Goal: Task Accomplishment & Management: Complete application form

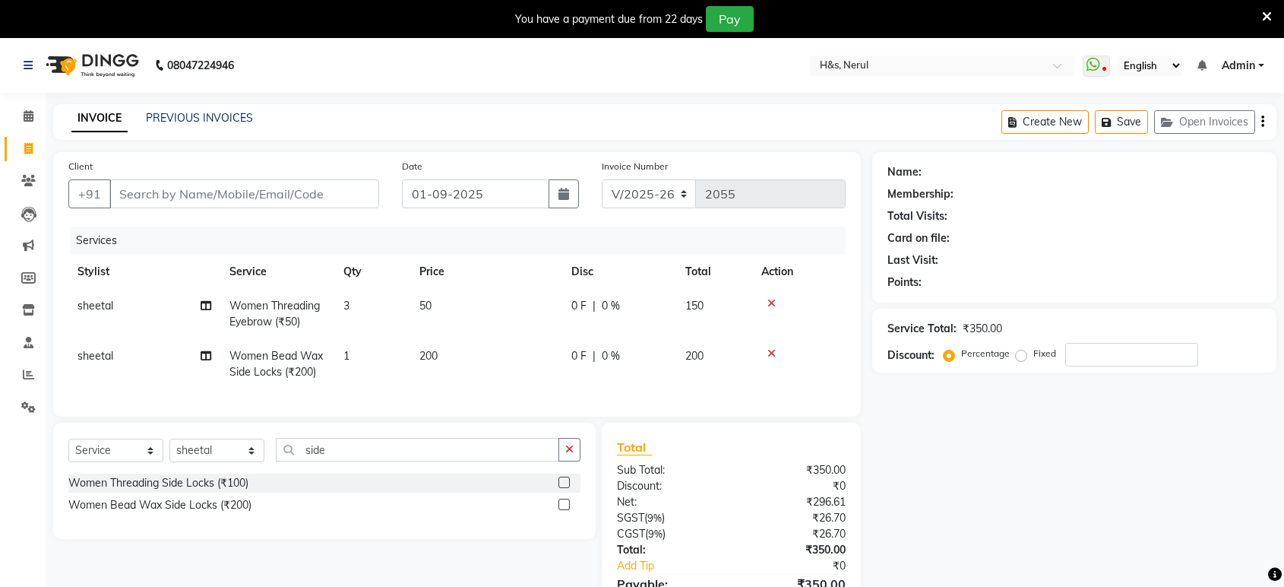
select select "6419"
select select "service"
select select "89022"
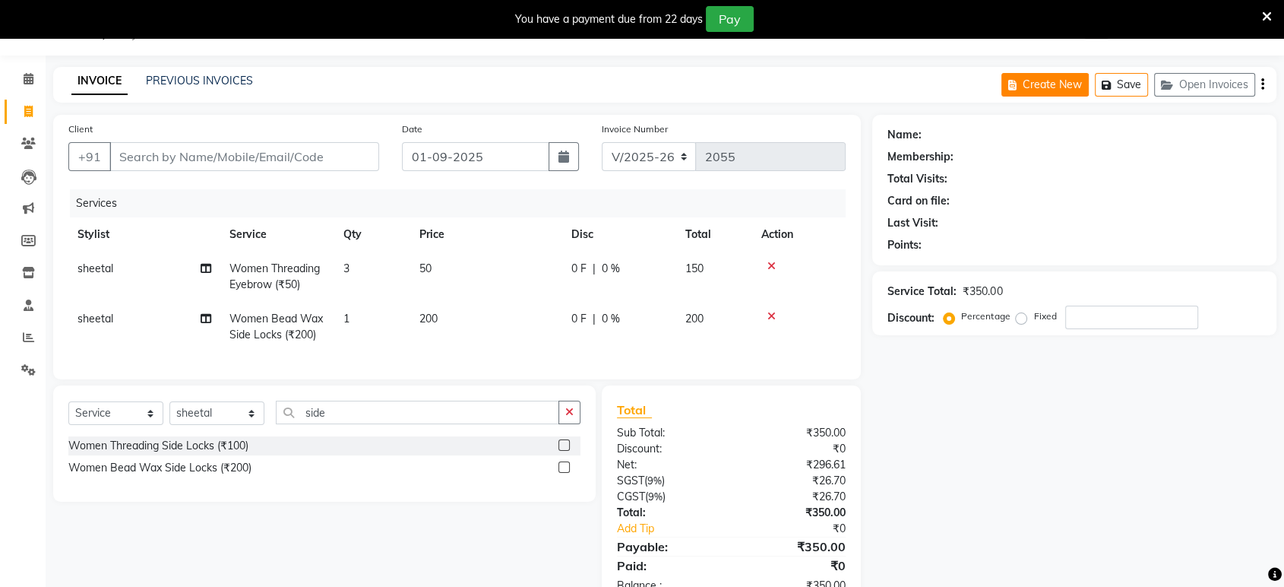
click at [1033, 90] on button "Create New" at bounding box center [1045, 85] width 87 height 24
select select "service"
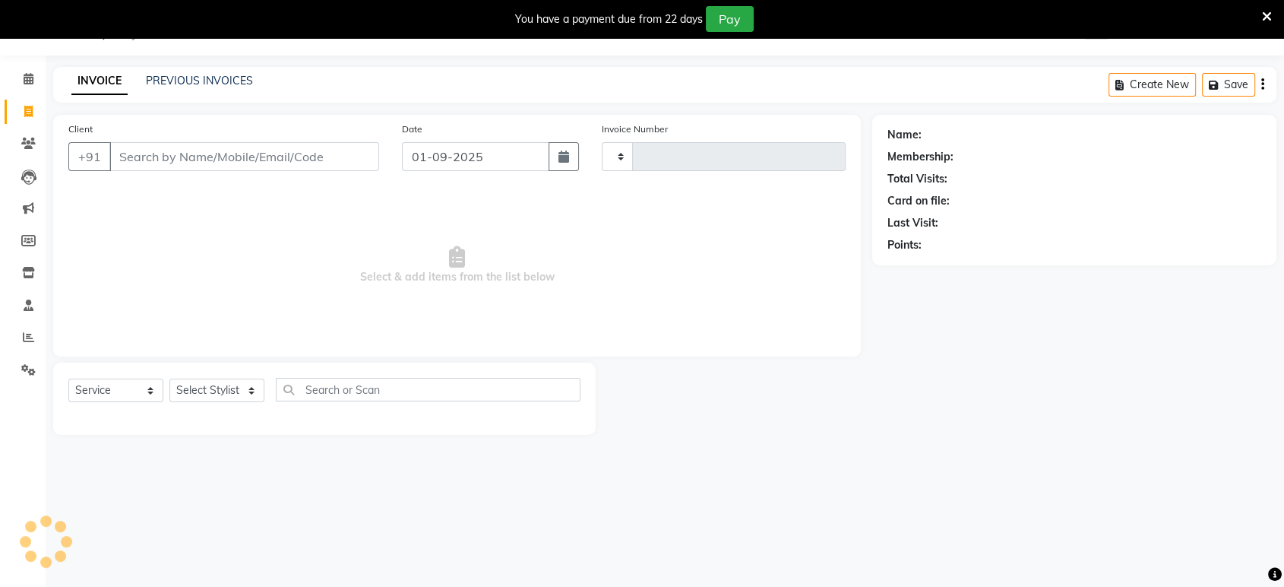
type input "2055"
select select "6419"
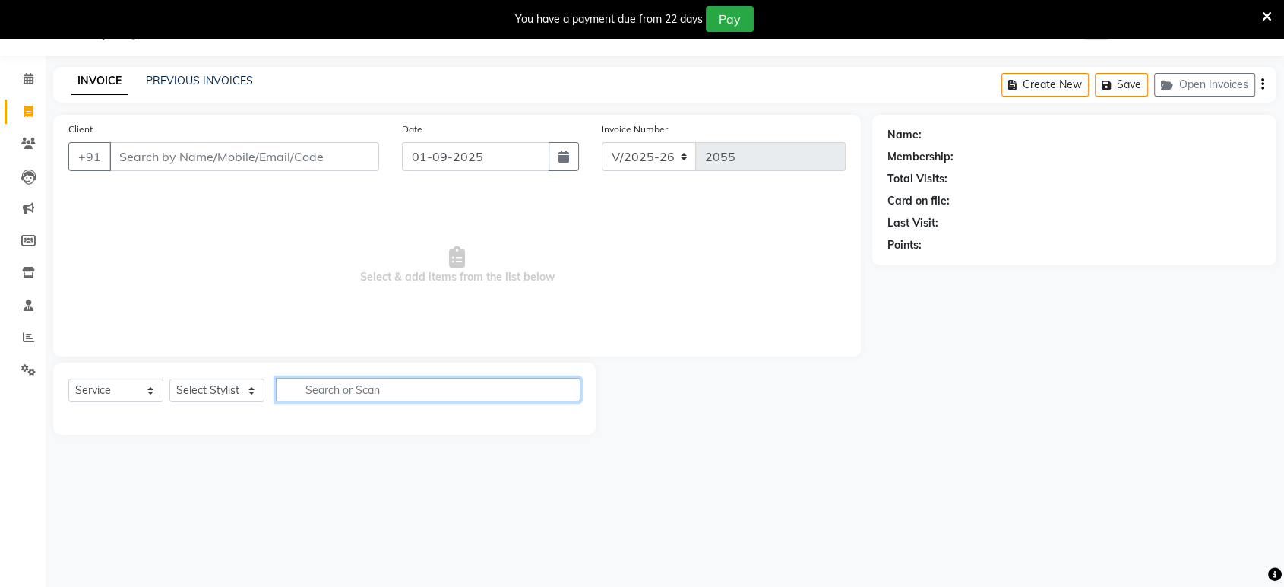
click at [309, 385] on input "text" at bounding box center [428, 390] width 305 height 24
type input "haircut"
click at [566, 386] on icon "button" at bounding box center [569, 389] width 8 height 11
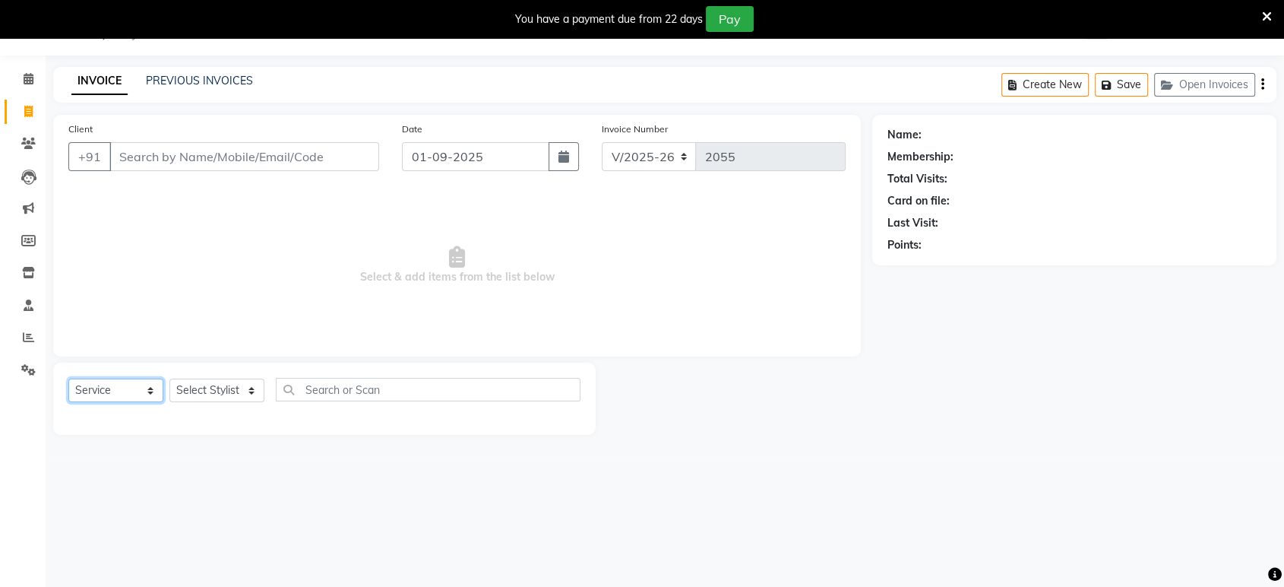
click at [99, 386] on select "Select Service Product Membership Package Voucher Prepaid Gift Card" at bounding box center [115, 390] width 95 height 24
click at [68, 378] on select "Select Service Product Membership Package Voucher Prepaid Gift Card" at bounding box center [115, 390] width 95 height 24
click at [231, 392] on select "Select Stylist ankit Dipeeka Foram jack Joshua Kuldeep matai Ratna sayli sheetal" at bounding box center [216, 390] width 95 height 24
select select "49331"
click at [169, 378] on select "Select Stylist ankit Dipeeka Foram jack Joshua Kuldeep matai Ratna sayli sheetal" at bounding box center [216, 390] width 95 height 24
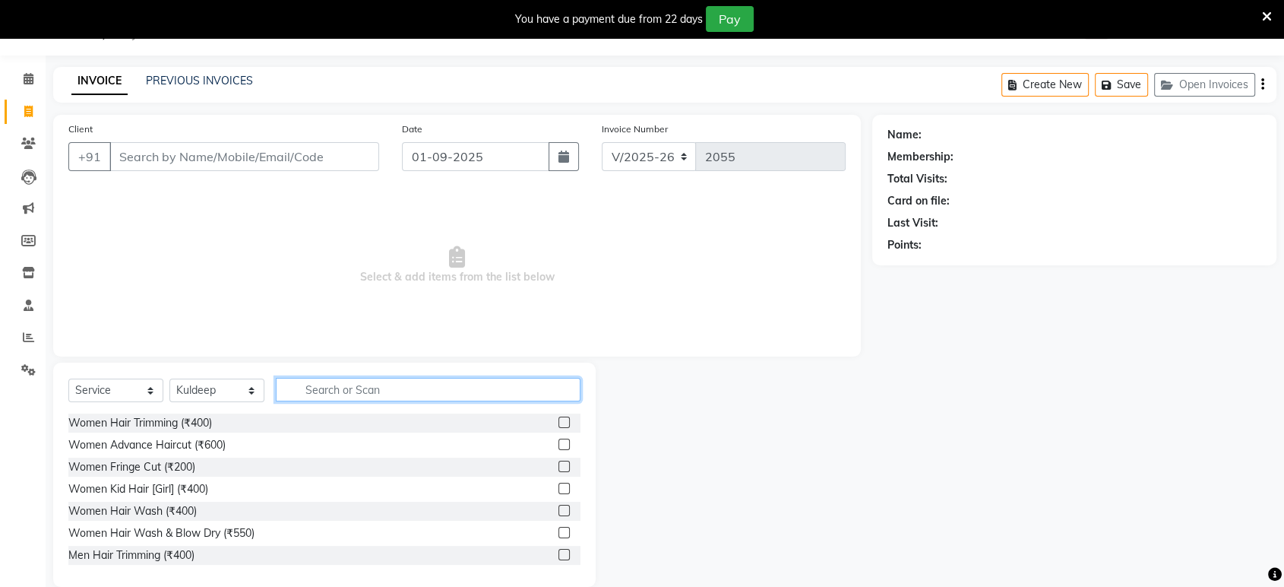
click at [302, 393] on input "text" at bounding box center [428, 390] width 305 height 24
type input "hair"
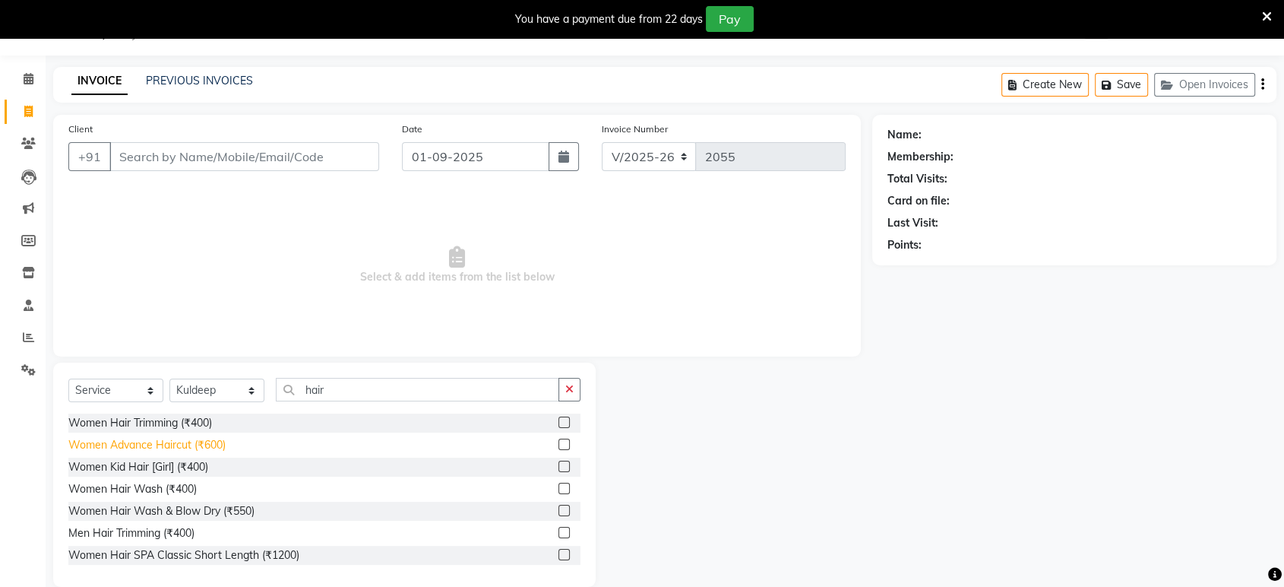
click at [127, 445] on div "Women Advance Haircut (₹600)" at bounding box center [146, 445] width 157 height 16
checkbox input "false"
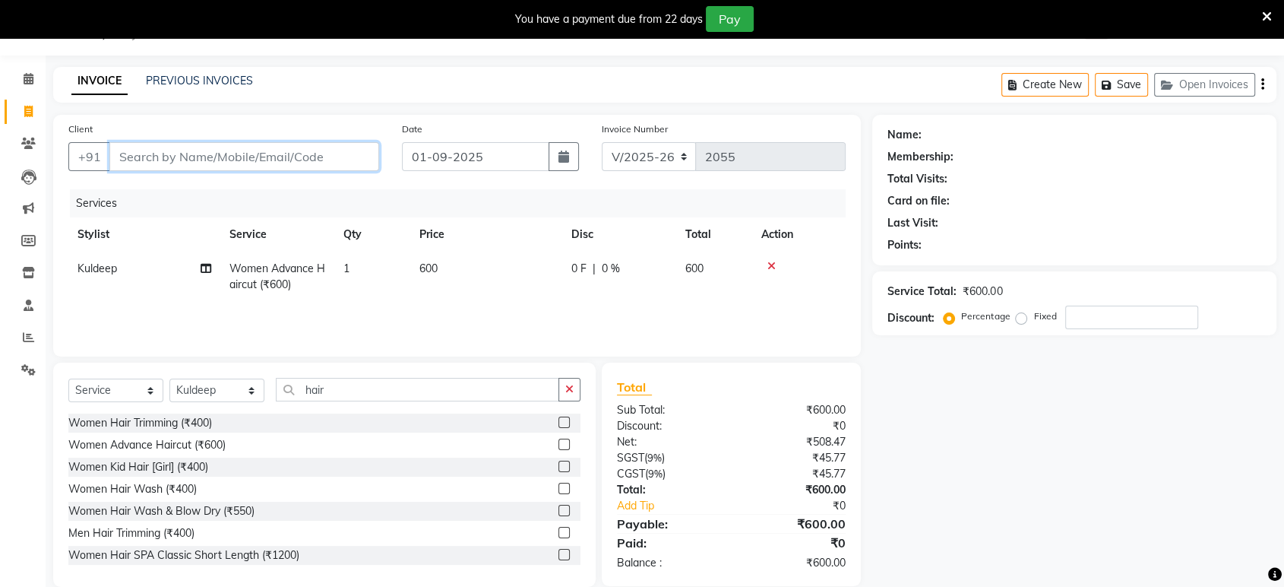
click at [179, 161] on input "Client" at bounding box center [244, 156] width 270 height 29
type input "w"
type input "0"
type input "w"
click at [214, 489] on div "Women Hair Wash (₹400)" at bounding box center [324, 489] width 512 height 19
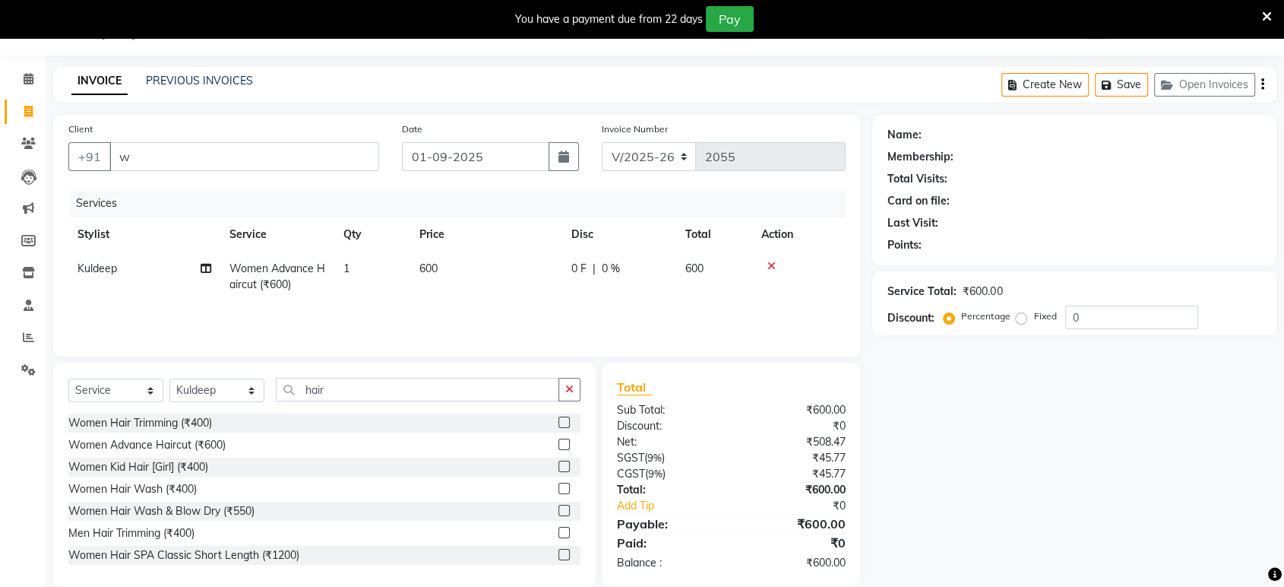
click at [331, 489] on div "Women Hair Wash (₹400)" at bounding box center [324, 489] width 512 height 19
click at [99, 487] on div "Women Hair Wash (₹400)" at bounding box center [132, 489] width 128 height 16
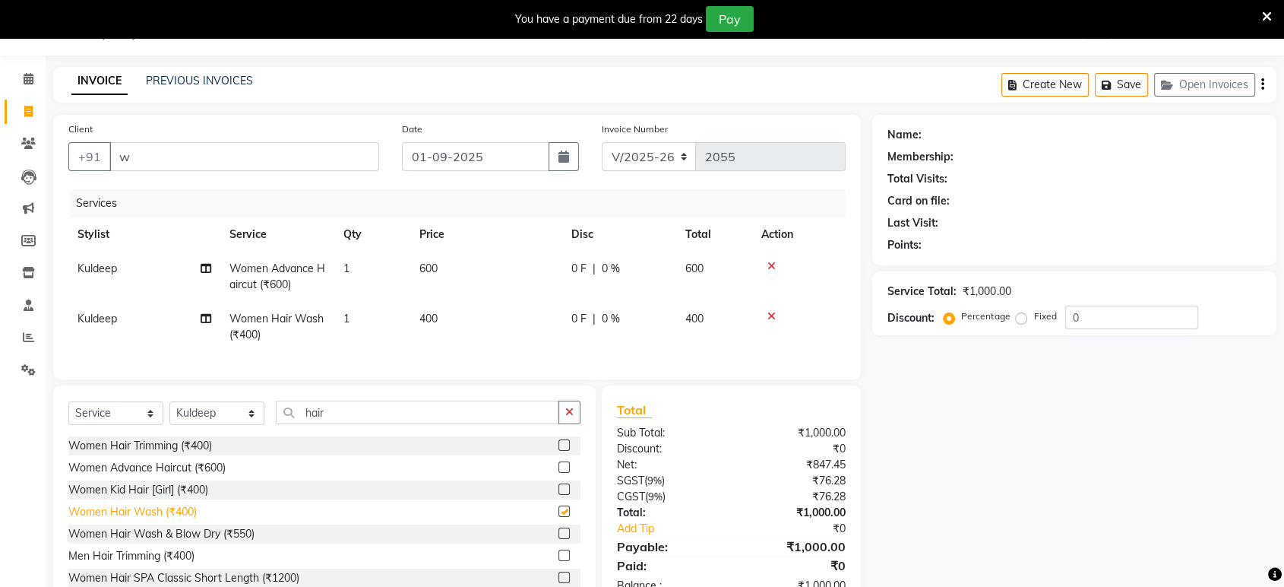
checkbox input "false"
click at [157, 163] on input "w" at bounding box center [244, 156] width 270 height 29
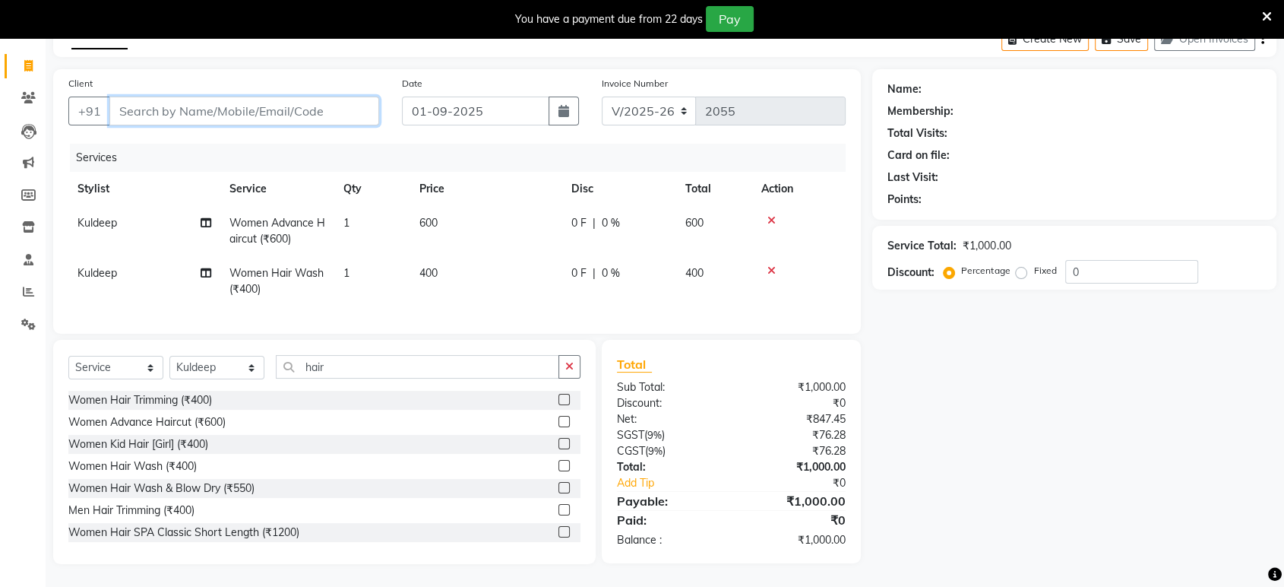
scroll to position [95, 0]
click at [150, 100] on input "Client" at bounding box center [244, 111] width 270 height 29
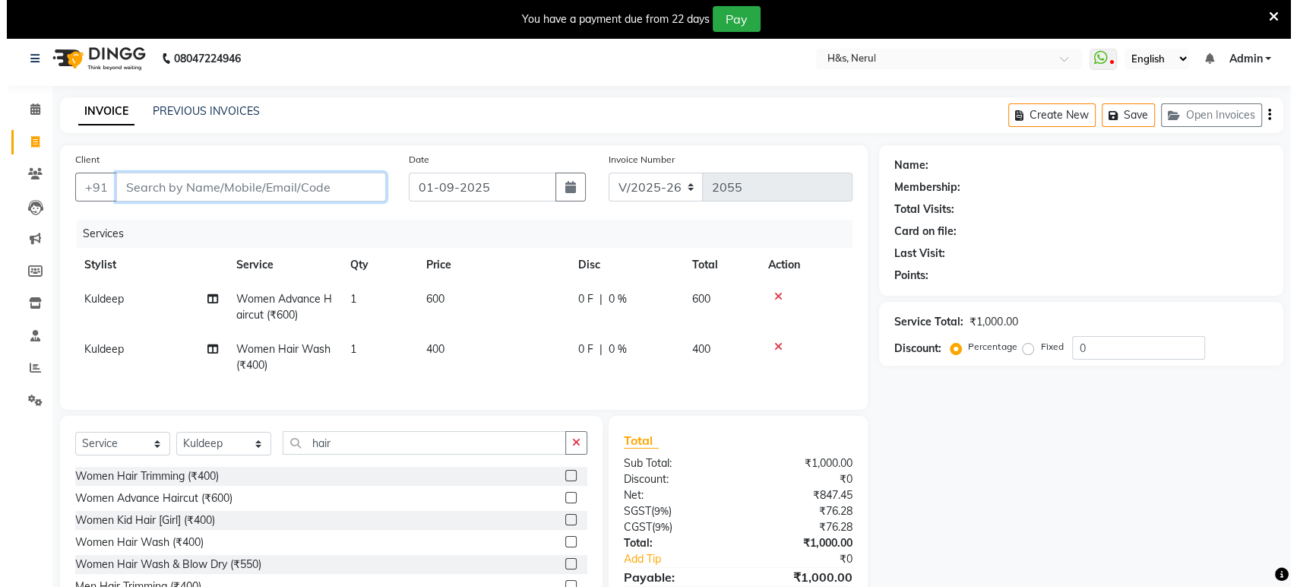
scroll to position [0, 0]
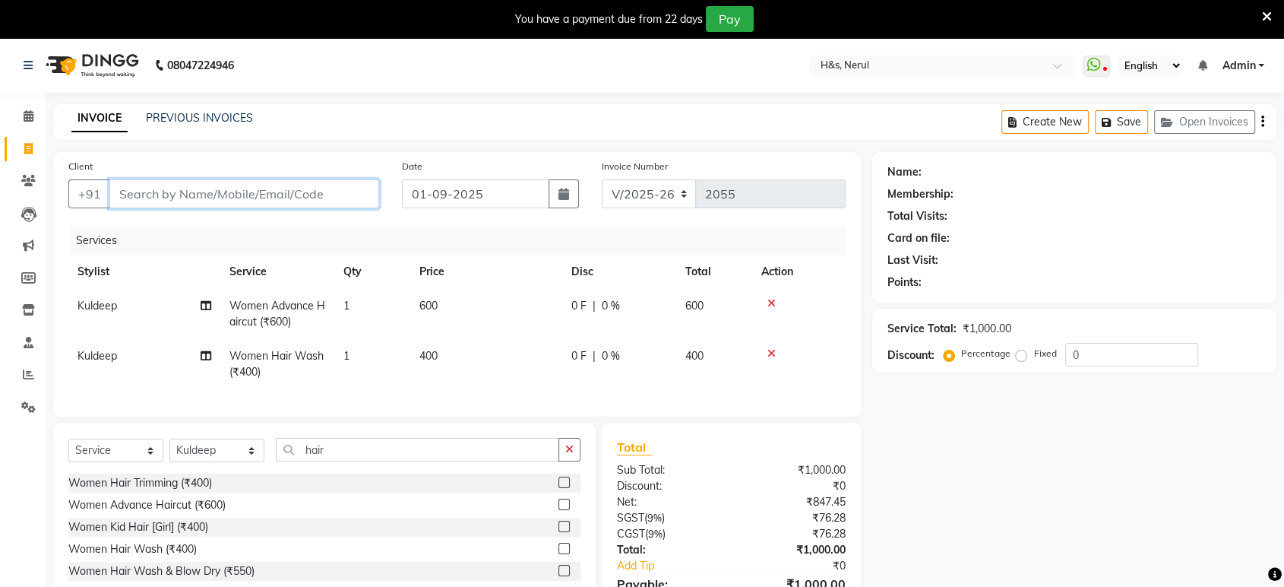
click at [193, 195] on input "Client" at bounding box center [244, 193] width 270 height 29
type input "9930011988"
click at [319, 193] on span "Add Client" at bounding box center [340, 193] width 60 height 15
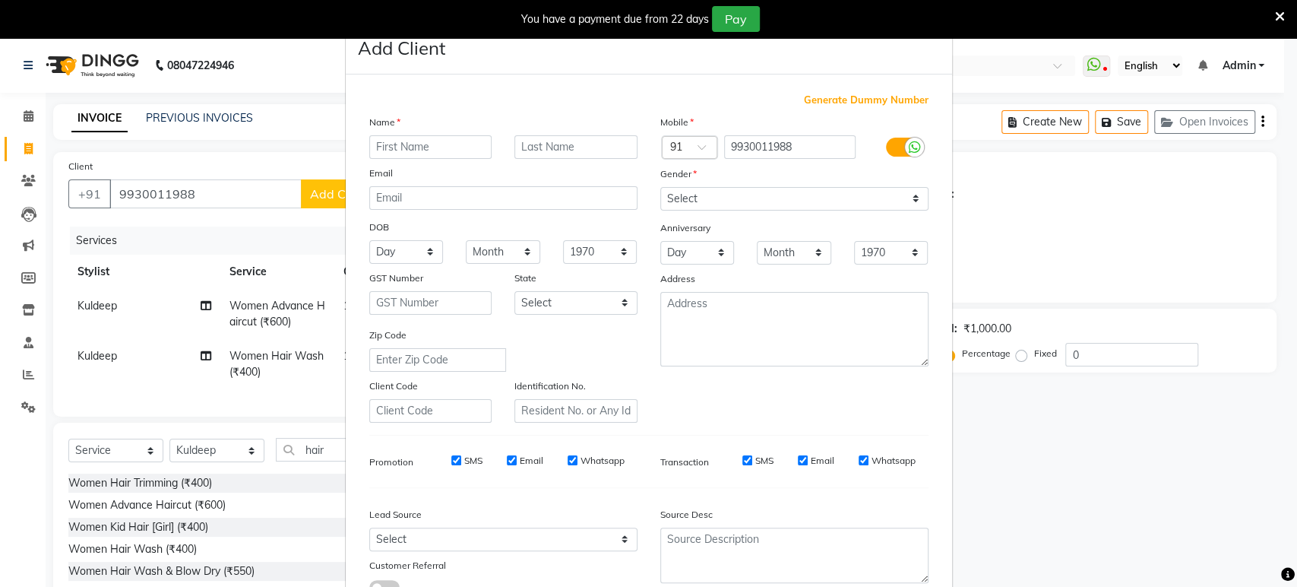
click at [394, 144] on input "text" at bounding box center [430, 147] width 123 height 24
type input "s"
type input "sneha"
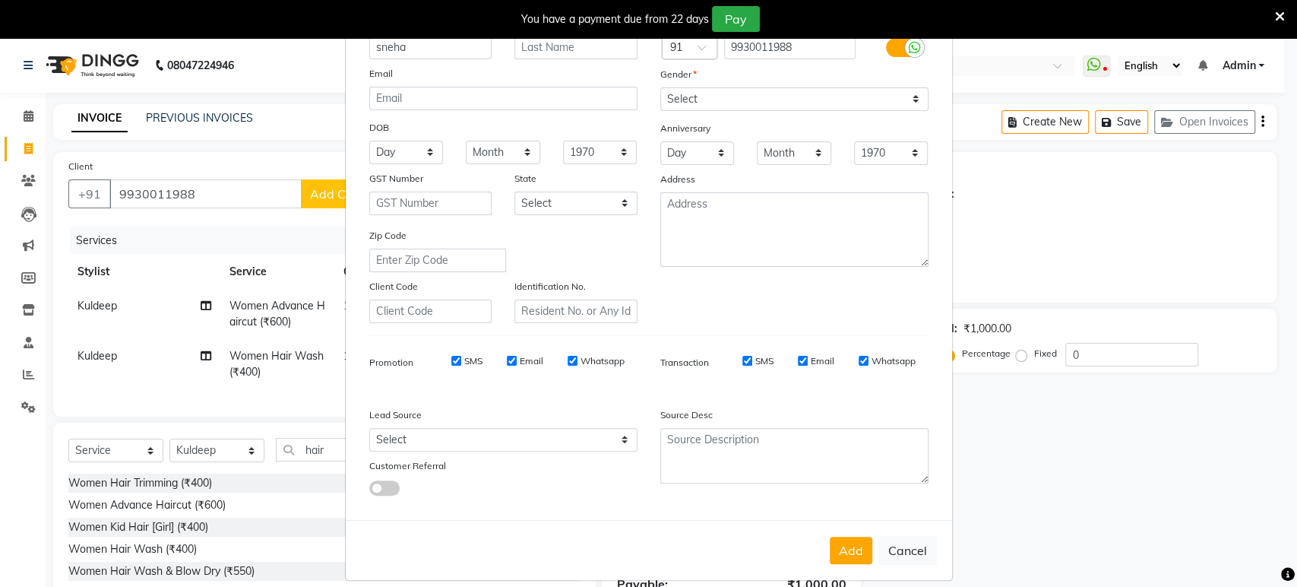
scroll to position [111, 0]
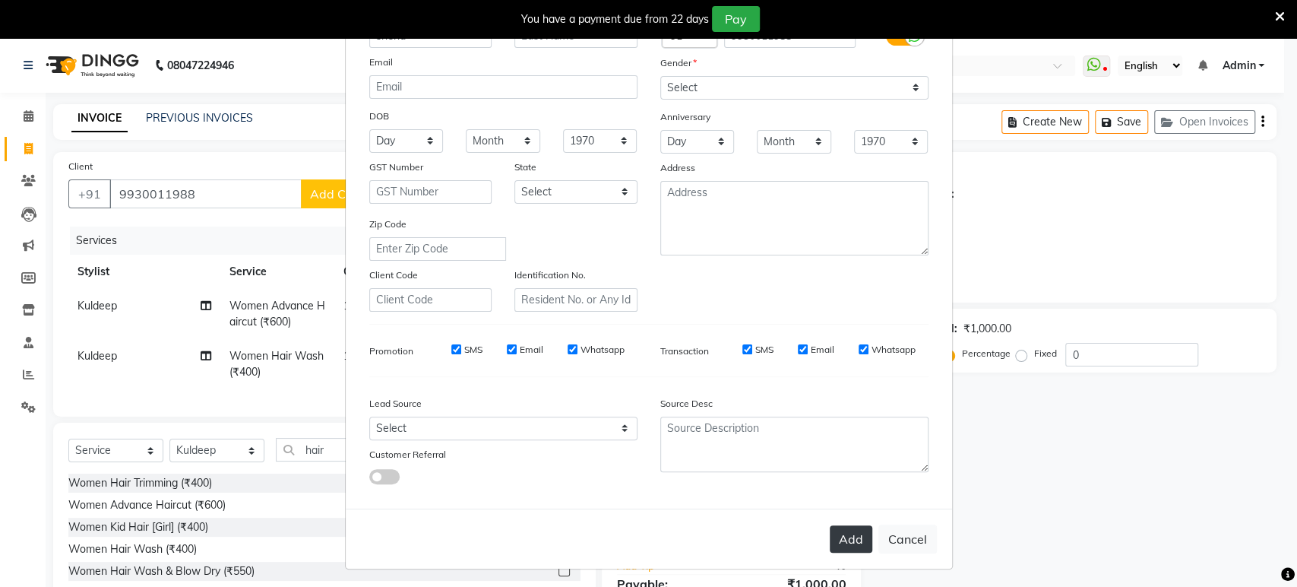
click at [846, 534] on button "Add" at bounding box center [851, 538] width 43 height 27
click at [852, 528] on button "Add" at bounding box center [851, 538] width 43 height 27
click at [840, 546] on button "Add" at bounding box center [851, 538] width 43 height 27
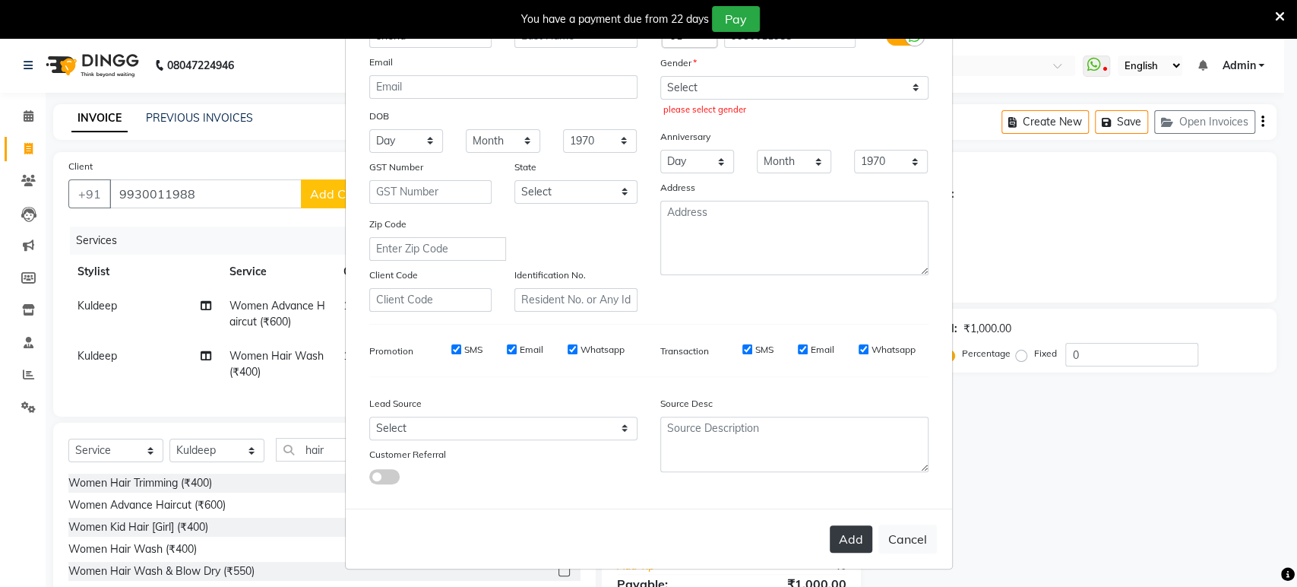
click at [851, 536] on button "Add" at bounding box center [851, 538] width 43 height 27
click at [685, 79] on select "Select Male Female Other Prefer Not To Say" at bounding box center [794, 88] width 268 height 24
select select "female"
click at [660, 76] on select "Select Male Female Other Prefer Not To Say" at bounding box center [794, 88] width 268 height 24
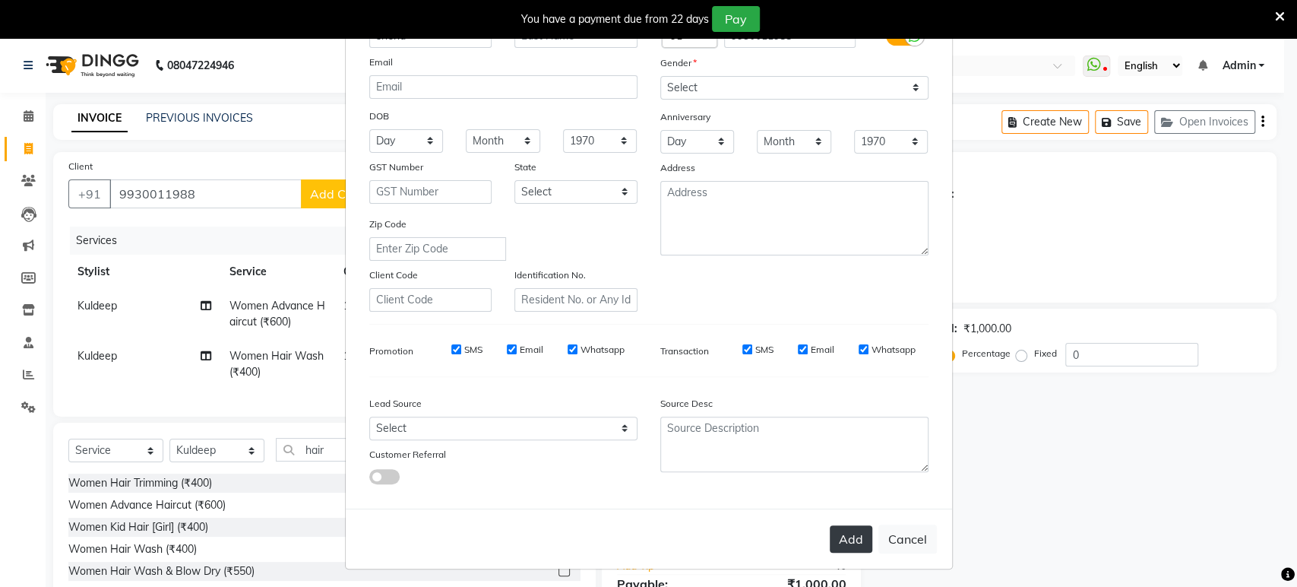
click at [840, 529] on button "Add" at bounding box center [851, 538] width 43 height 27
select select
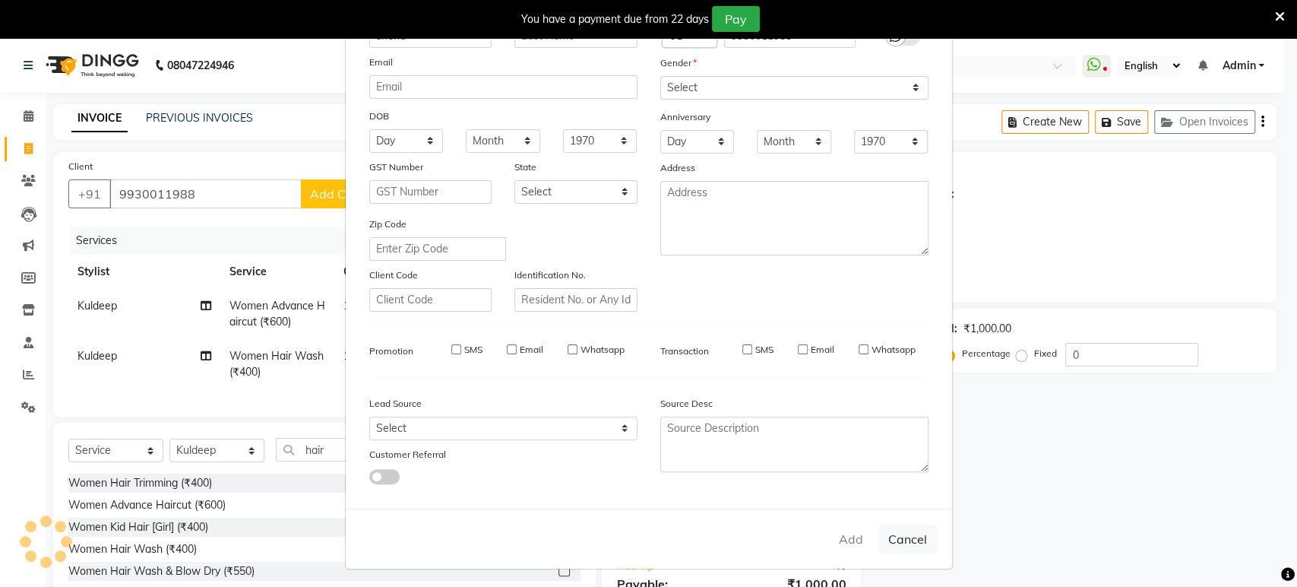
select select
checkbox input "false"
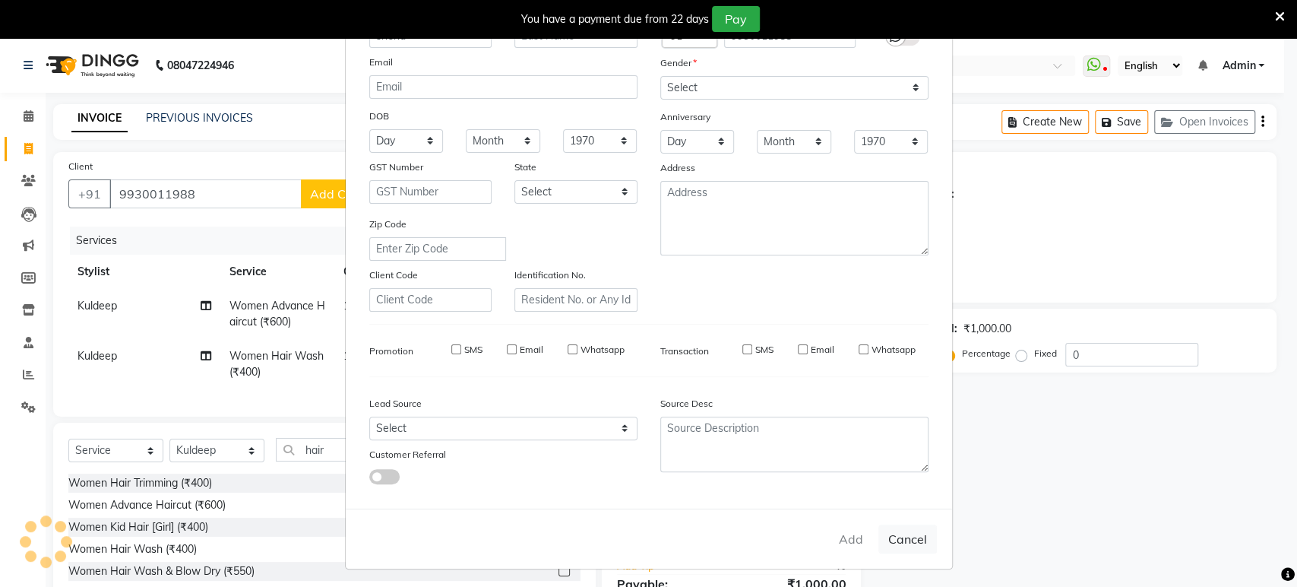
checkbox input "false"
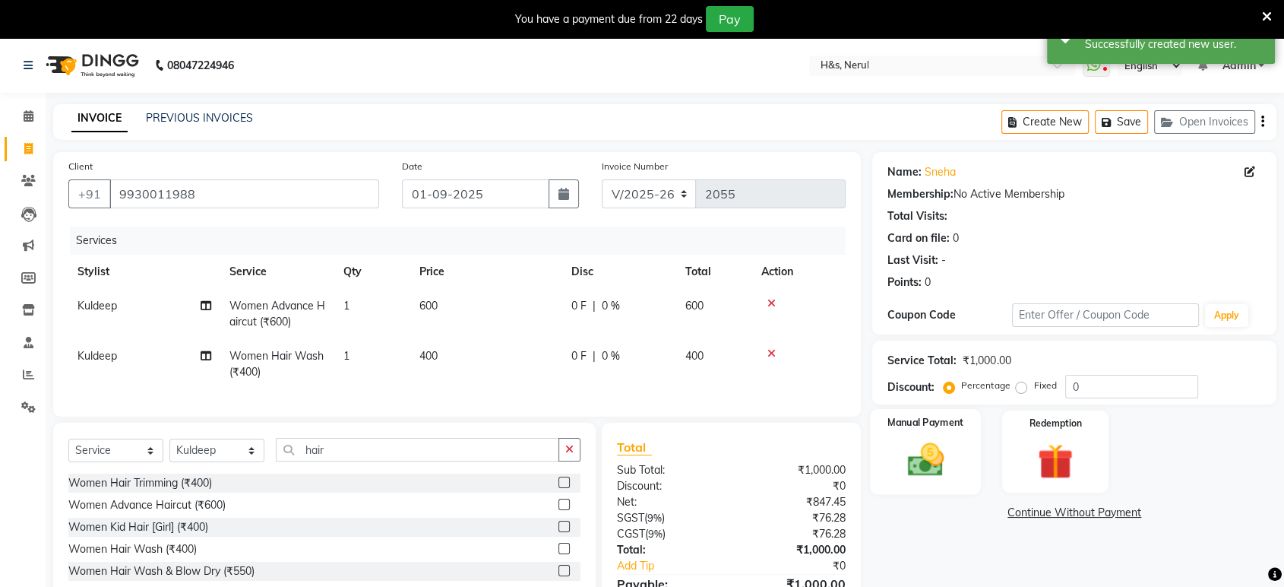
click at [938, 460] on img at bounding box center [925, 459] width 59 height 43
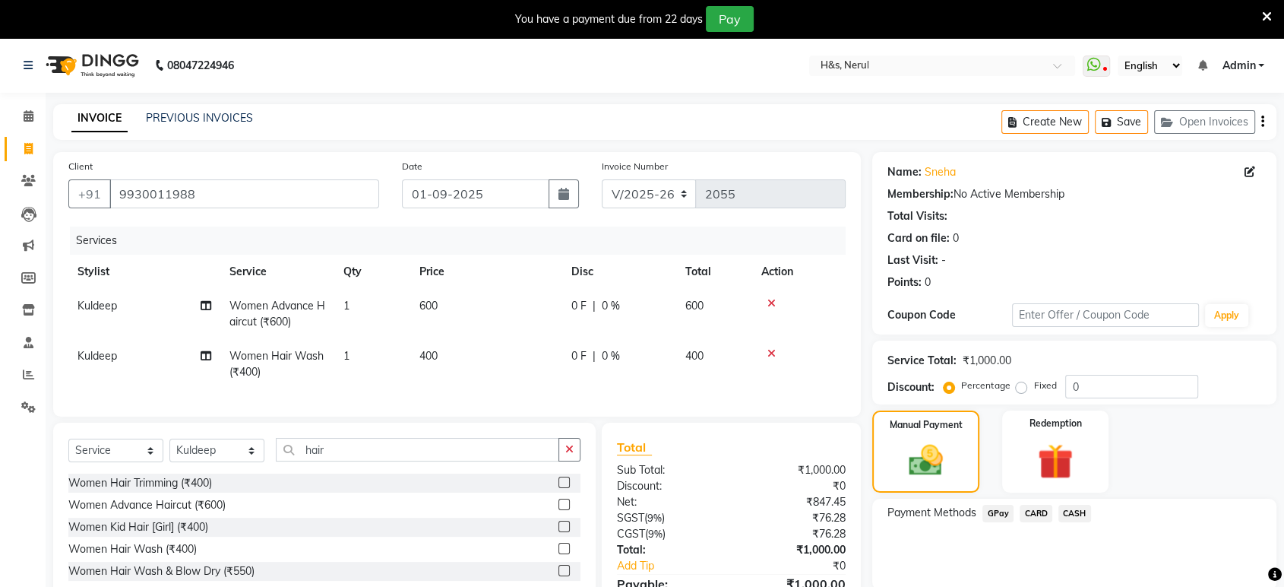
click at [1040, 515] on span "CARD" at bounding box center [1036, 513] width 33 height 17
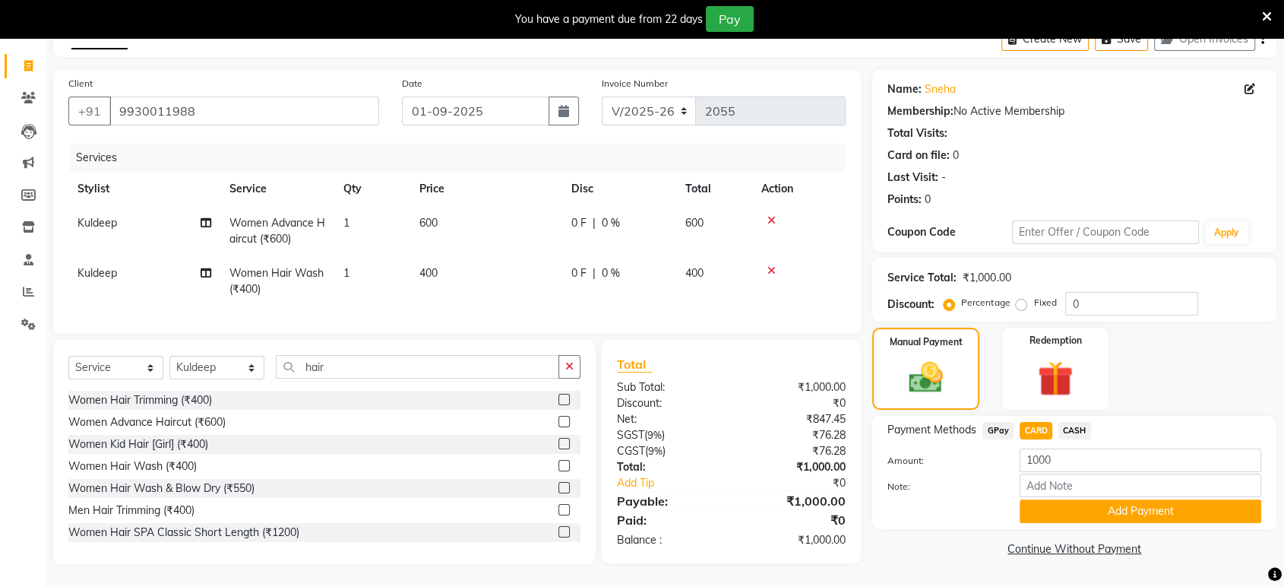
scroll to position [95, 0]
click at [1113, 499] on button "Add Payment" at bounding box center [1141, 511] width 242 height 24
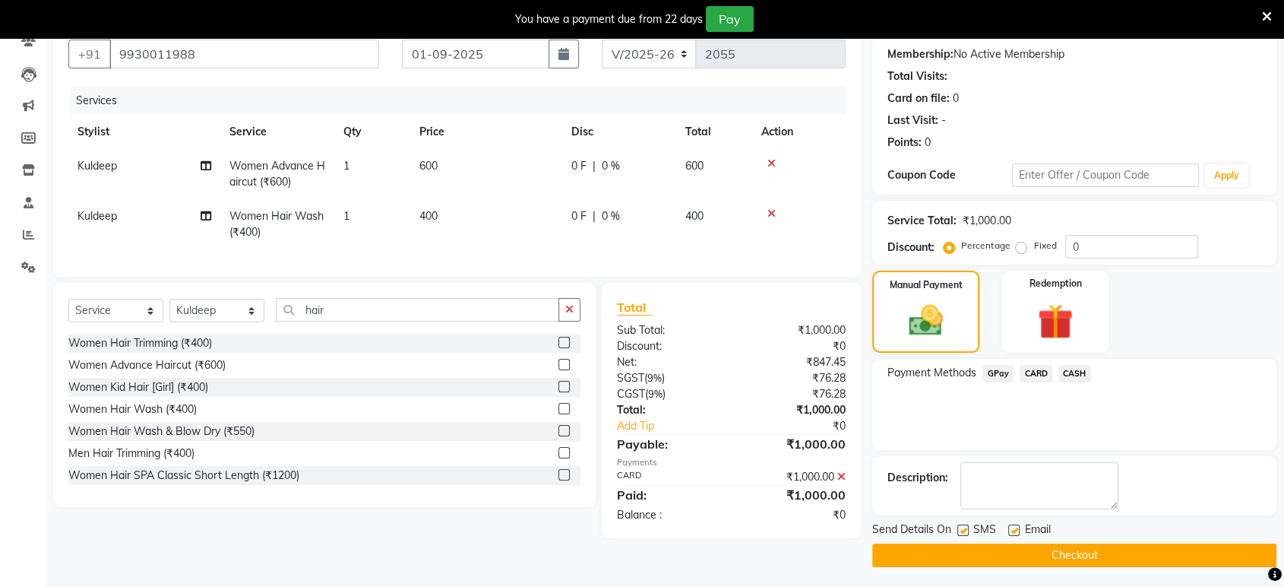
scroll to position [141, 0]
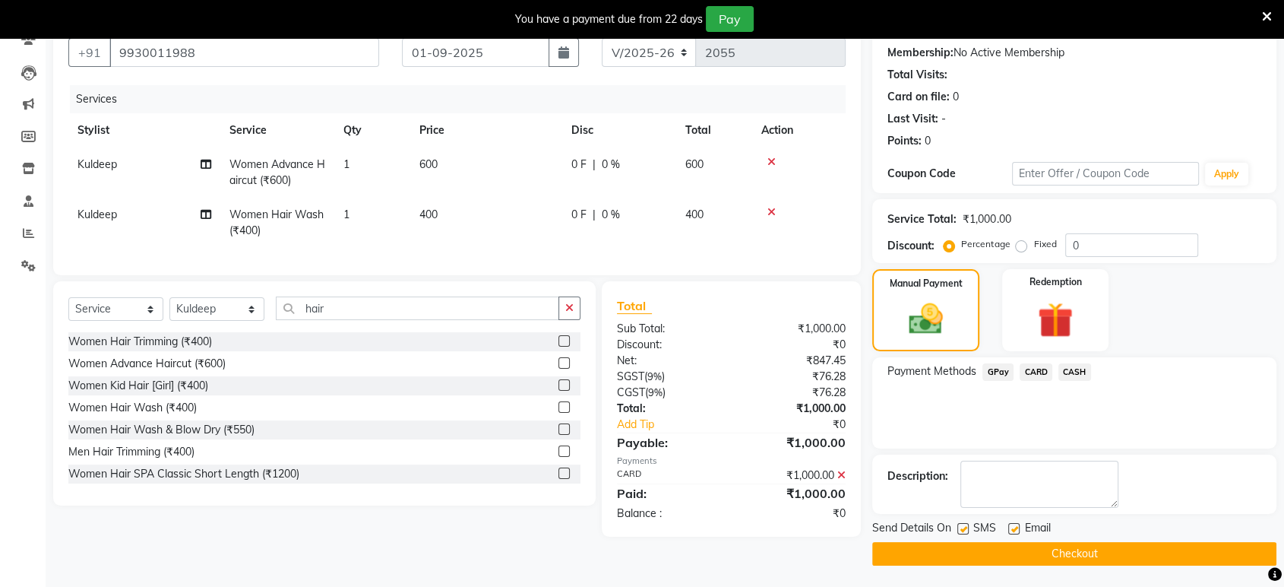
click at [1069, 554] on button "Checkout" at bounding box center [1074, 554] width 404 height 24
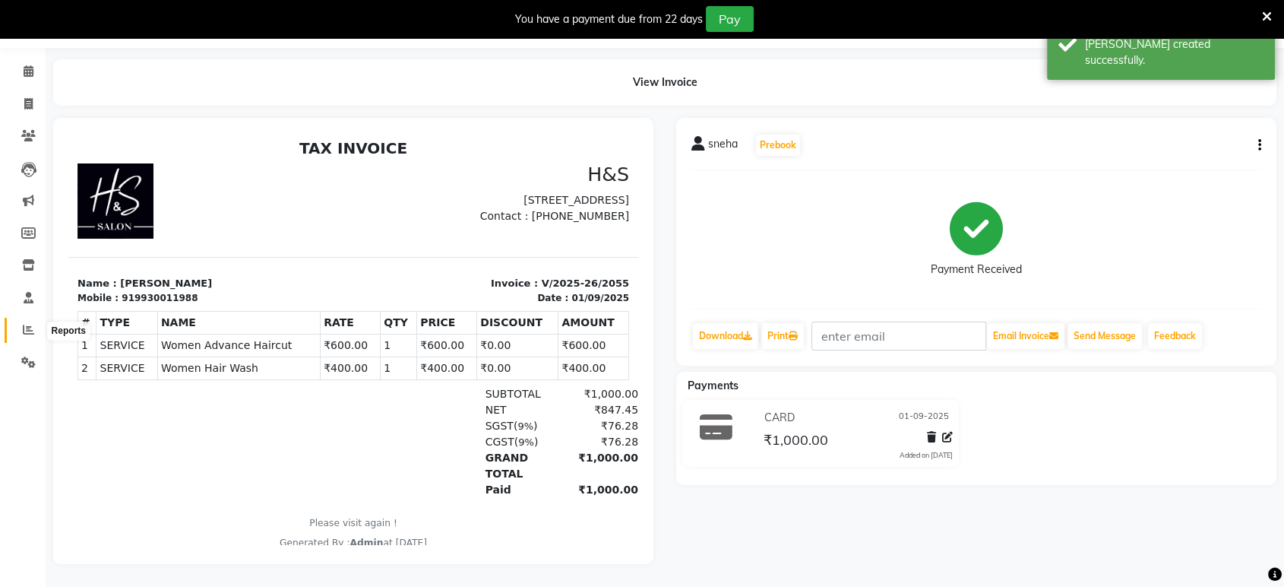
click at [27, 324] on icon at bounding box center [28, 329] width 11 height 11
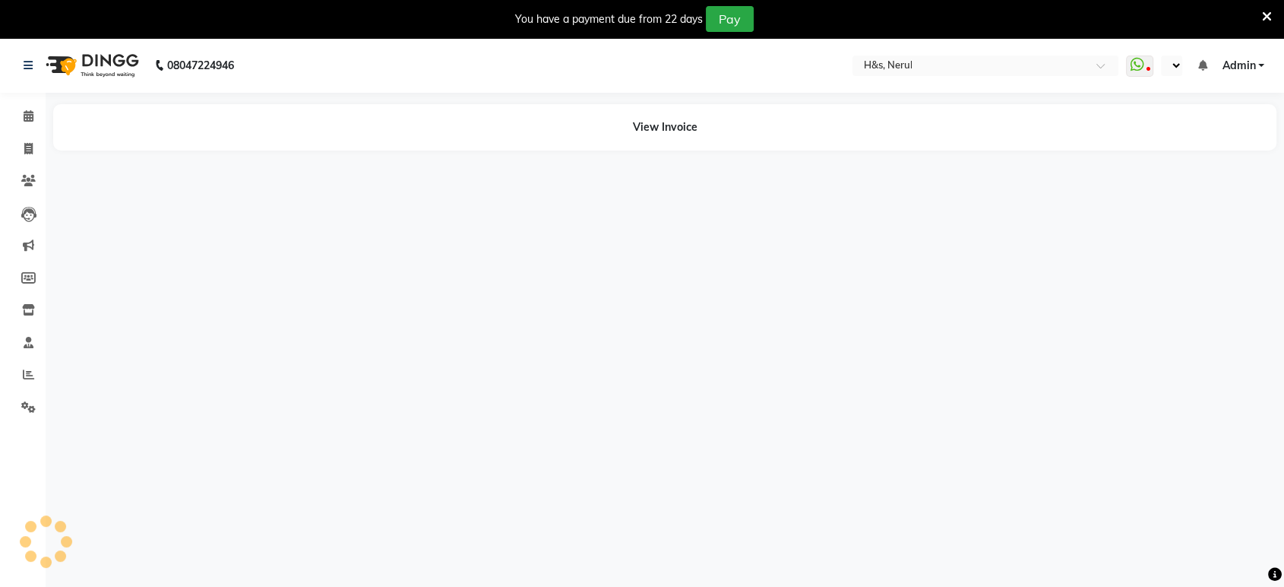
select select "en"
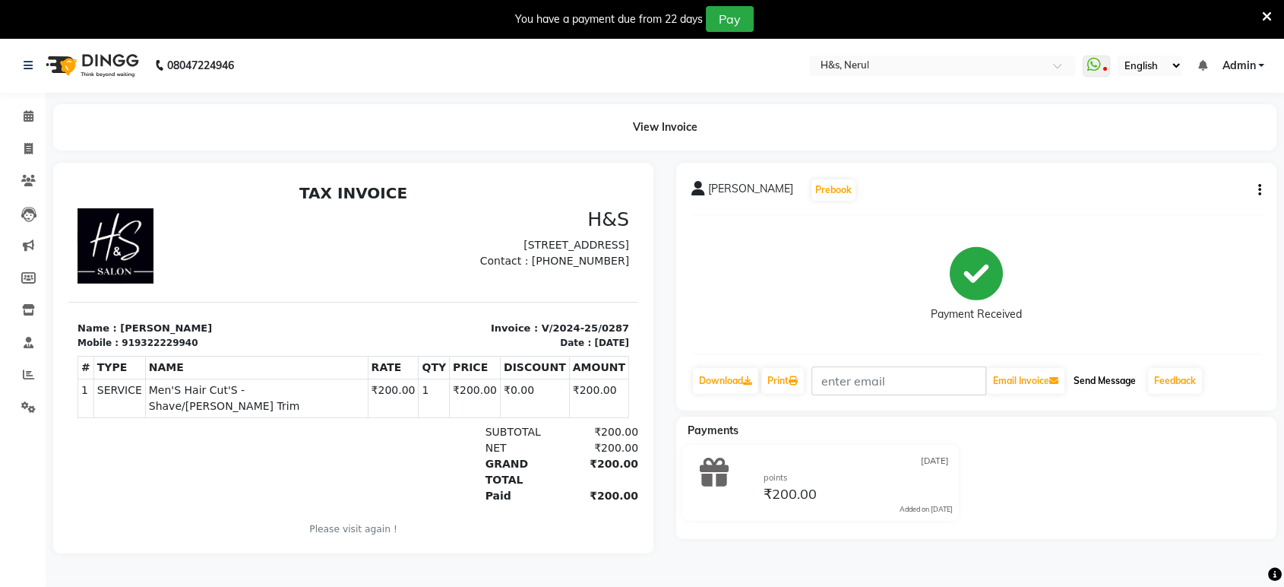
click at [1122, 381] on button "Send Message" at bounding box center [1105, 381] width 74 height 26
click at [27, 147] on icon at bounding box center [28, 148] width 8 height 11
select select "service"
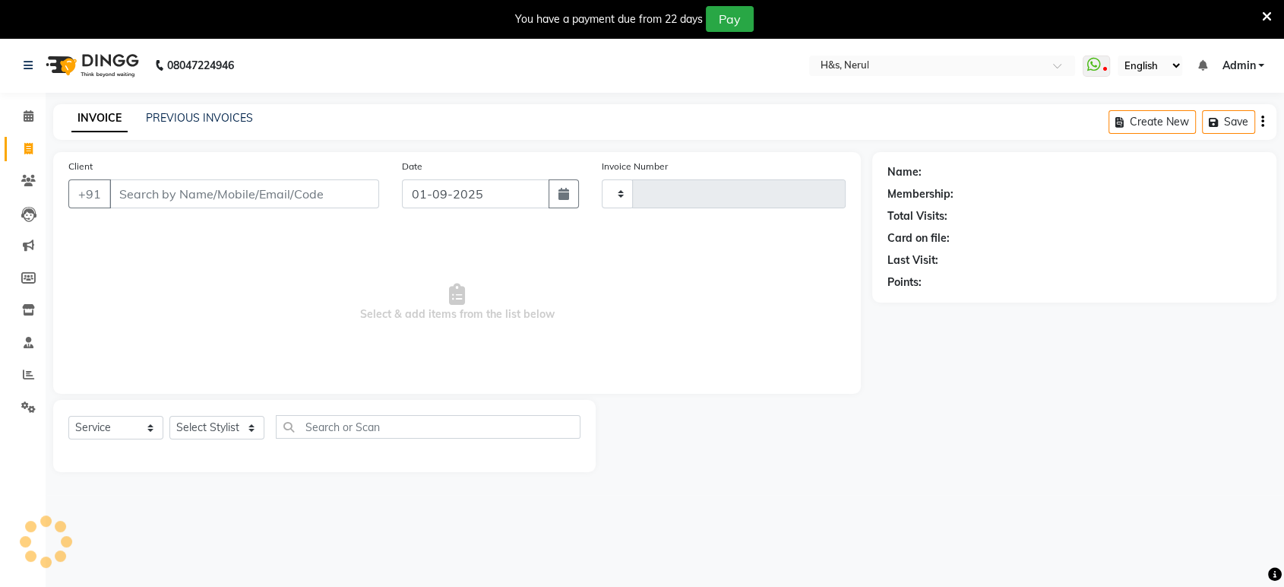
type input "2056"
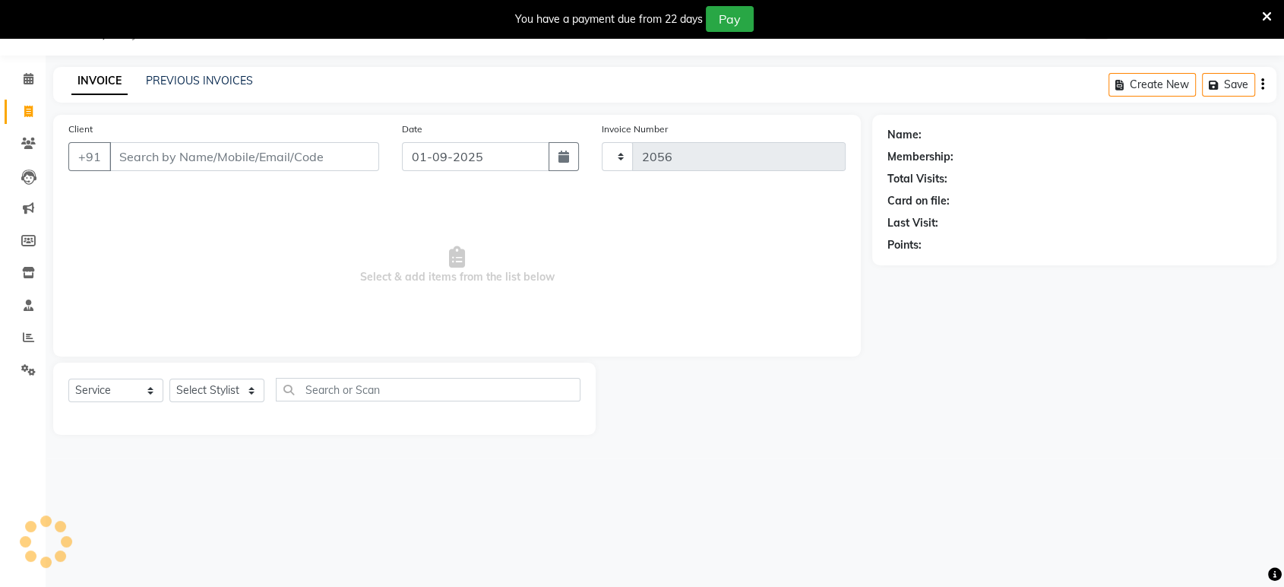
select select "6419"
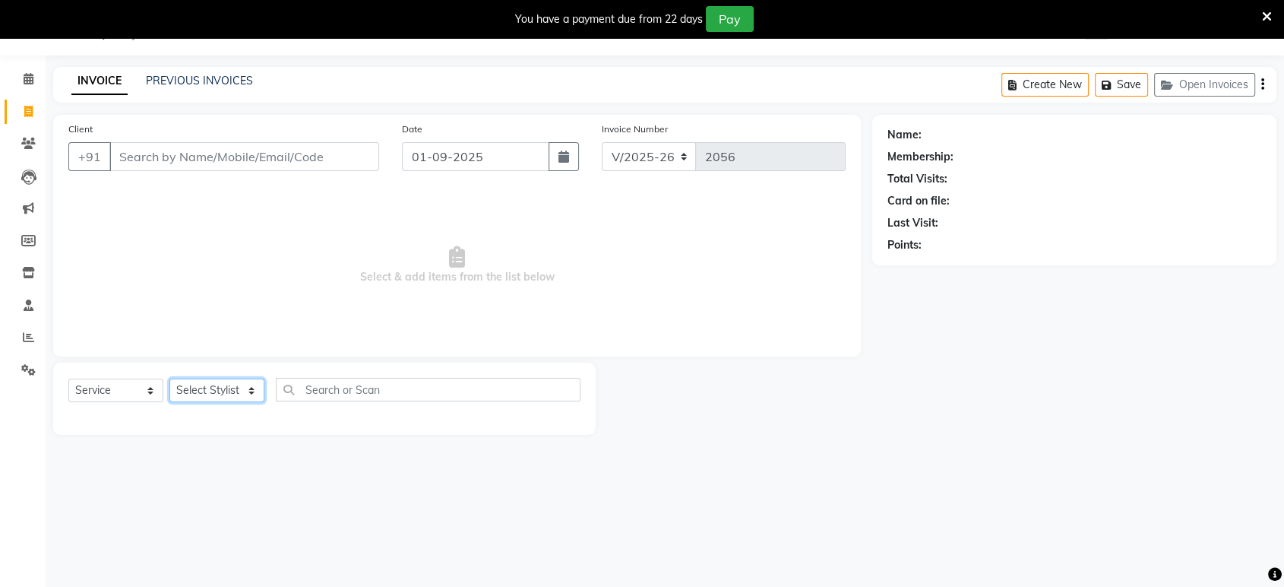
click at [221, 387] on select "Select Stylist ankit [PERSON_NAME] Foram [PERSON_NAME] [PERSON_NAME] [PERSON_NA…" at bounding box center [216, 390] width 95 height 24
select select "89022"
click at [169, 378] on select "Select Stylist ankit [PERSON_NAME] Foram [PERSON_NAME] [PERSON_NAME] [PERSON_NA…" at bounding box center [216, 390] width 95 height 24
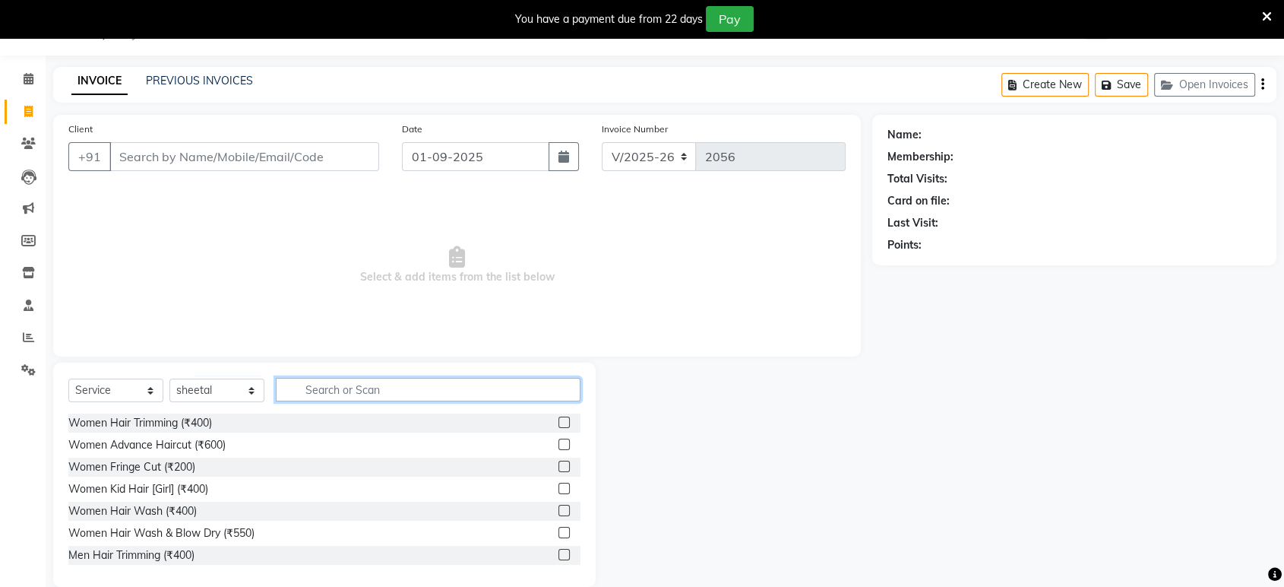
click at [334, 390] on input "text" at bounding box center [428, 390] width 305 height 24
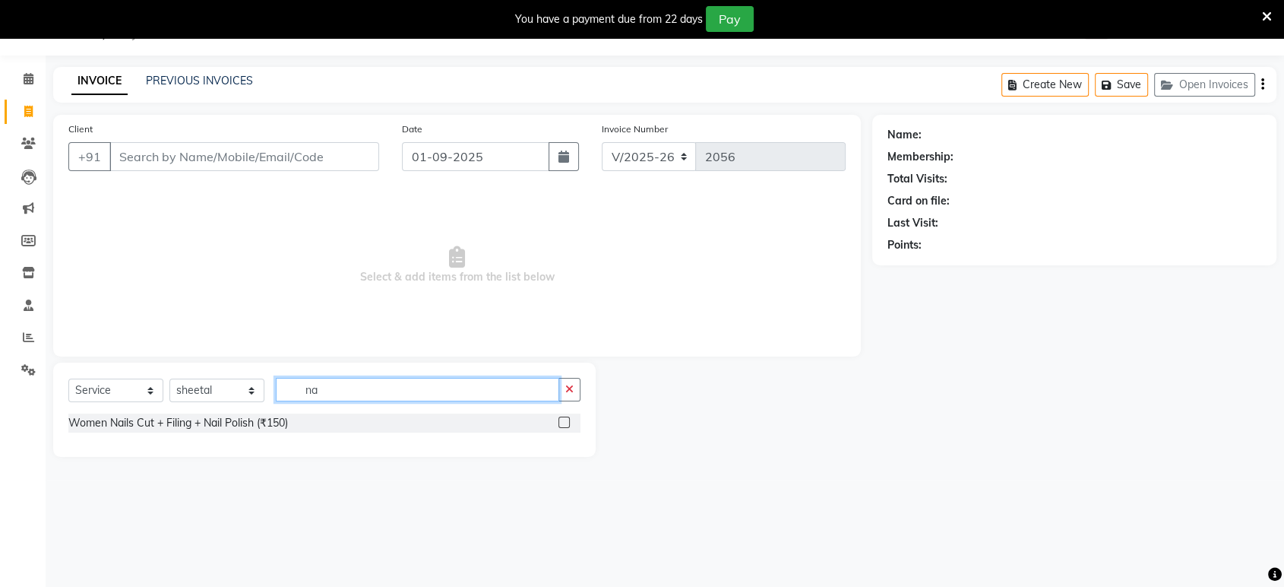
type input "n"
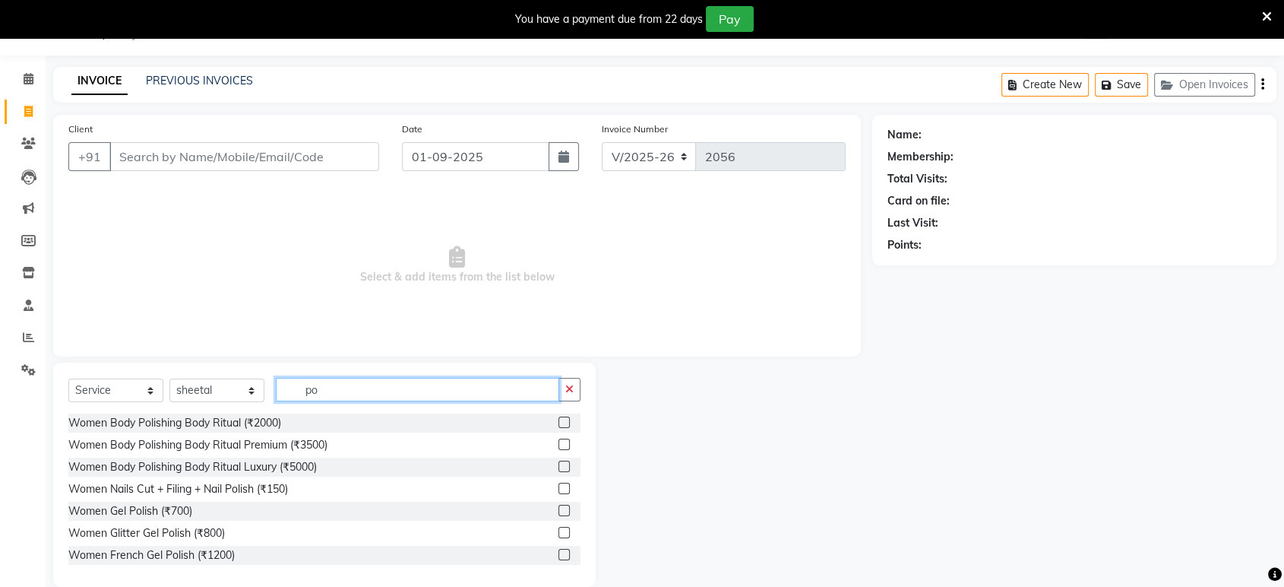
type input "p"
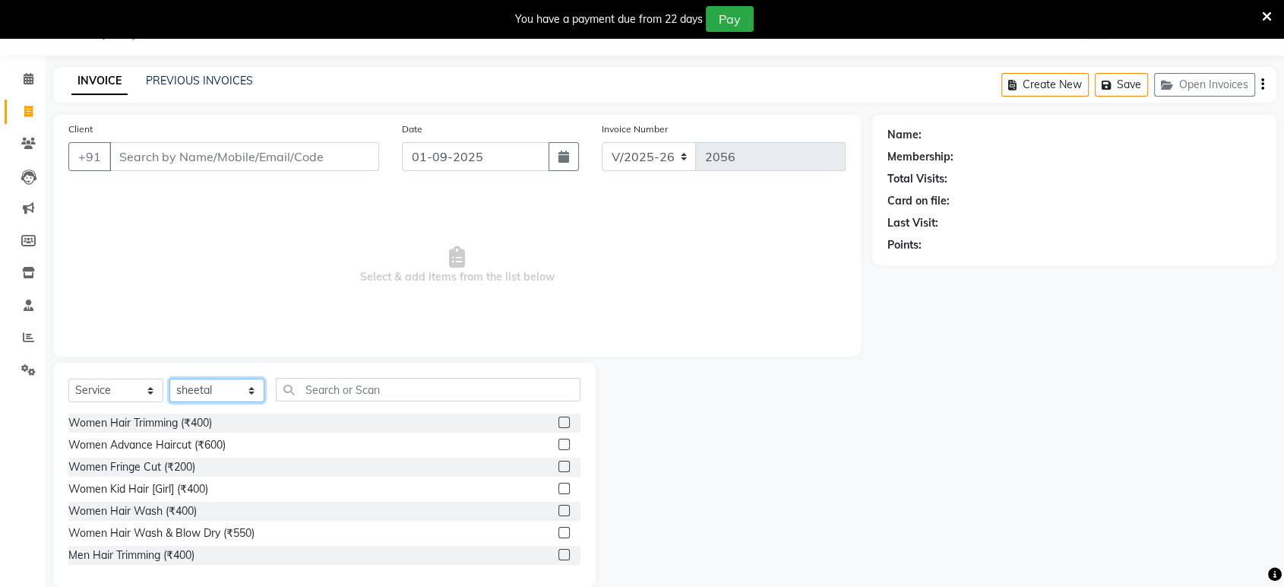
click at [213, 388] on select "Select Stylist ankit Dipeeka Foram jack Joshua Kuldeep matai Ratna sayli sheetal" at bounding box center [216, 390] width 95 height 24
select select "61692"
click at [169, 378] on select "Select Stylist ankit Dipeeka Foram jack Joshua Kuldeep matai Ratna sayli sheetal" at bounding box center [216, 390] width 95 height 24
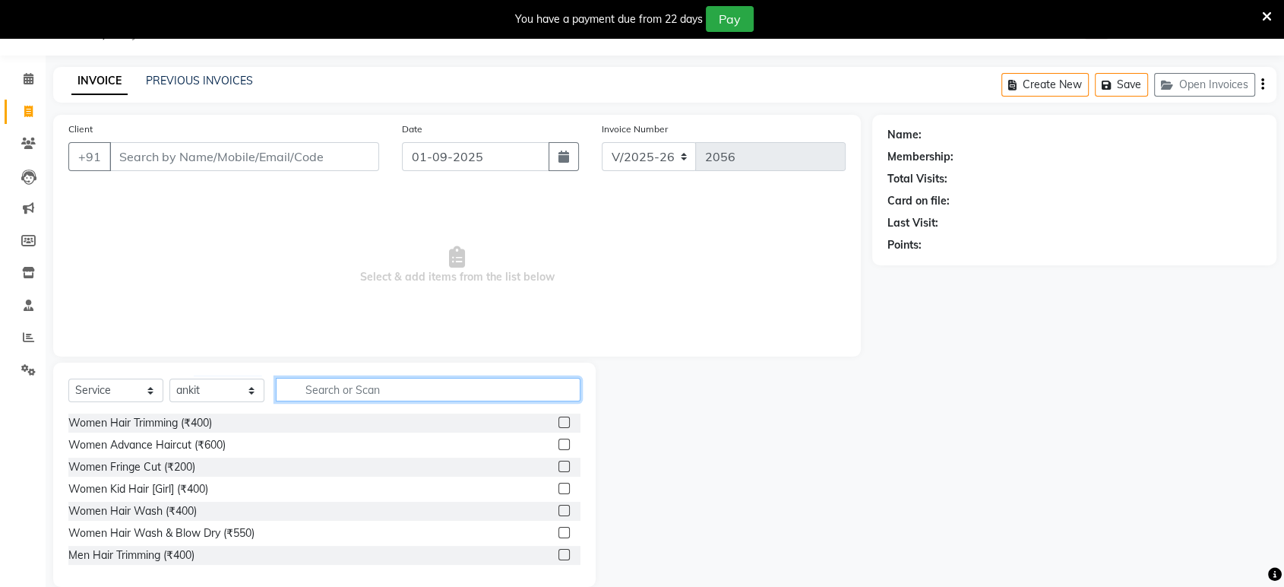
click at [324, 387] on input "text" at bounding box center [428, 390] width 305 height 24
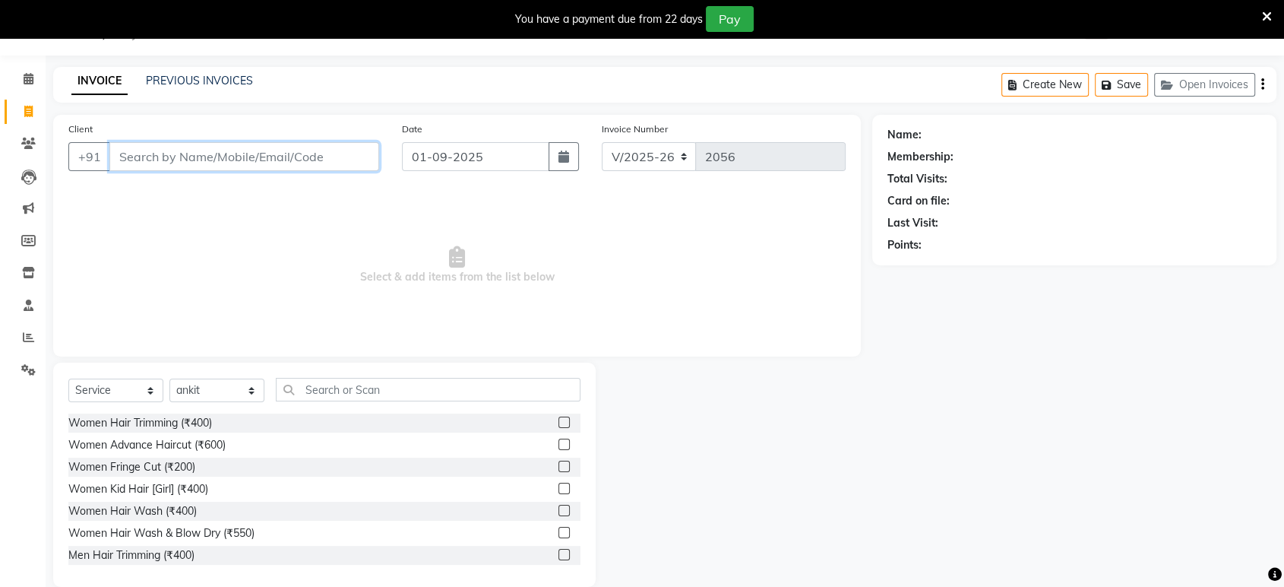
click at [170, 150] on input "Client" at bounding box center [244, 156] width 270 height 29
click at [188, 155] on input "Client" at bounding box center [244, 156] width 270 height 29
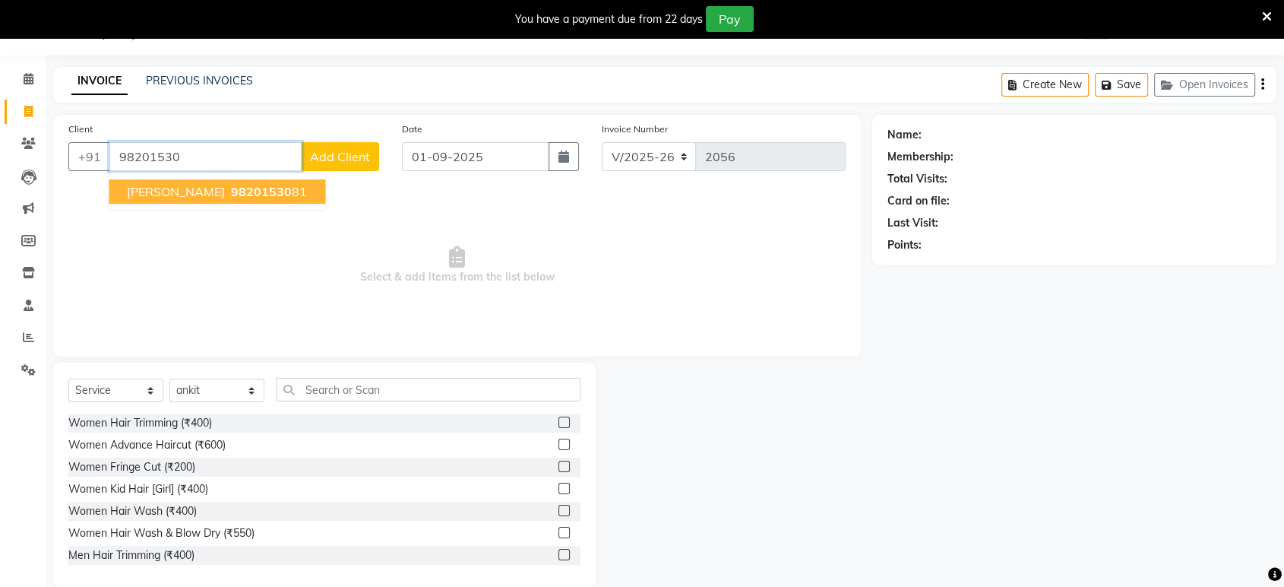
click at [158, 191] on span "AAYUSHI" at bounding box center [176, 191] width 98 height 15
type input "9820153081"
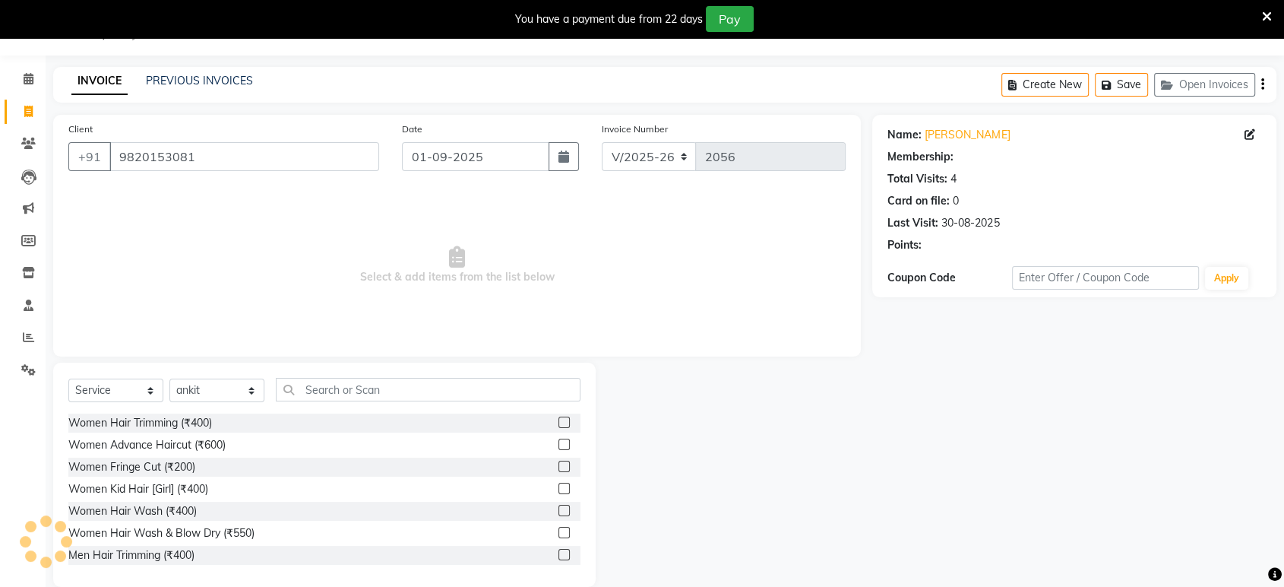
select select "1: Object"
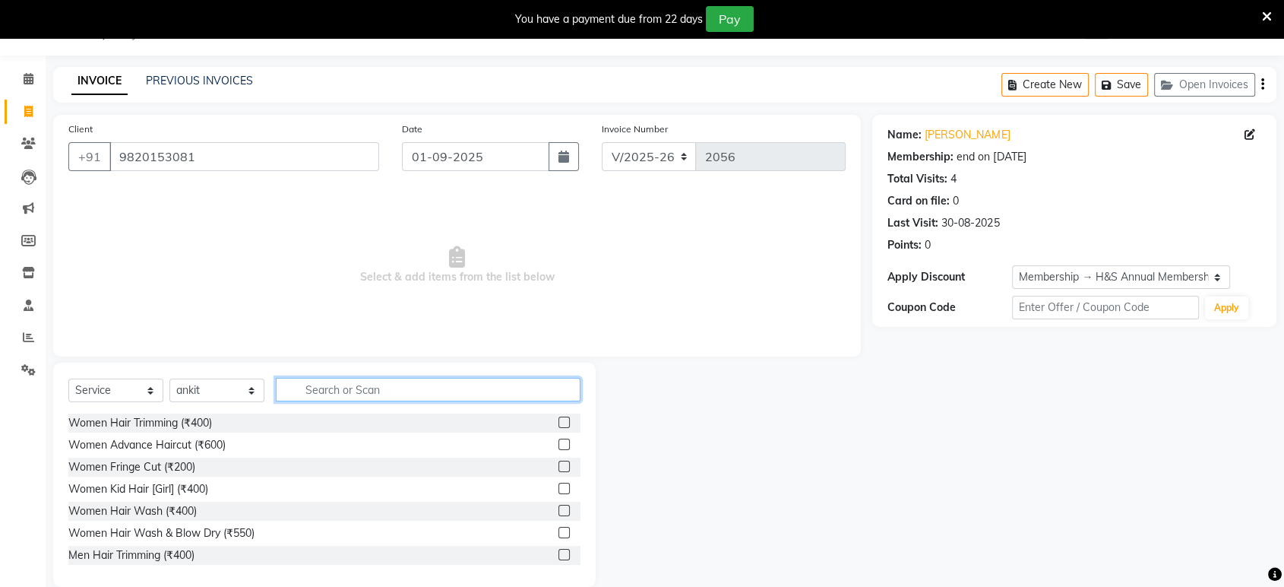
click at [400, 385] on input "text" at bounding box center [428, 390] width 305 height 24
click at [312, 388] on input "text" at bounding box center [428, 390] width 305 height 24
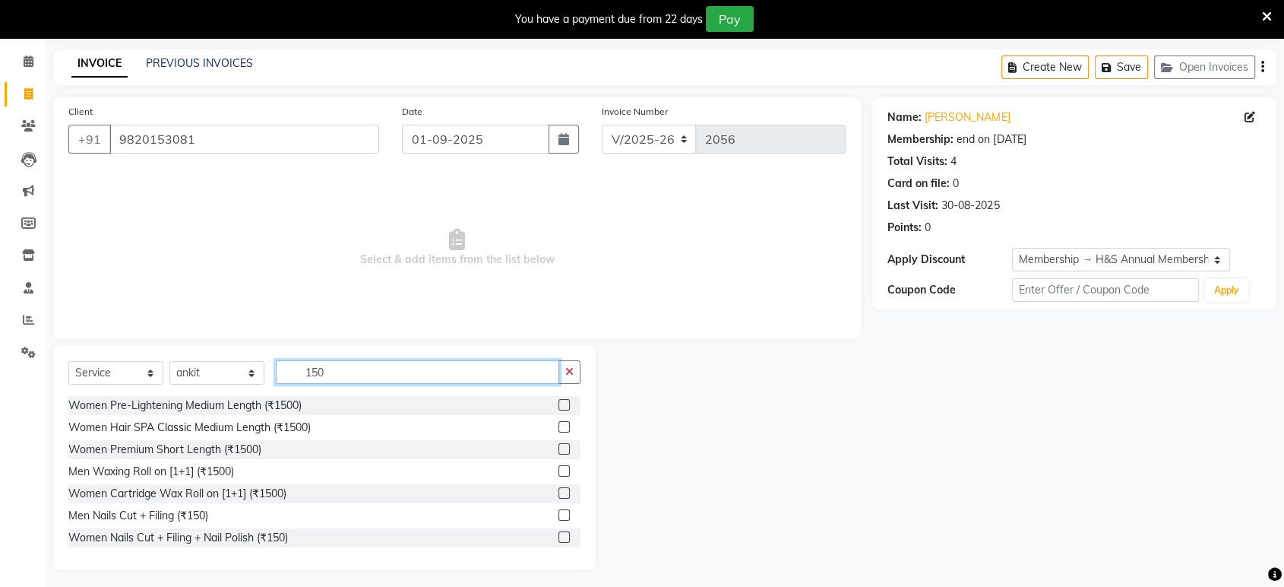
scroll to position [59, 0]
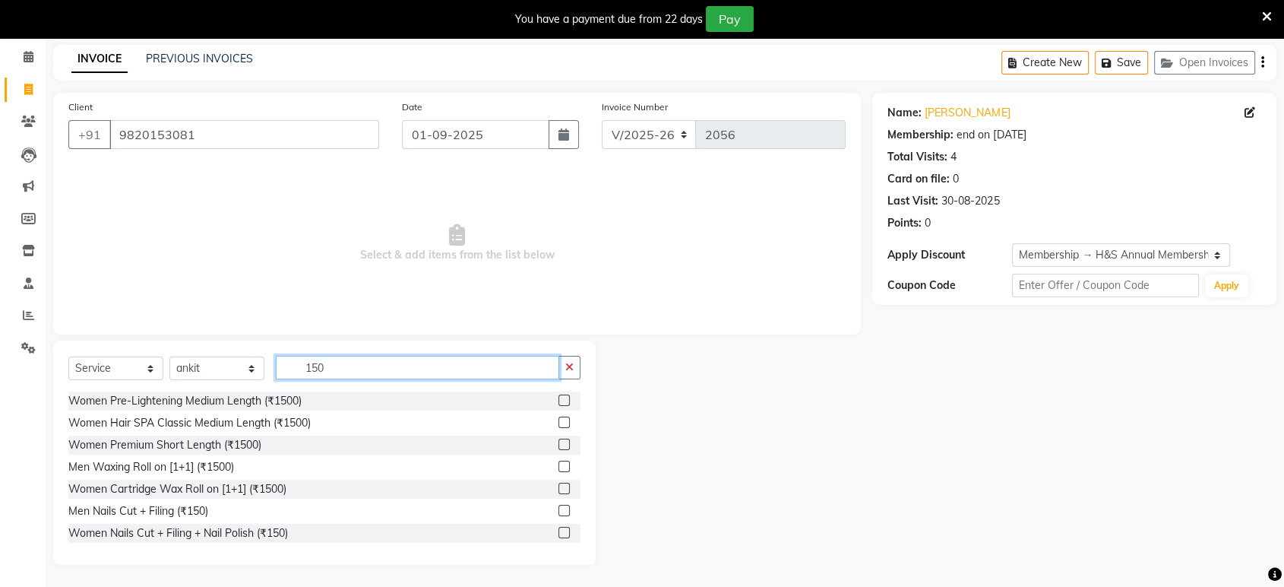
type input "150"
click at [207, 375] on select "Select Stylist ankit Dipeeka Foram jack Joshua Kuldeep matai Ratna sayli sheetal" at bounding box center [216, 368] width 95 height 24
click at [237, 369] on select "Select Stylist ankit Dipeeka Foram jack Joshua Kuldeep matai Ratna sayli sheetal" at bounding box center [216, 368] width 95 height 24
select select "89022"
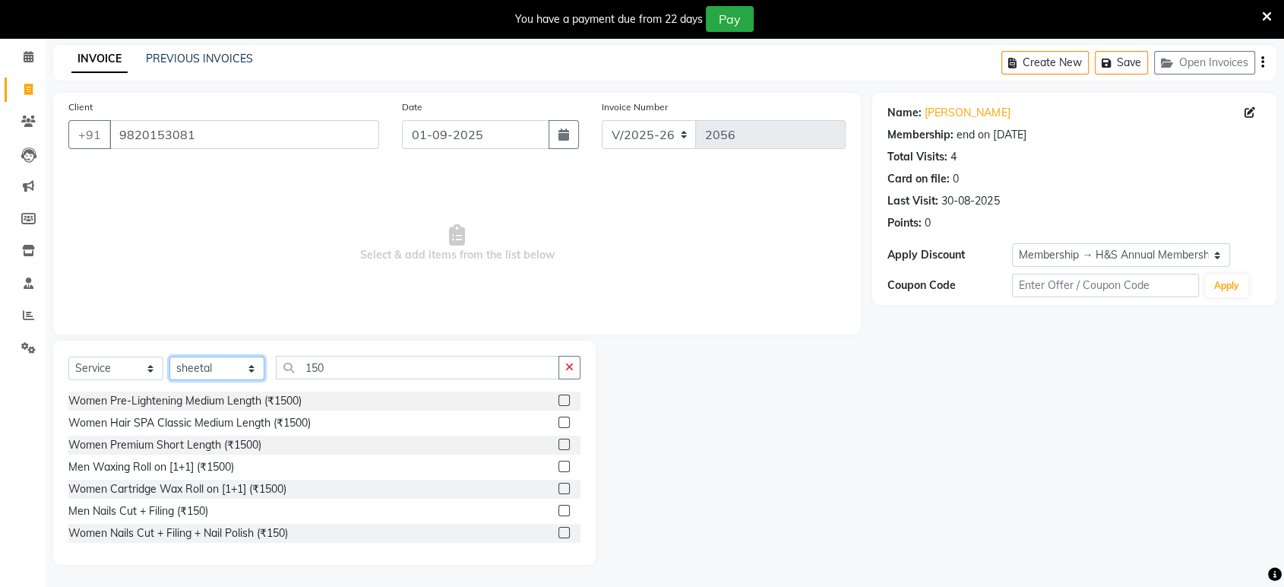
click at [169, 356] on select "Select Stylist ankit Dipeeka Foram jack Joshua Kuldeep matai Ratna sayli sheetal" at bounding box center [216, 368] width 95 height 24
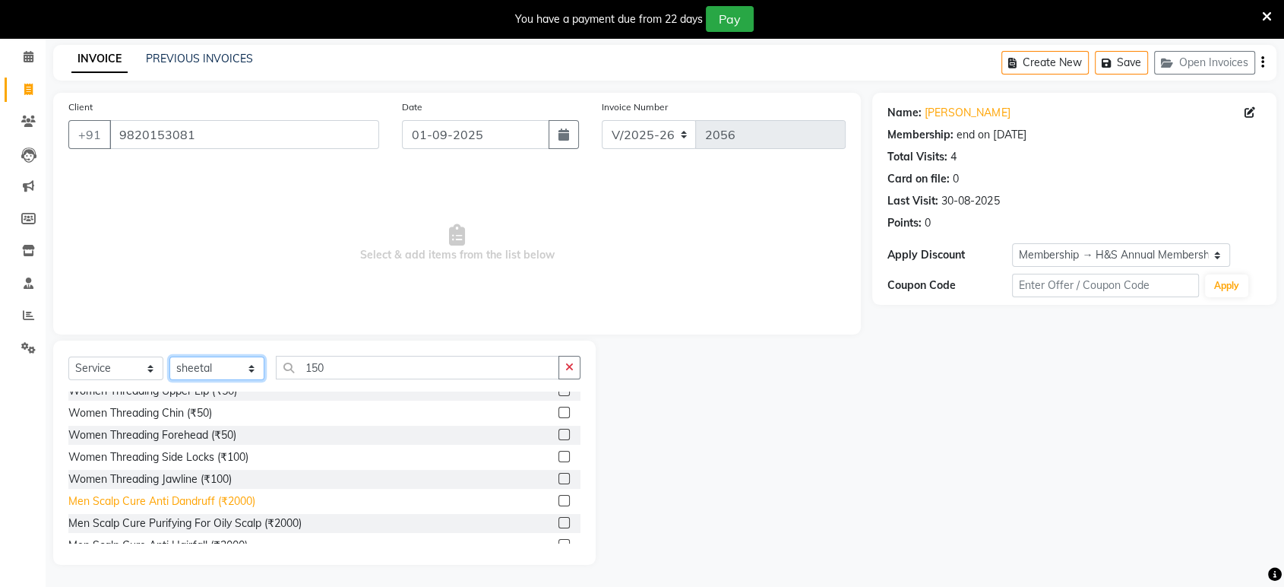
scroll to position [1717, 0]
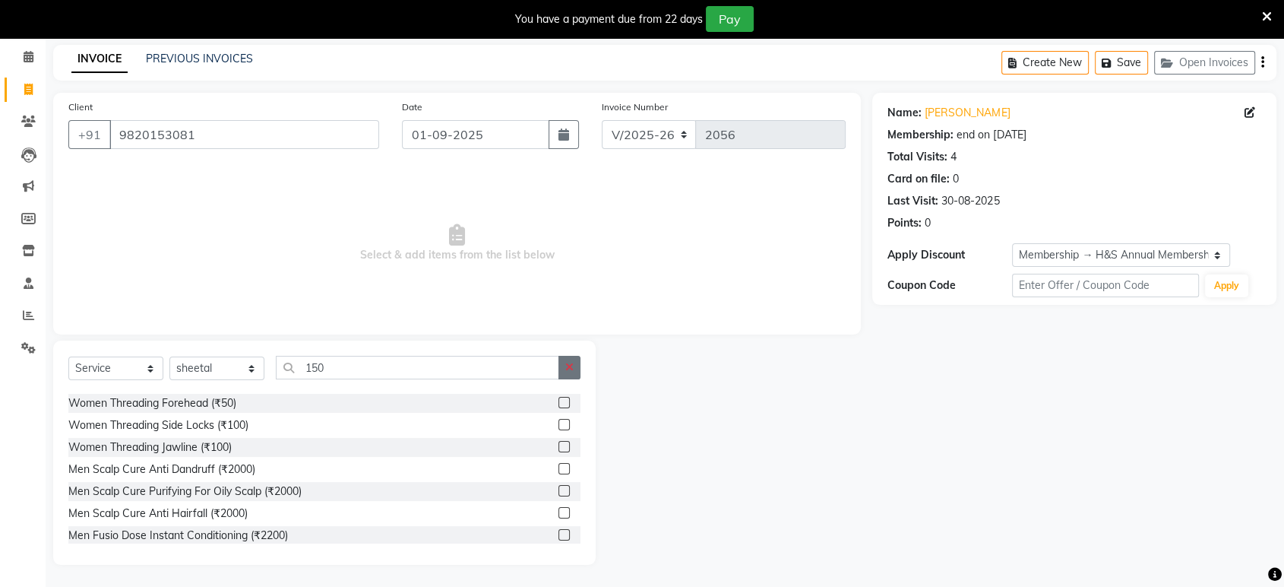
click at [565, 369] on icon "button" at bounding box center [569, 367] width 8 height 11
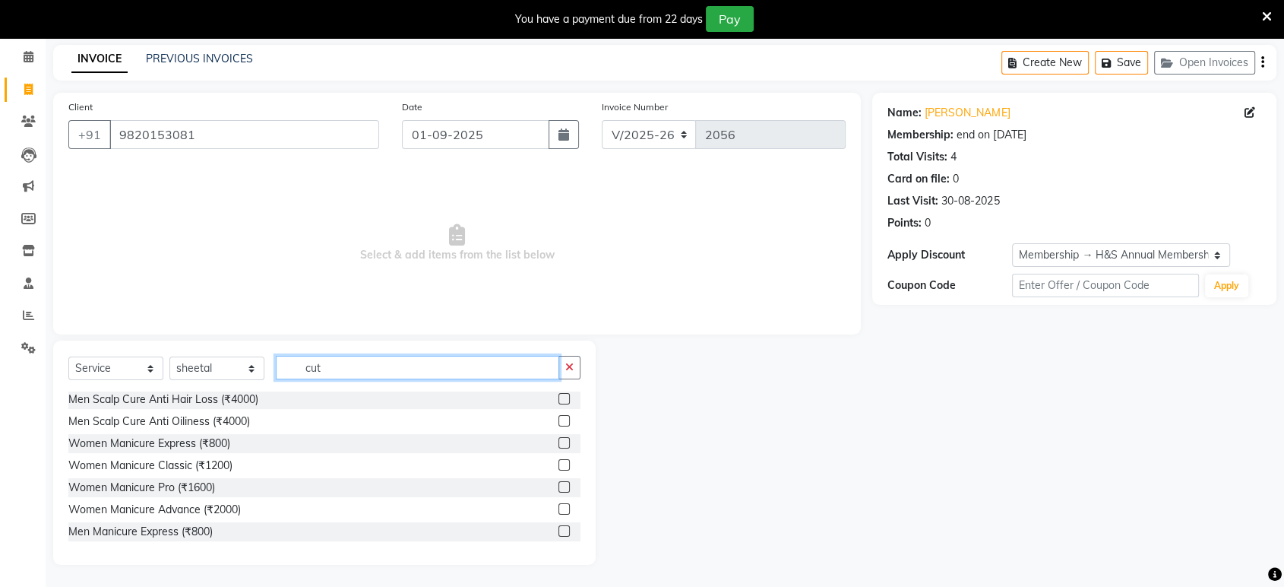
scroll to position [2, 0]
type input "cut"
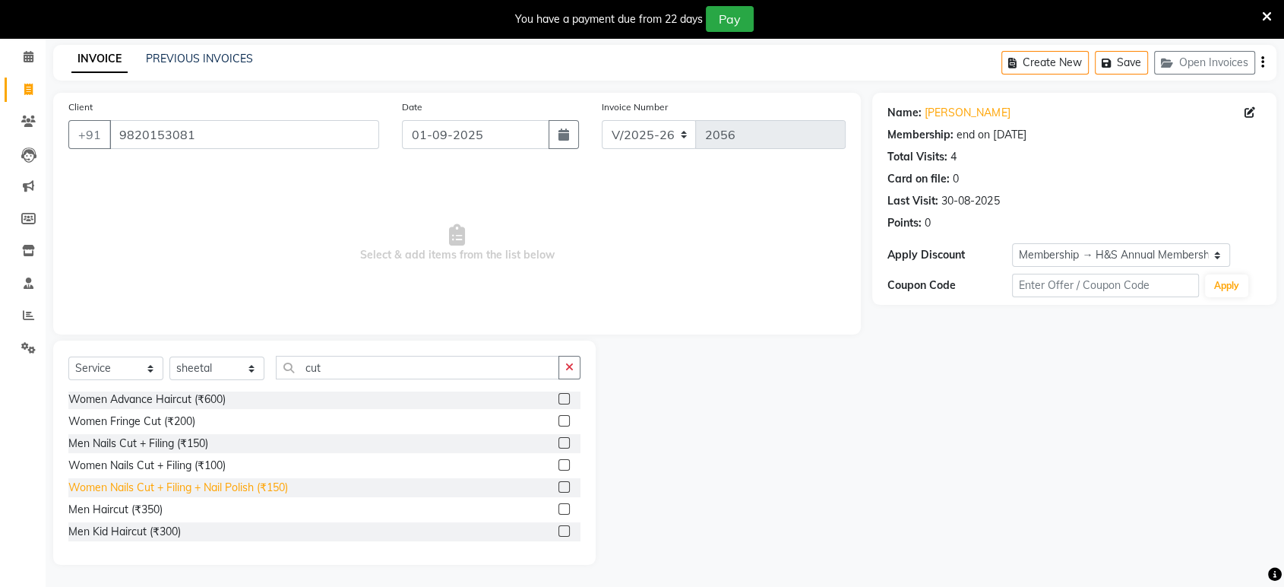
click at [225, 480] on div "Women Nails Cut + Filing + Nail Polish (₹150)" at bounding box center [178, 488] width 220 height 16
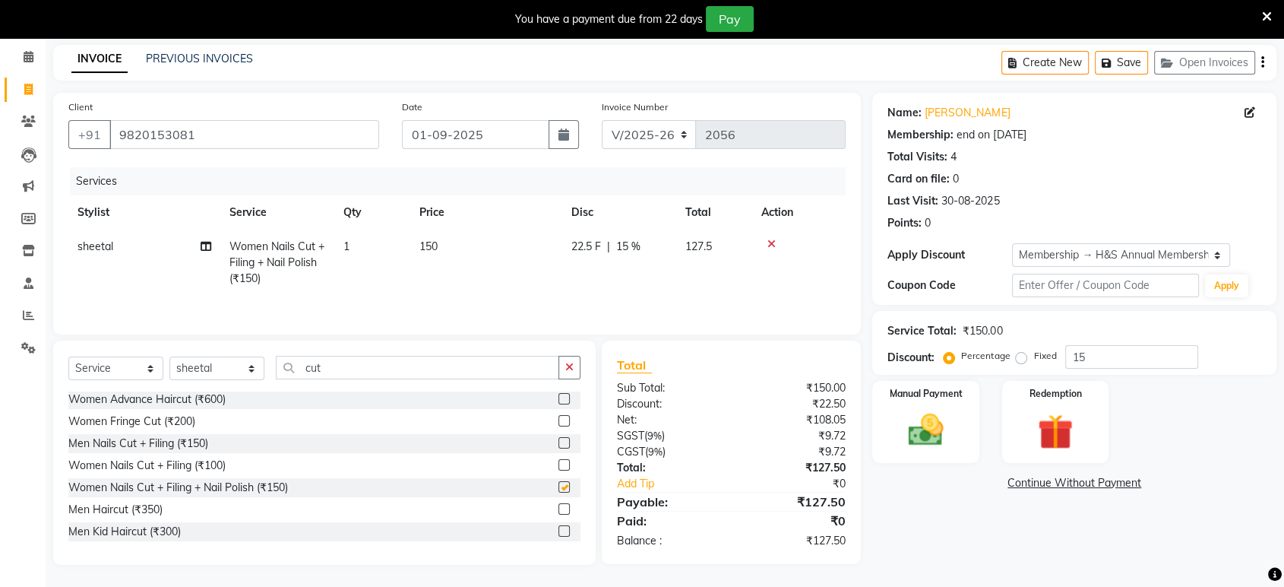
checkbox input "false"
click at [565, 369] on icon "button" at bounding box center [569, 367] width 8 height 11
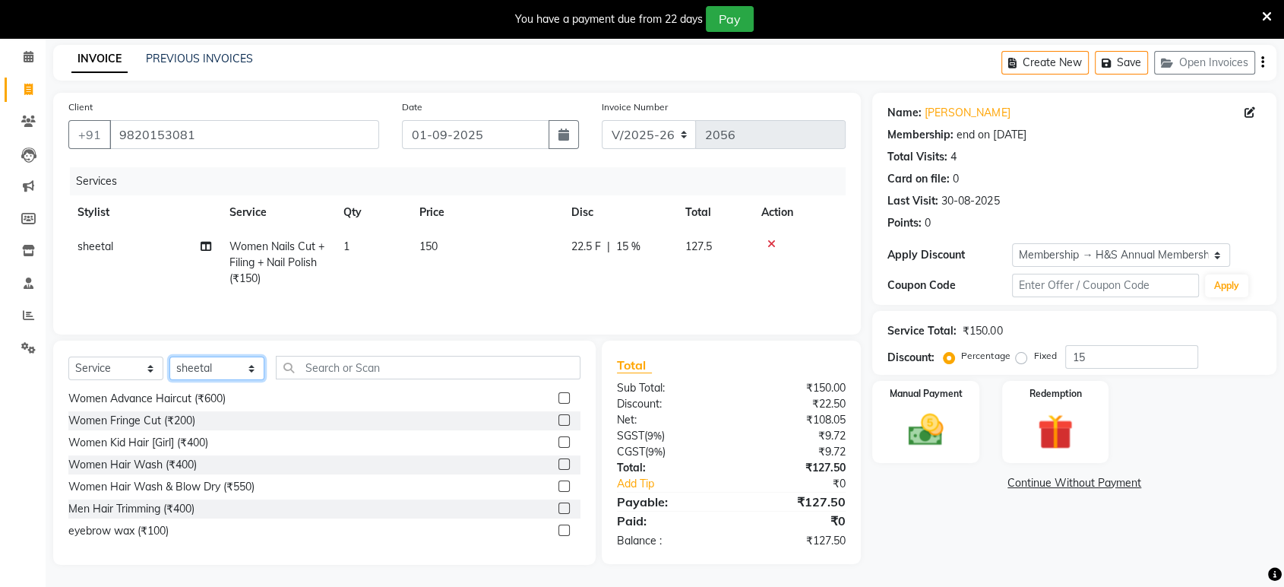
click at [234, 373] on select "Select Stylist ankit Dipeeka Foram jack Joshua Kuldeep matai Ratna sayli sheetal" at bounding box center [216, 368] width 95 height 24
select select "61692"
click at [169, 358] on select "Select Stylist ankit Dipeeka Foram jack Joshua Kuldeep matai Ratna sayli sheetal" at bounding box center [216, 368] width 95 height 24
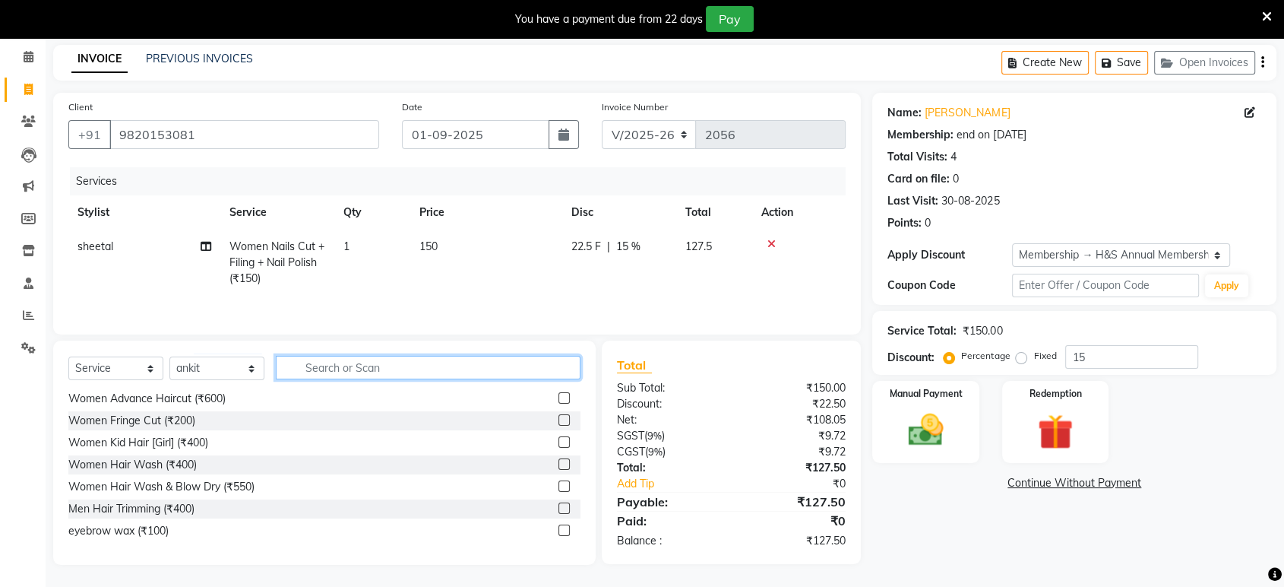
drag, startPoint x: 353, startPoint y: 371, endPoint x: 342, endPoint y: 369, distance: 10.7
click at [342, 369] on input "text" at bounding box center [428, 368] width 305 height 24
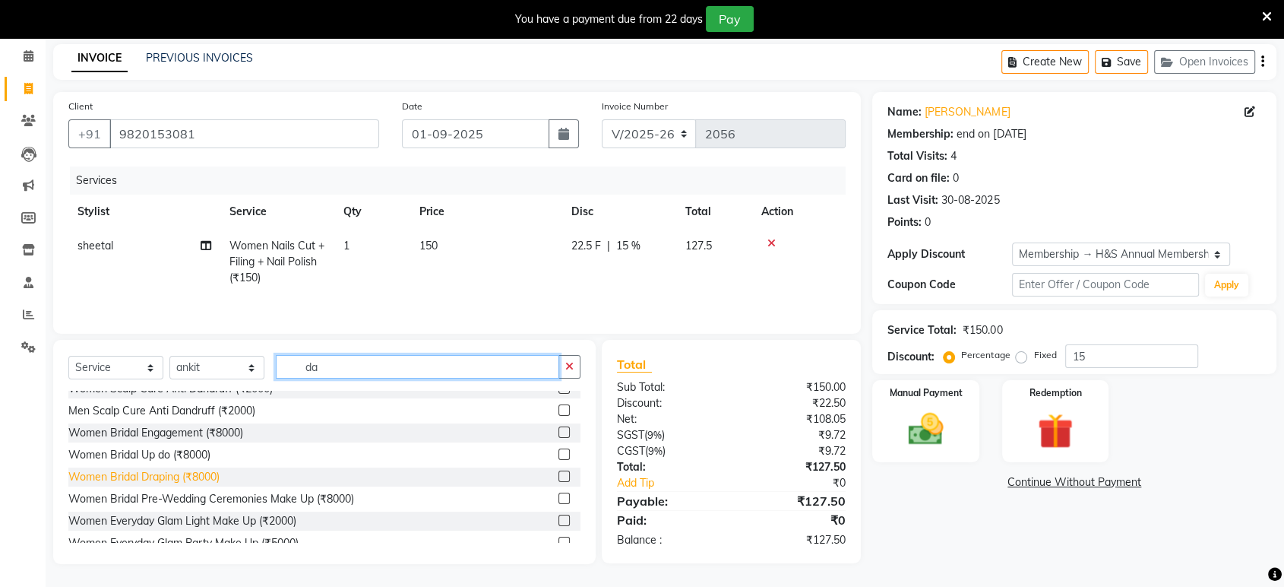
scroll to position [0, 0]
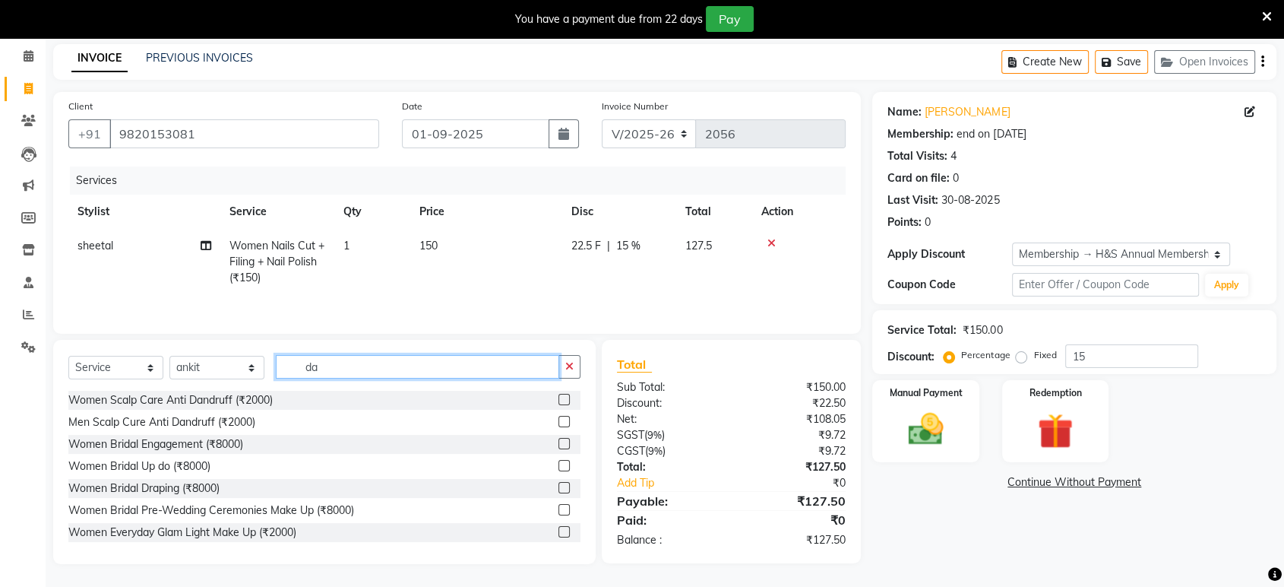
type input "d"
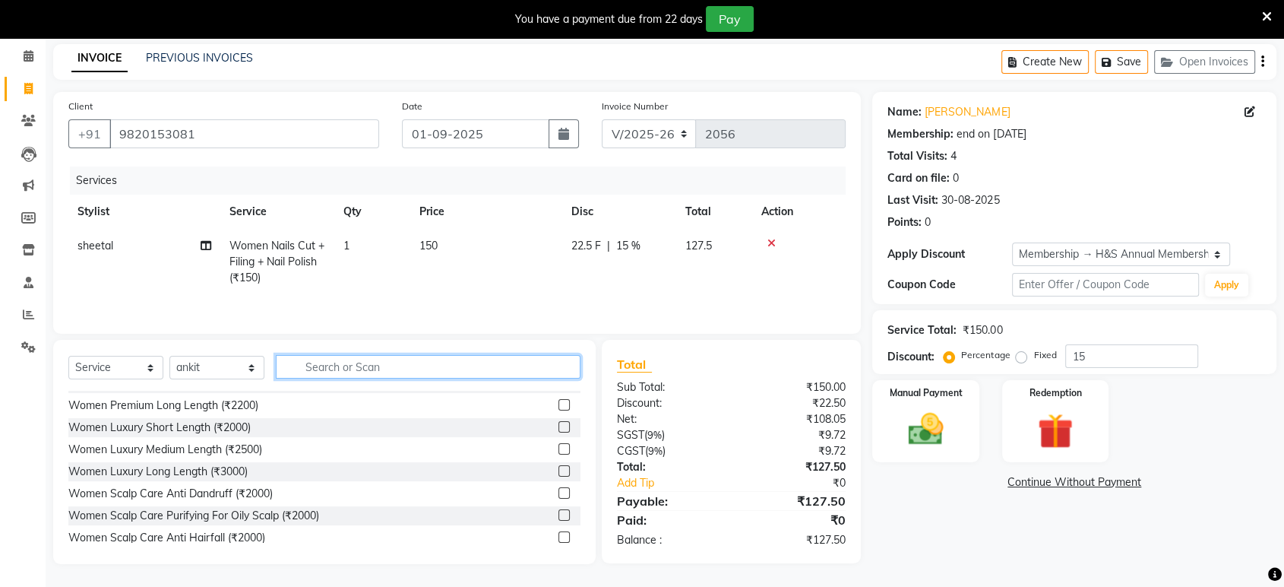
scroll to position [949, 0]
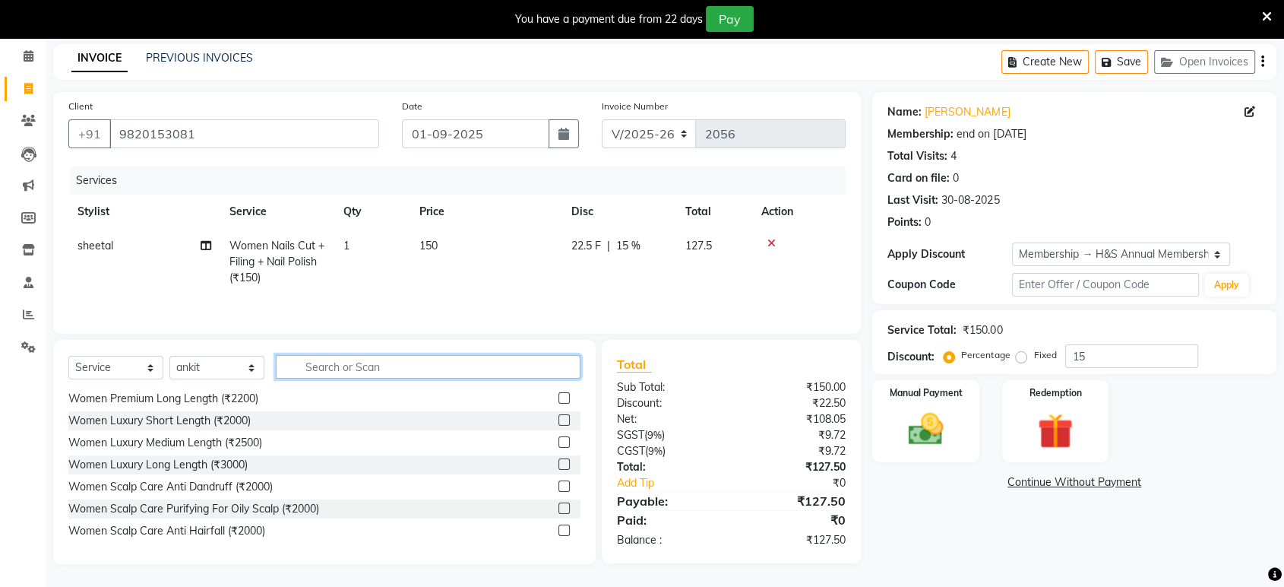
click at [319, 375] on input "text" at bounding box center [428, 367] width 305 height 24
type input "d"
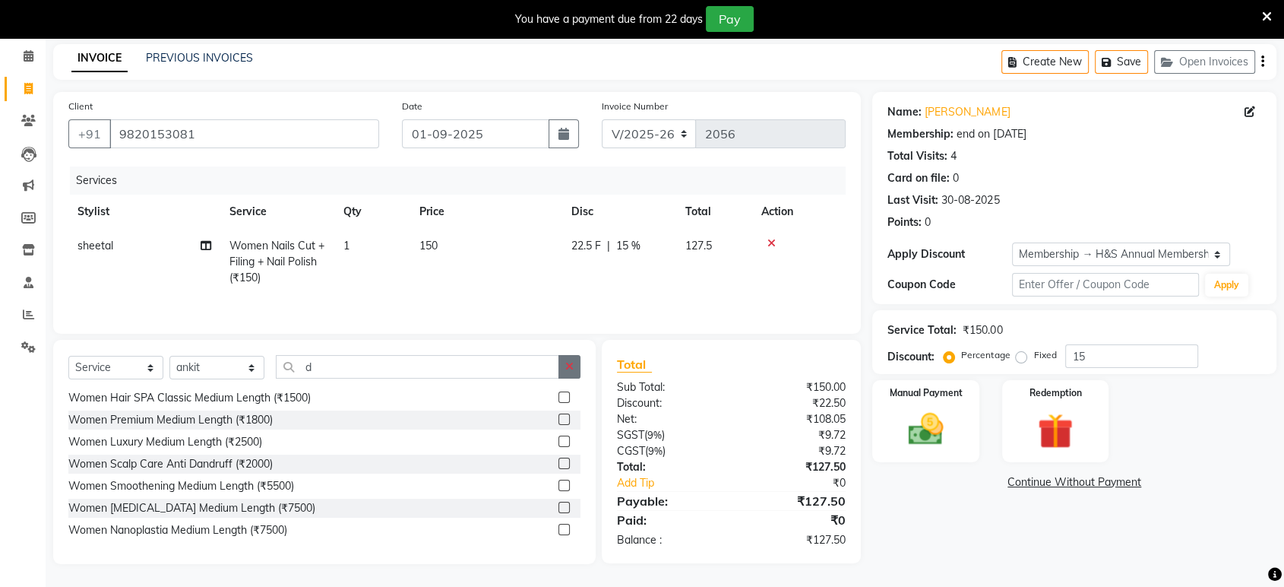
click at [573, 366] on icon "button" at bounding box center [569, 366] width 8 height 11
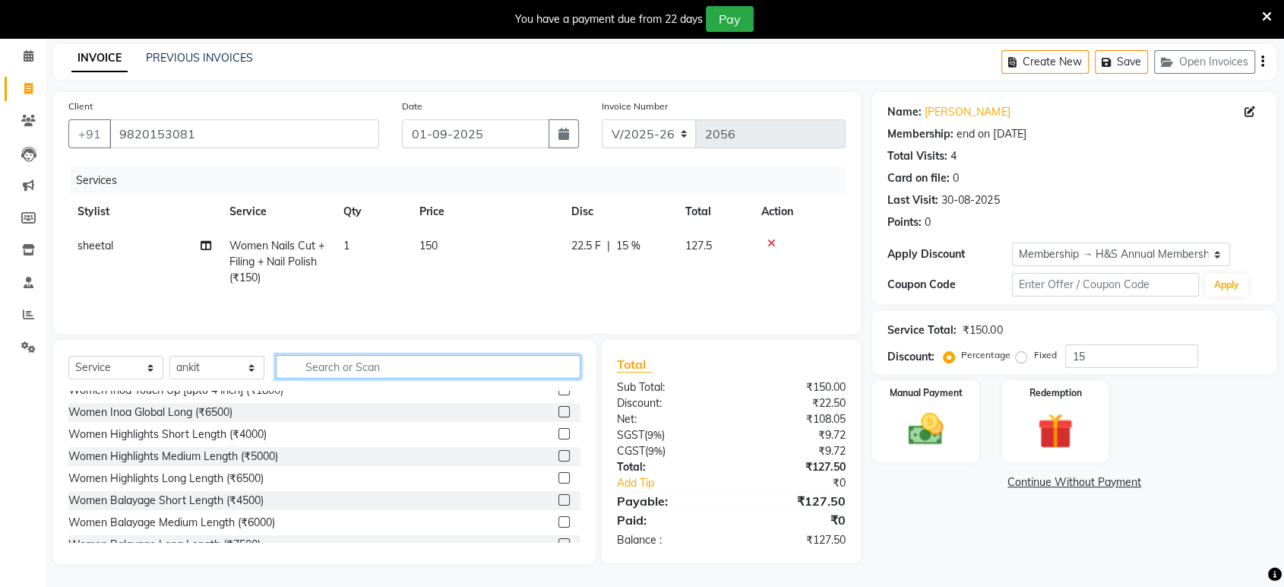
scroll to position [471, 0]
click at [354, 370] on input "text" at bounding box center [428, 367] width 305 height 24
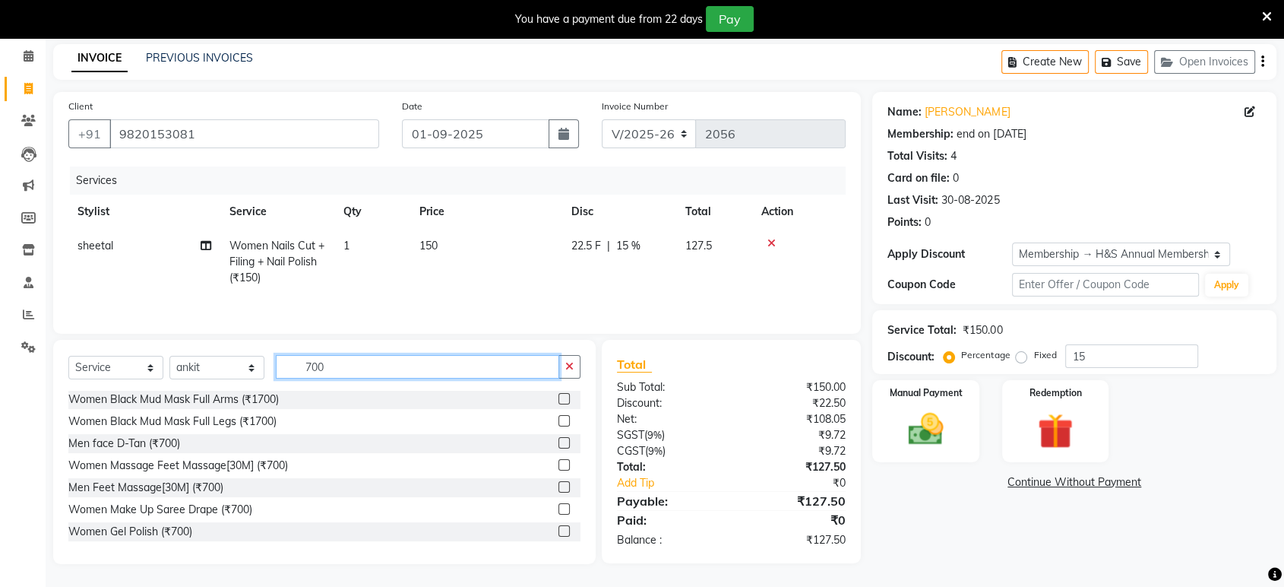
scroll to position [178, 0]
type input "700"
click at [567, 369] on icon "button" at bounding box center [569, 366] width 8 height 11
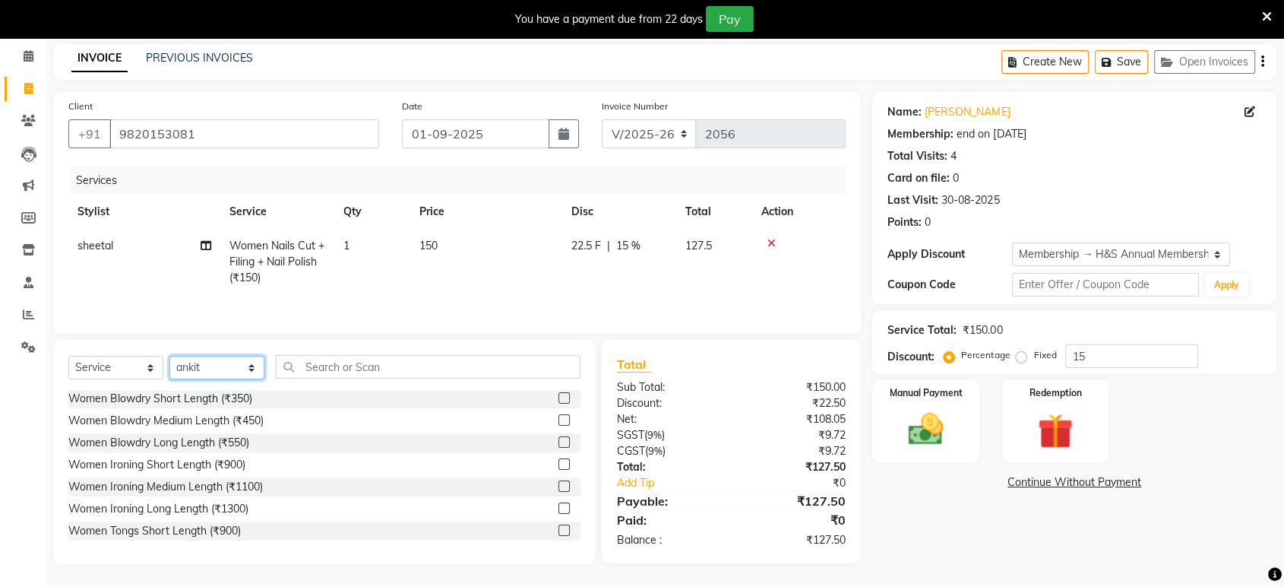
click at [204, 373] on select "Select Stylist ankit Dipeeka Foram jack Joshua Kuldeep matai Ratna sayli sheetal" at bounding box center [216, 368] width 95 height 24
click at [169, 356] on select "Select Stylist ankit Dipeeka Foram jack Joshua Kuldeep matai Ratna sayli sheetal" at bounding box center [216, 368] width 95 height 24
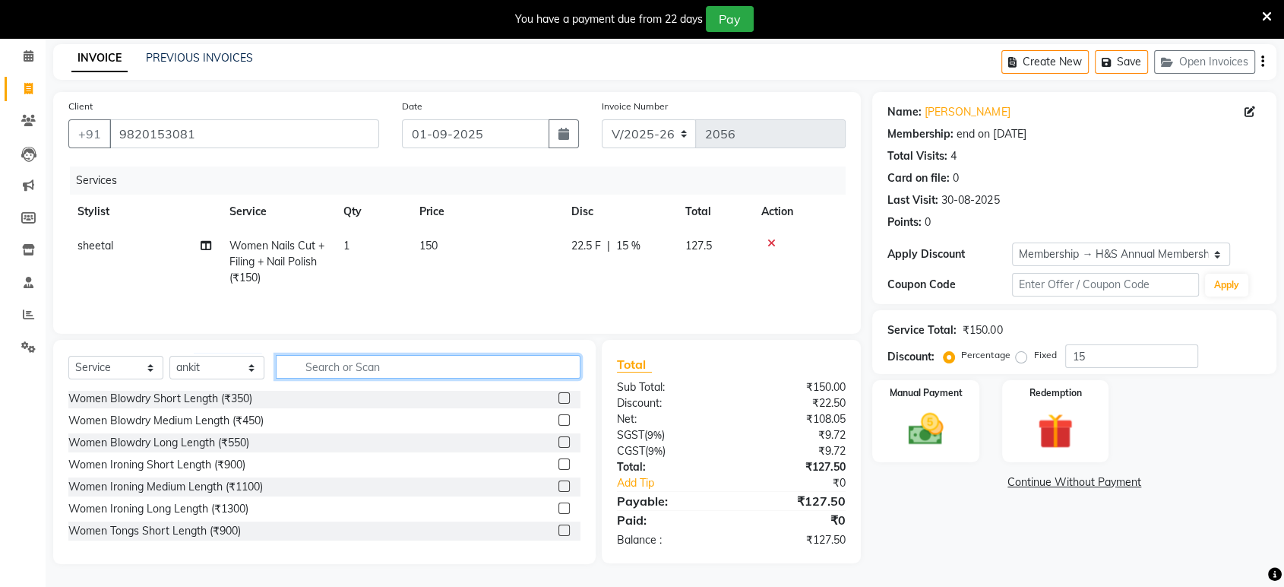
click at [329, 367] on input "text" at bounding box center [428, 367] width 305 height 24
type input "d"
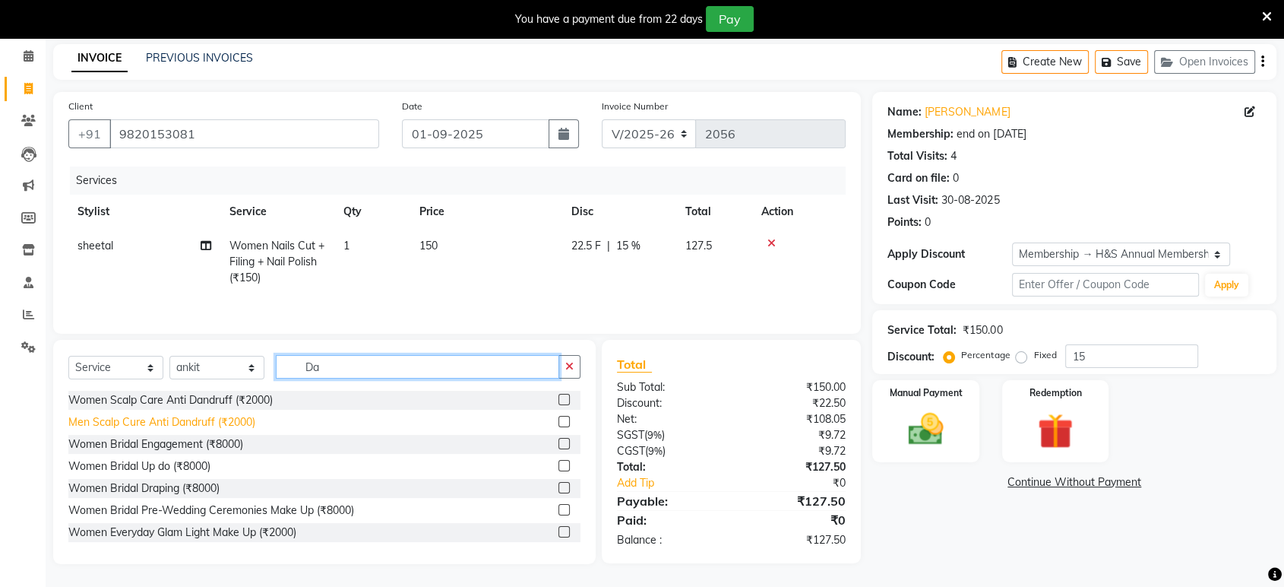
type input "Da"
click at [191, 424] on div "Men Scalp Cure Anti Dandruff (₹2000)" at bounding box center [161, 422] width 187 height 16
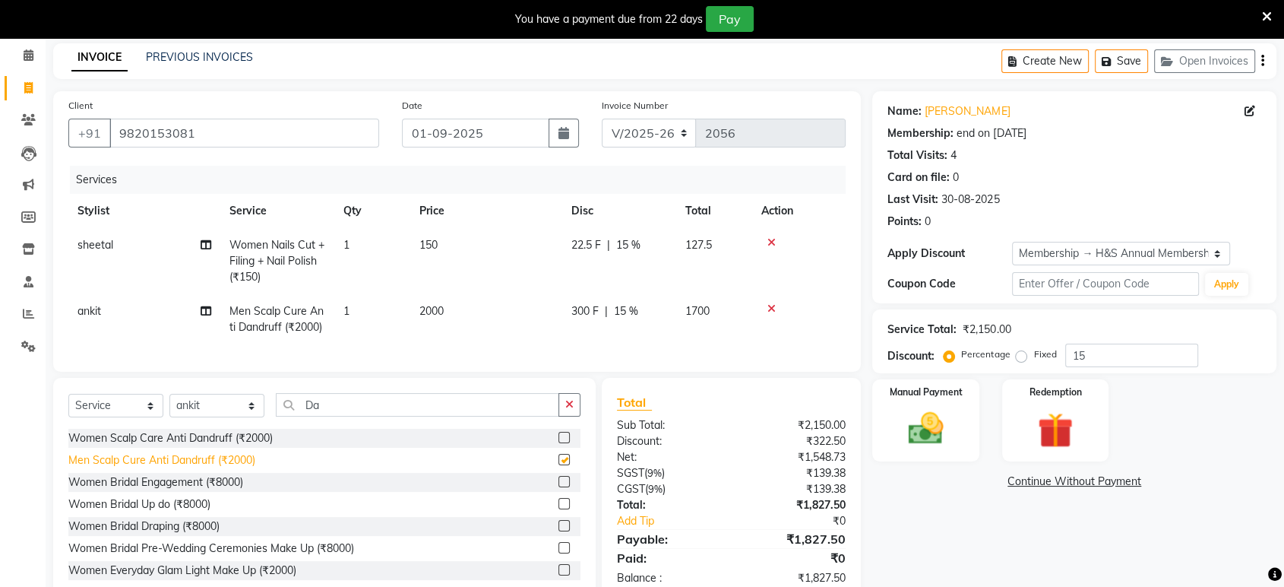
checkbox input "false"
click at [457, 309] on td "2000" at bounding box center [486, 319] width 152 height 50
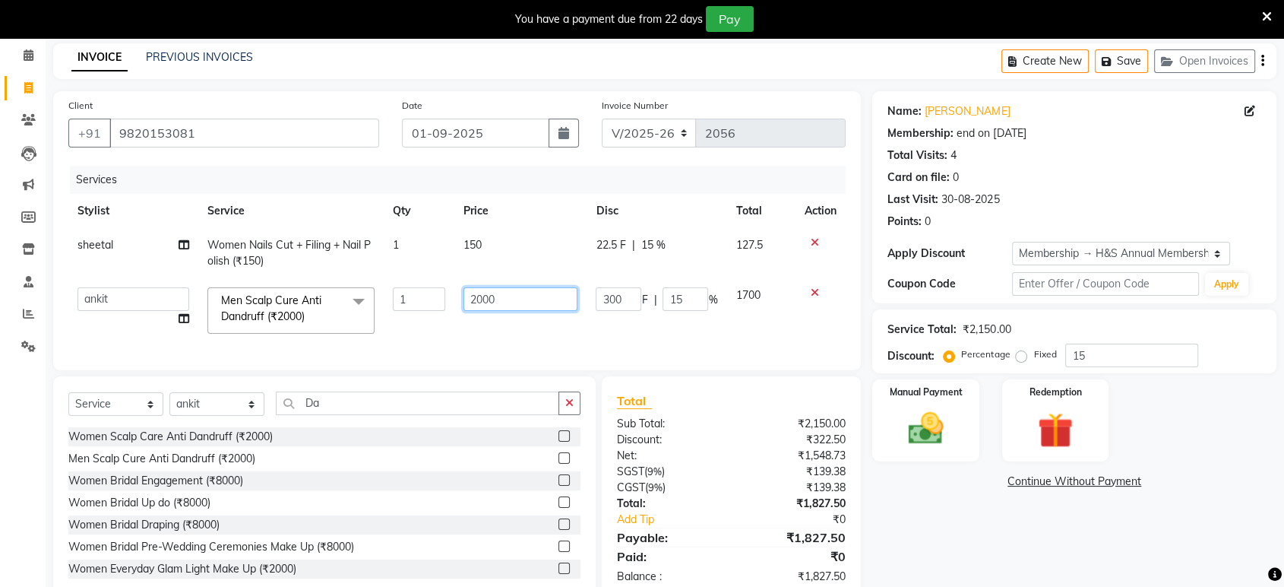
click at [504, 299] on input "2000" at bounding box center [521, 299] width 114 height 24
type input "2"
type input "800"
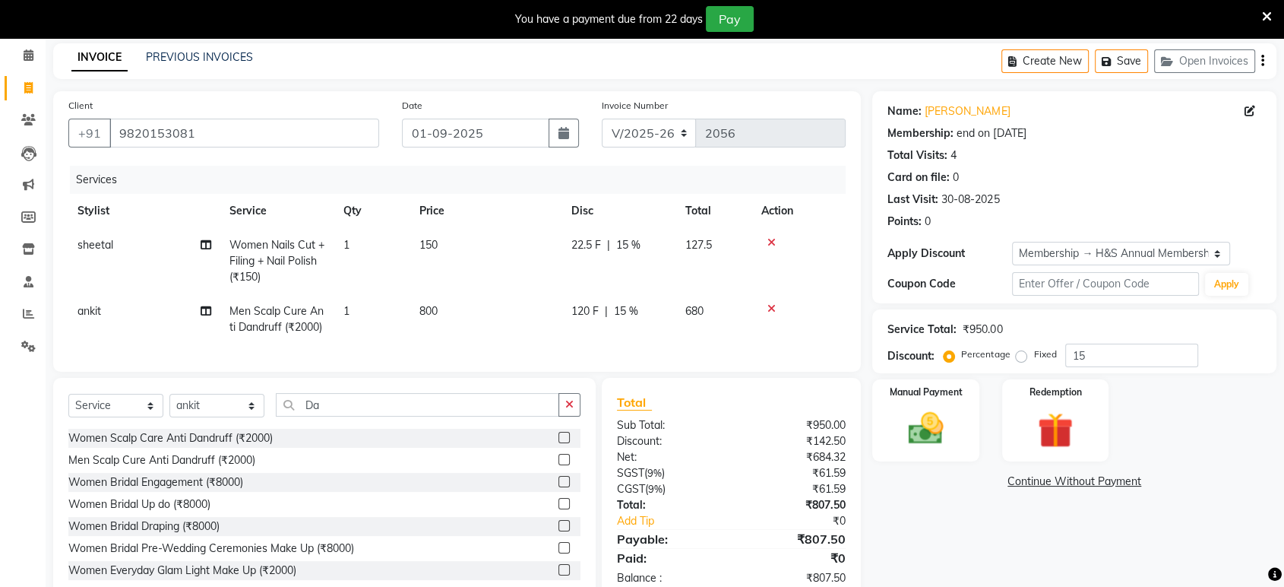
click at [523, 318] on td "800" at bounding box center [486, 319] width 152 height 50
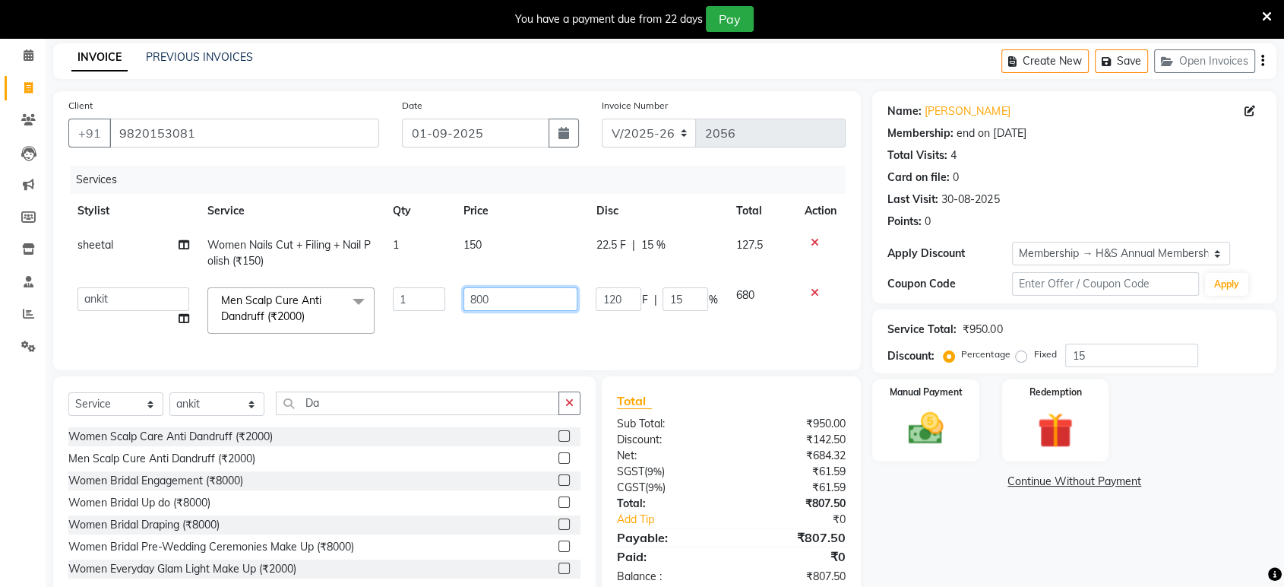
click at [517, 297] on input "800" at bounding box center [521, 299] width 114 height 24
type input "8"
type input "850"
click at [413, 338] on tr "ankit Dipeeka Foram jack Joshua Kuldeep matai Ratna sayli sheetal Men Scalp Cur…" at bounding box center [456, 310] width 777 height 65
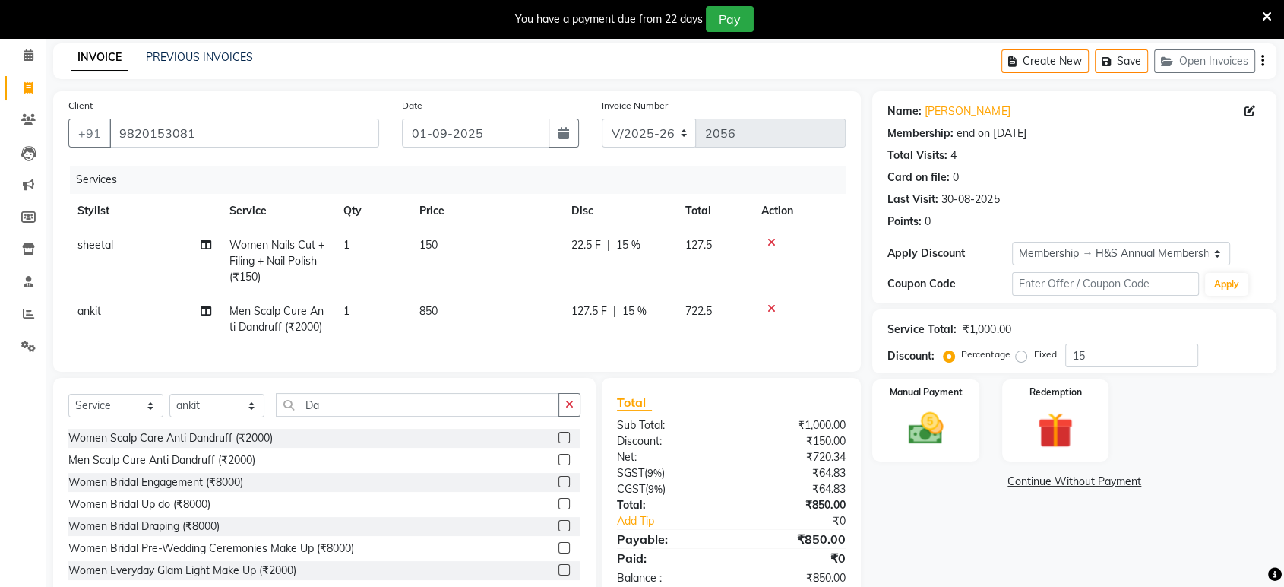
click at [454, 312] on td "850" at bounding box center [486, 319] width 152 height 50
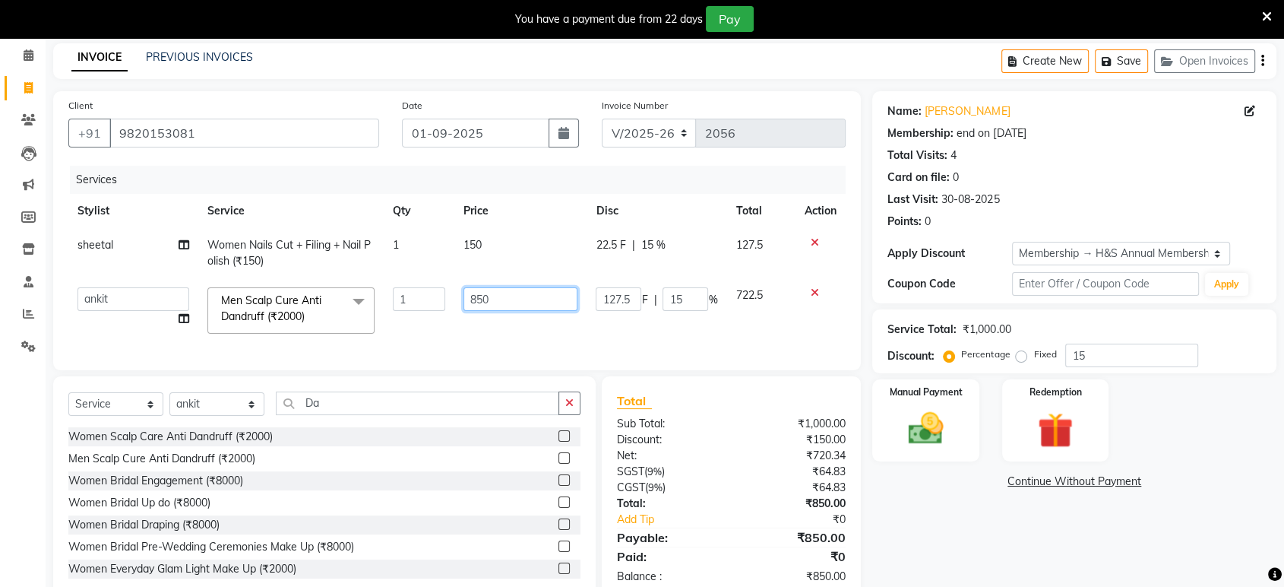
click at [518, 296] on input "850" at bounding box center [521, 299] width 114 height 24
type input "800"
click at [509, 339] on td "800" at bounding box center [520, 310] width 132 height 65
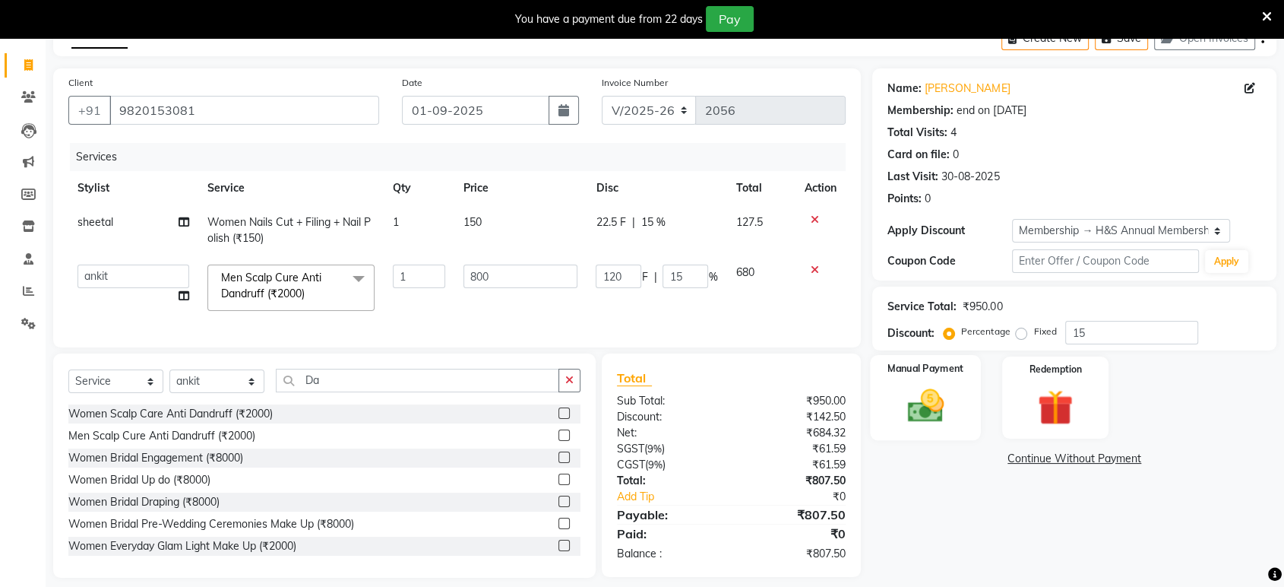
scroll to position [109, 0]
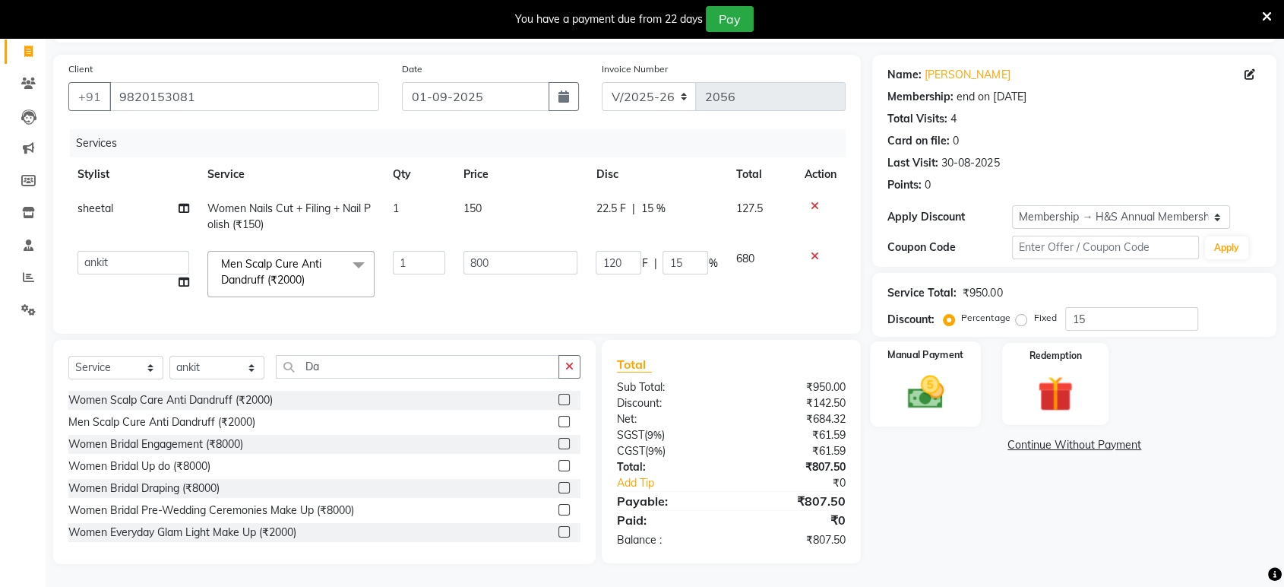
click at [903, 357] on div "Manual Payment" at bounding box center [926, 383] width 111 height 85
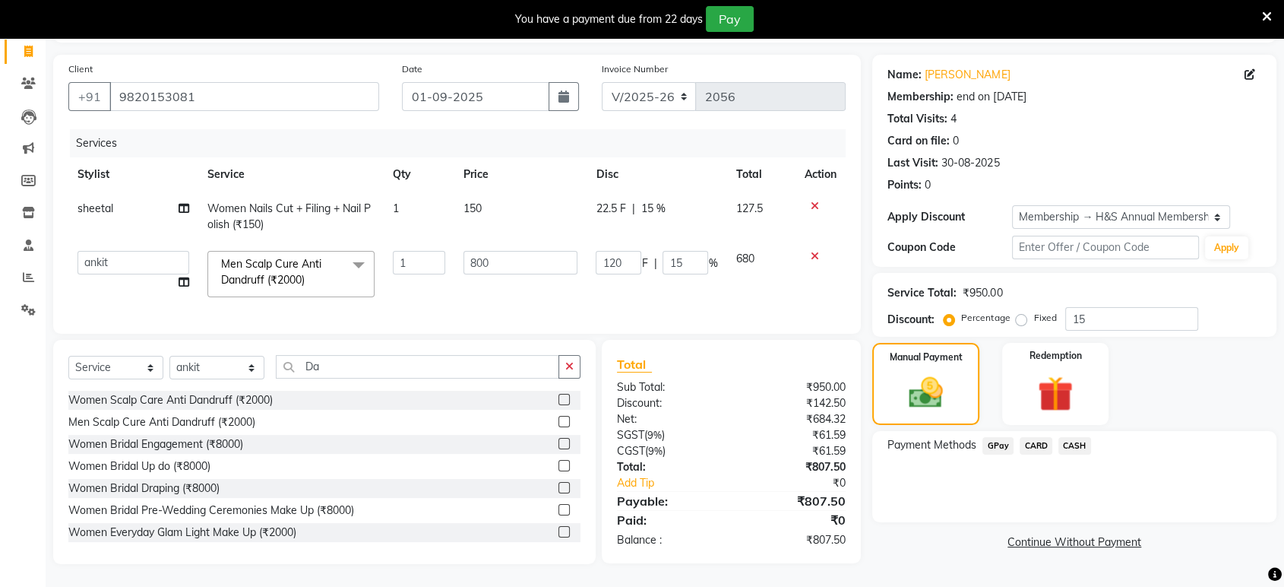
click at [1084, 437] on span "CASH" at bounding box center [1075, 445] width 33 height 17
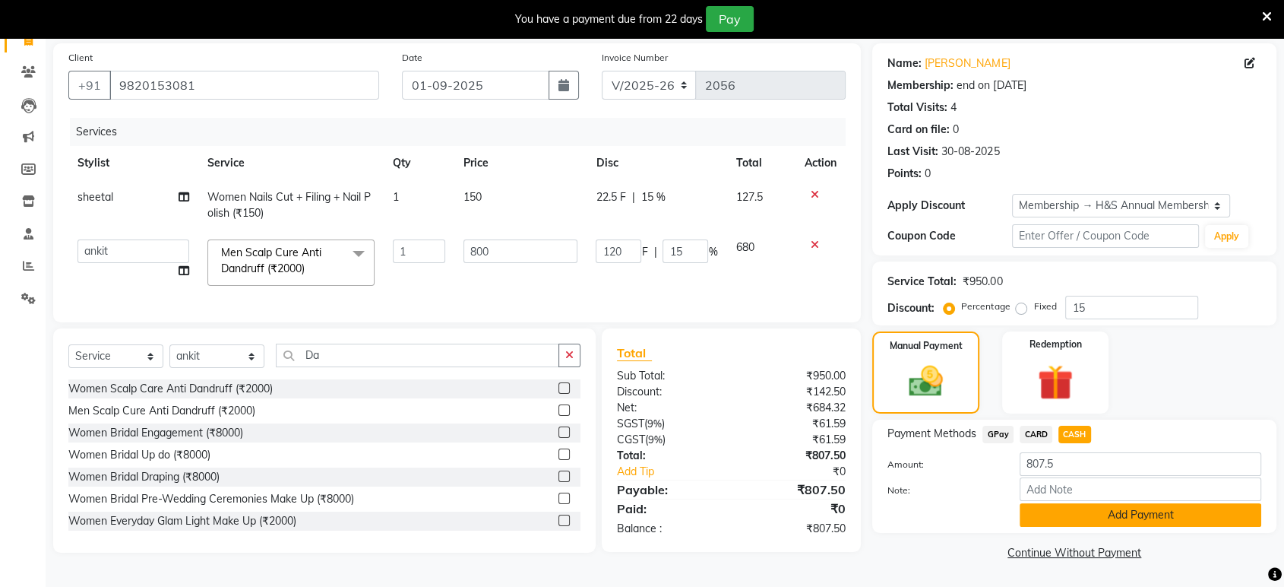
click at [1052, 515] on button "Add Payment" at bounding box center [1141, 515] width 242 height 24
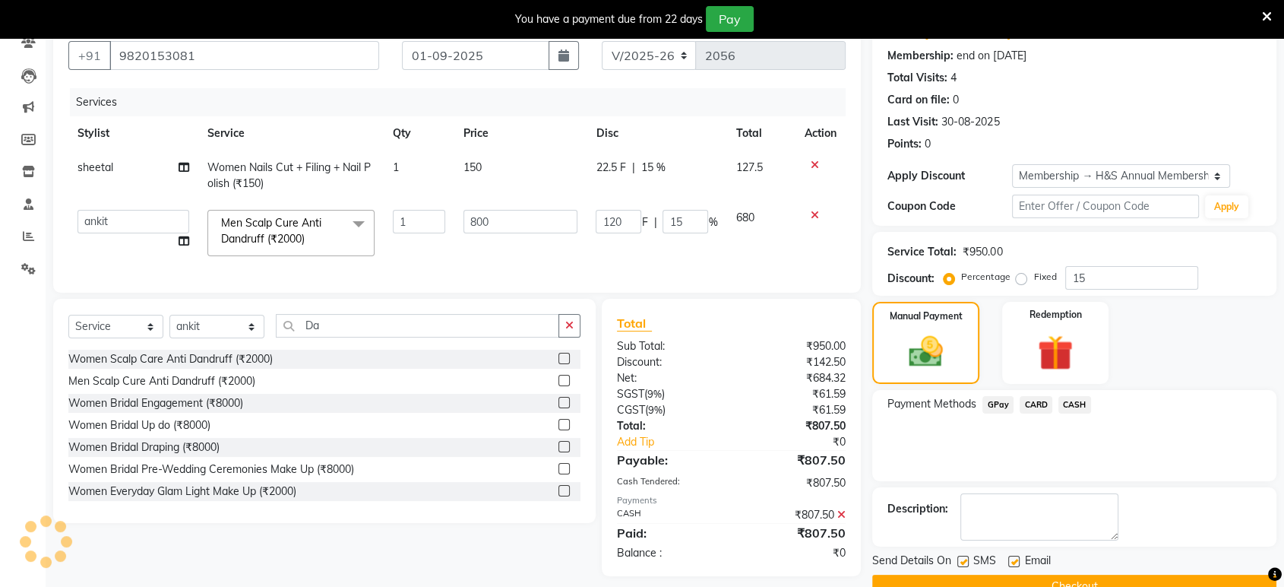
scroll to position [171, 0]
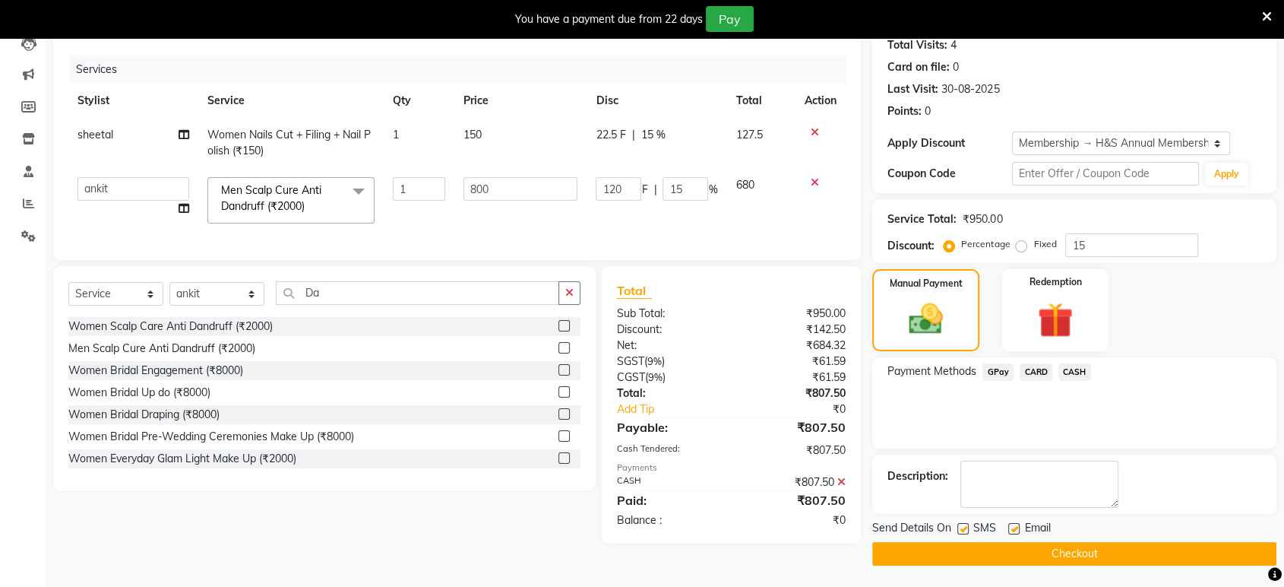
click at [960, 527] on label at bounding box center [962, 528] width 11 height 11
click at [960, 527] on input "checkbox" at bounding box center [962, 529] width 10 height 10
checkbox input "false"
click at [1015, 528] on label at bounding box center [1013, 528] width 11 height 11
click at [1015, 528] on input "checkbox" at bounding box center [1013, 529] width 10 height 10
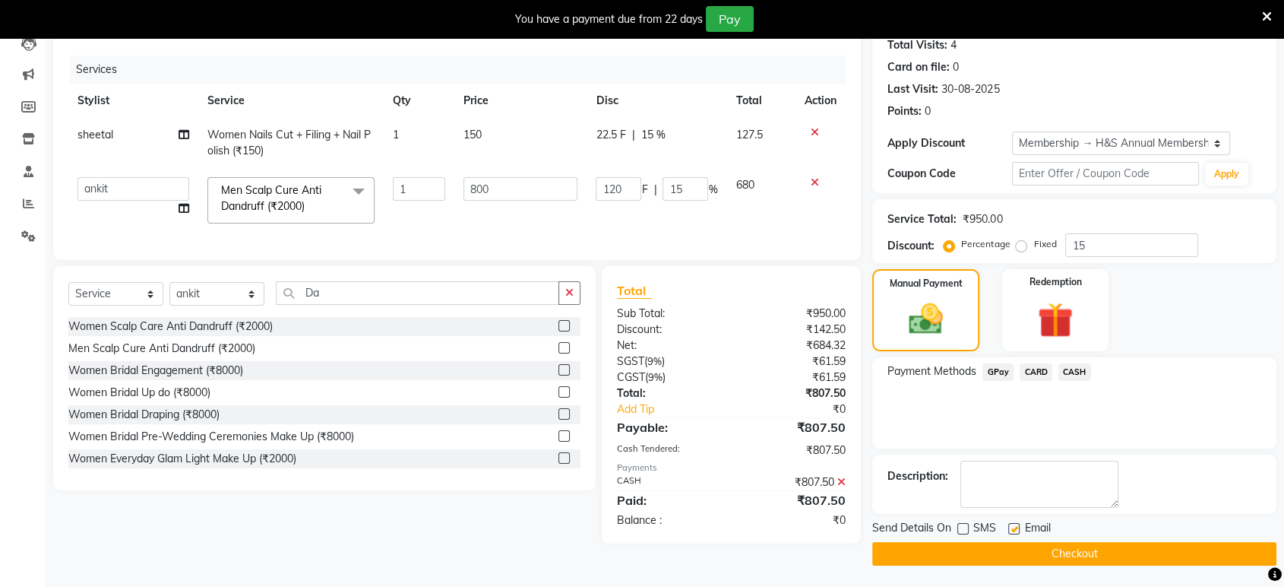
checkbox input "false"
click at [992, 555] on button "Checkout" at bounding box center [1074, 554] width 404 height 24
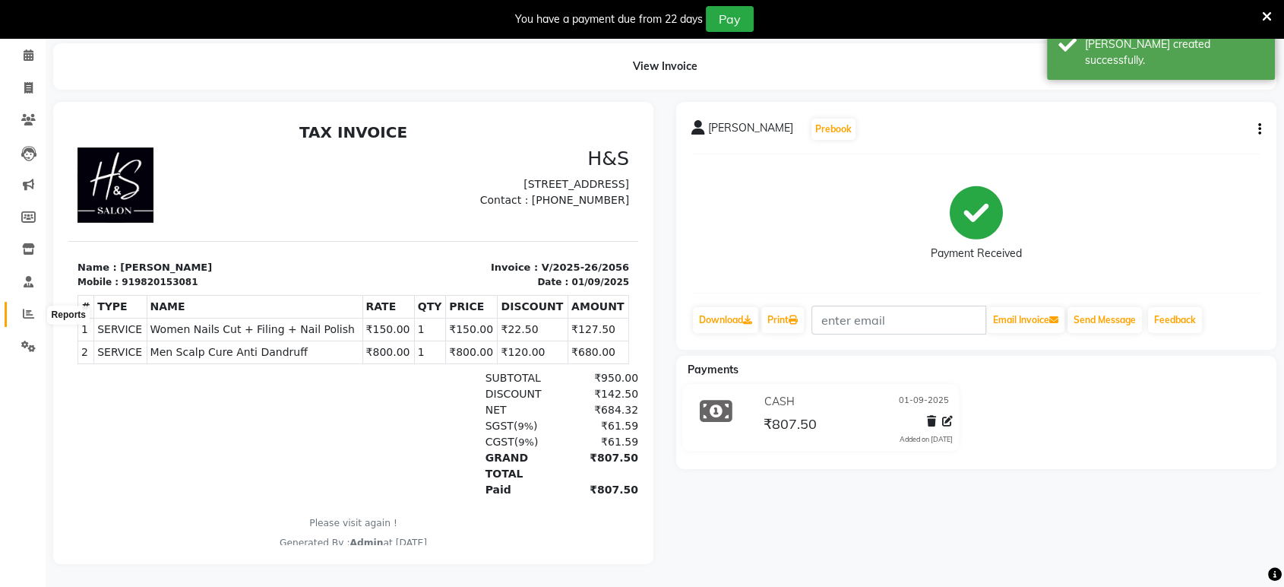
click at [37, 305] on span at bounding box center [28, 313] width 27 height 17
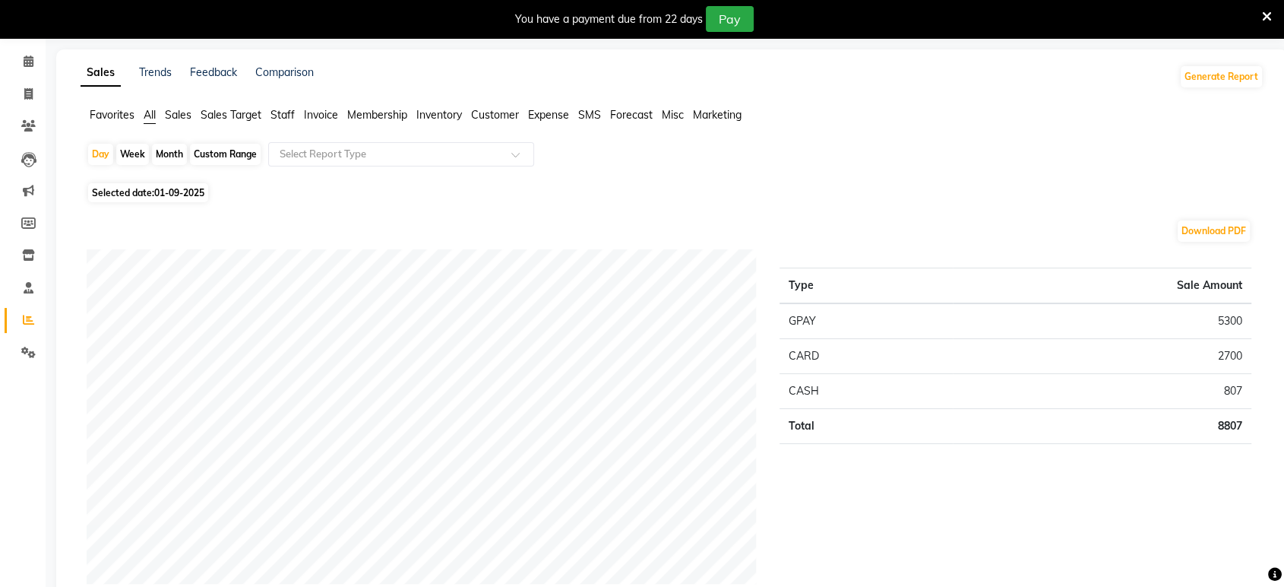
scroll to position [55, 0]
click at [18, 87] on span at bounding box center [28, 93] width 27 height 17
select select "6419"
select select "service"
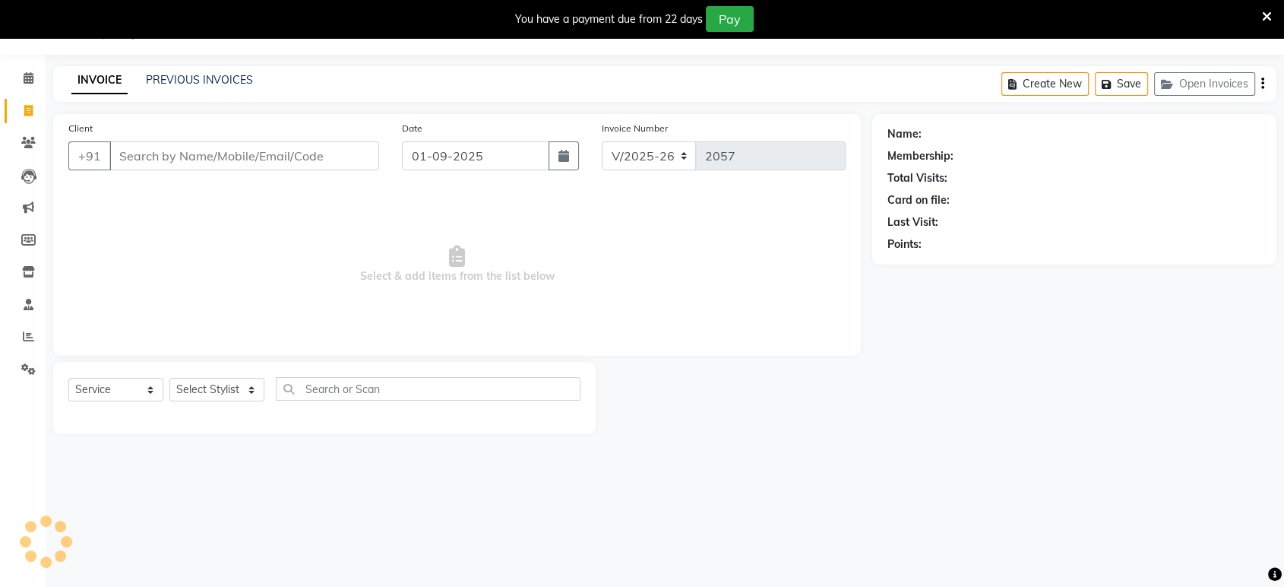
scroll to position [37, 0]
click at [207, 380] on select "Select Stylist ankit Dipeeka Foram jack Joshua Kuldeep matai Ratna sayli sheetal" at bounding box center [216, 390] width 95 height 24
select select "89022"
click at [169, 378] on select "Select Stylist ankit Dipeeka Foram jack Joshua Kuldeep matai Ratna sayli sheetal" at bounding box center [216, 390] width 95 height 24
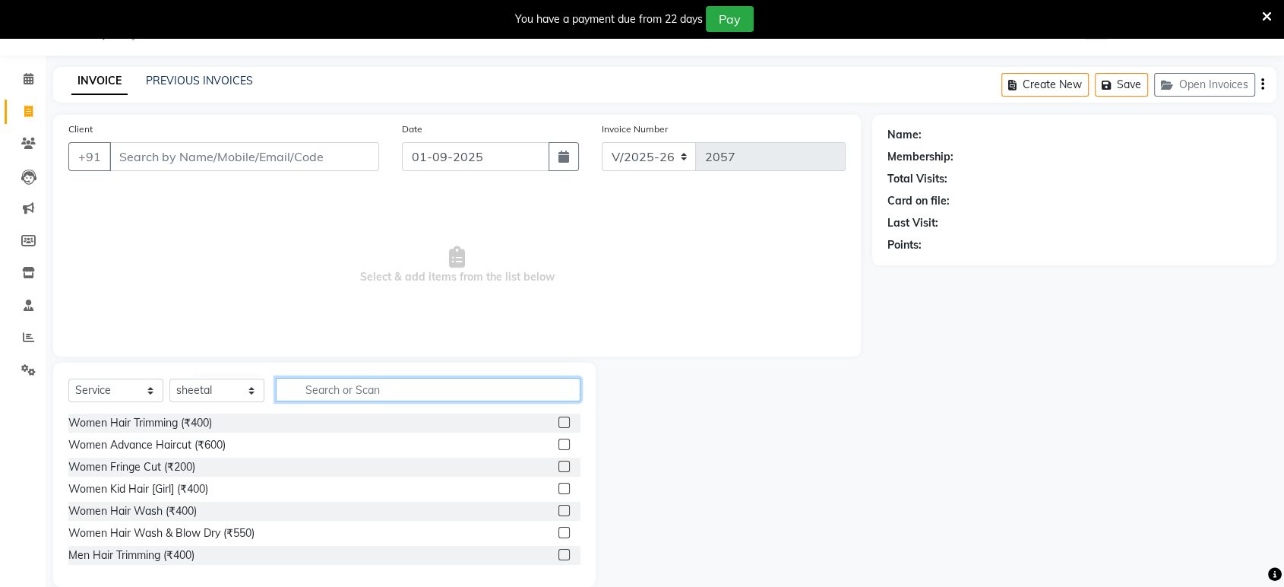
click at [334, 386] on input "text" at bounding box center [428, 390] width 305 height 24
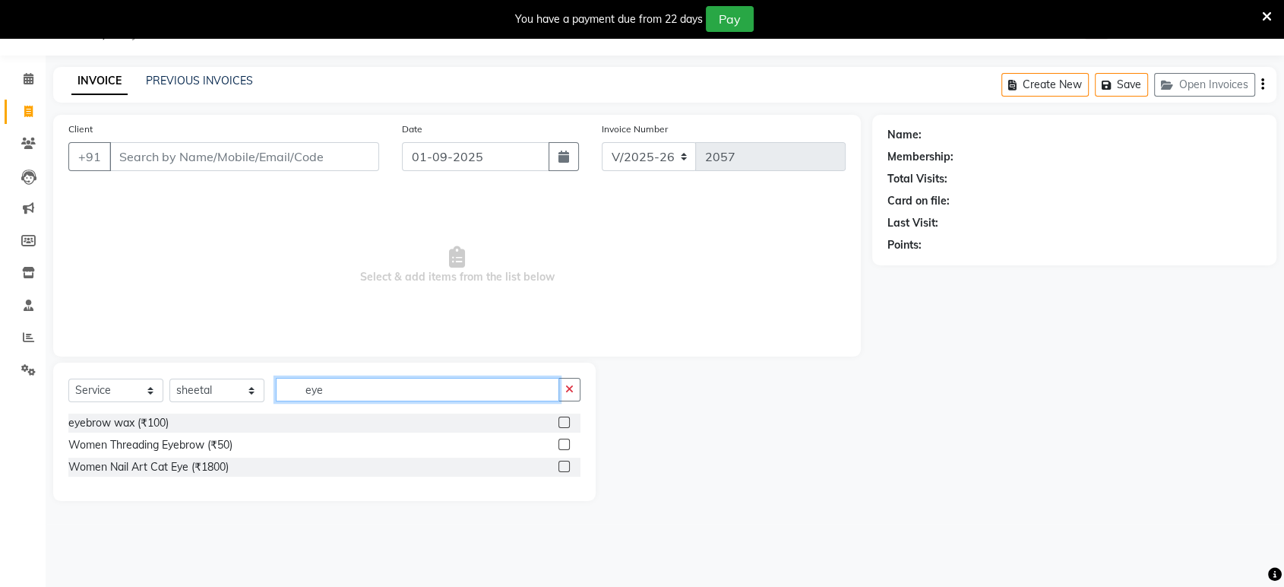
type input "eye"
click at [560, 445] on label at bounding box center [564, 443] width 11 height 11
click at [560, 445] on input "checkbox" at bounding box center [564, 445] width 10 height 10
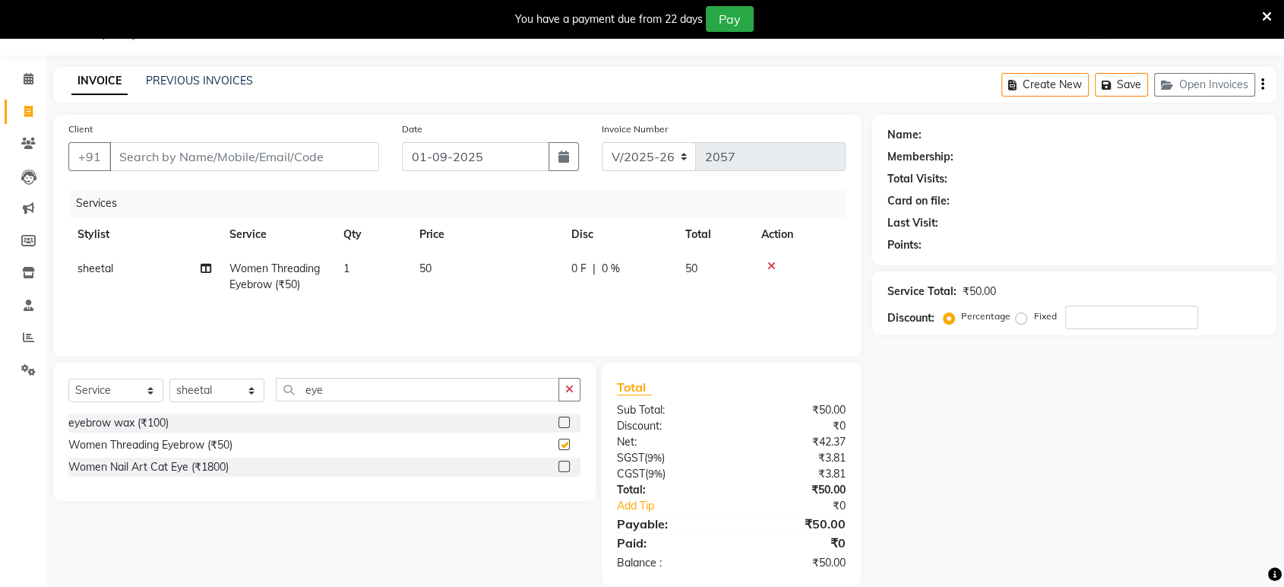
checkbox input "false"
click at [371, 254] on td "1" at bounding box center [372, 277] width 76 height 50
select select "89022"
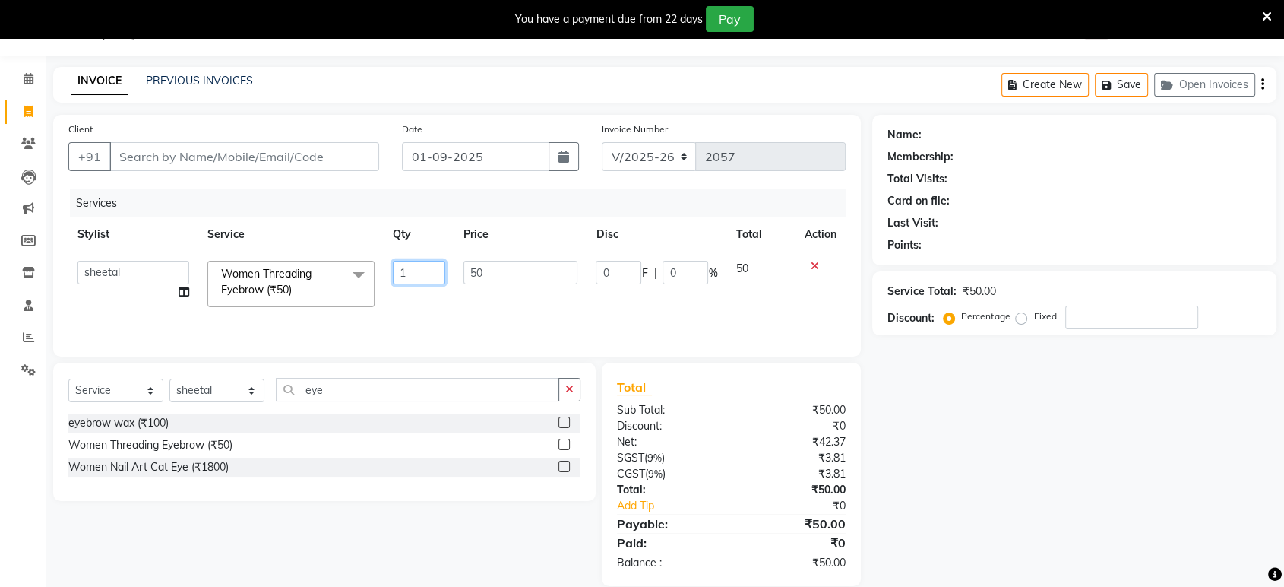
drag, startPoint x: 429, startPoint y: 278, endPoint x: 405, endPoint y: 279, distance: 23.6
click at [428, 278] on input "1" at bounding box center [419, 273] width 52 height 24
type input "2"
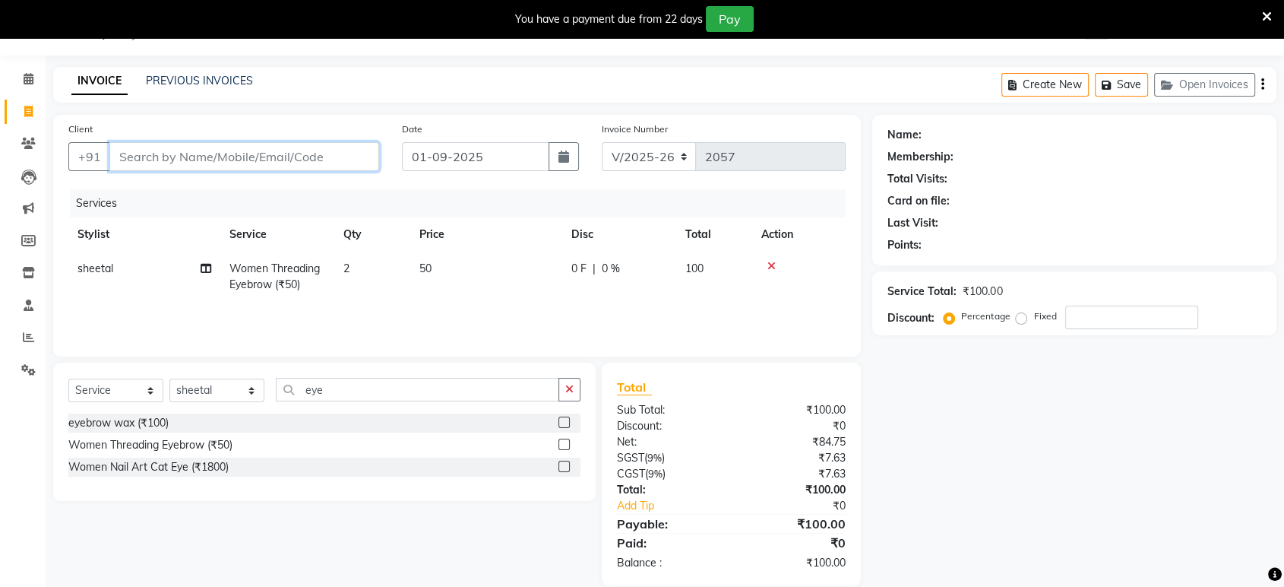
click at [316, 150] on input "Client" at bounding box center [244, 156] width 270 height 29
type input "9"
type input "0"
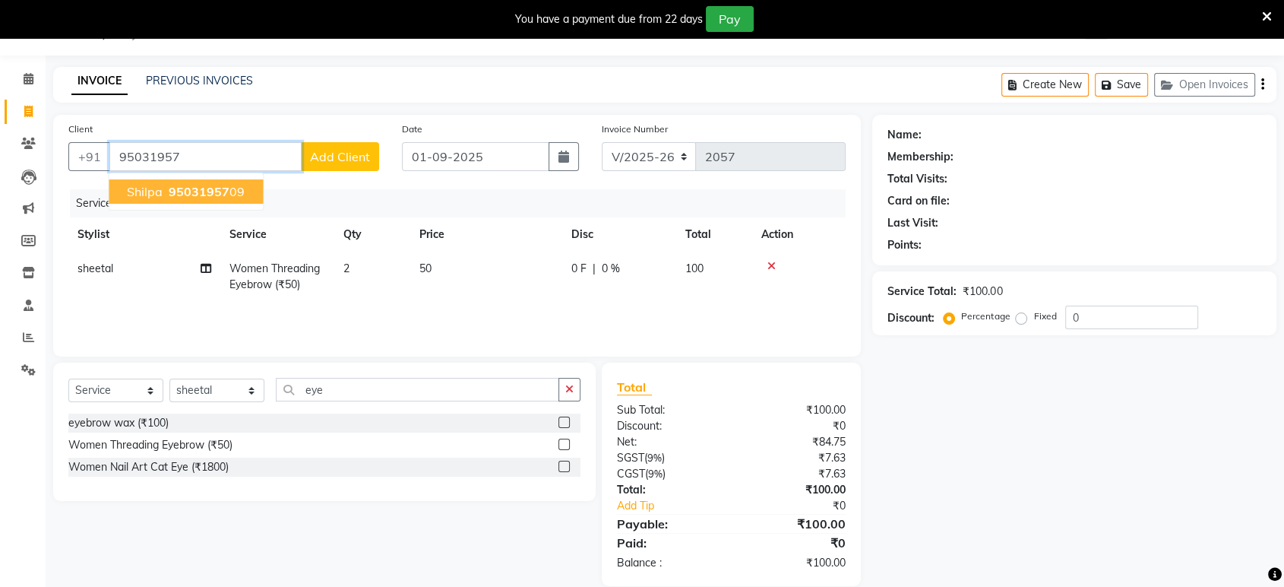
click at [0, 549] on html "08047224946 Select Location × H&s, Nerul WhatsApp Status ✕ Status: Disconnected…" at bounding box center [642, 256] width 1284 height 587
click at [179, 193] on span "95031957" at bounding box center [199, 191] width 61 height 15
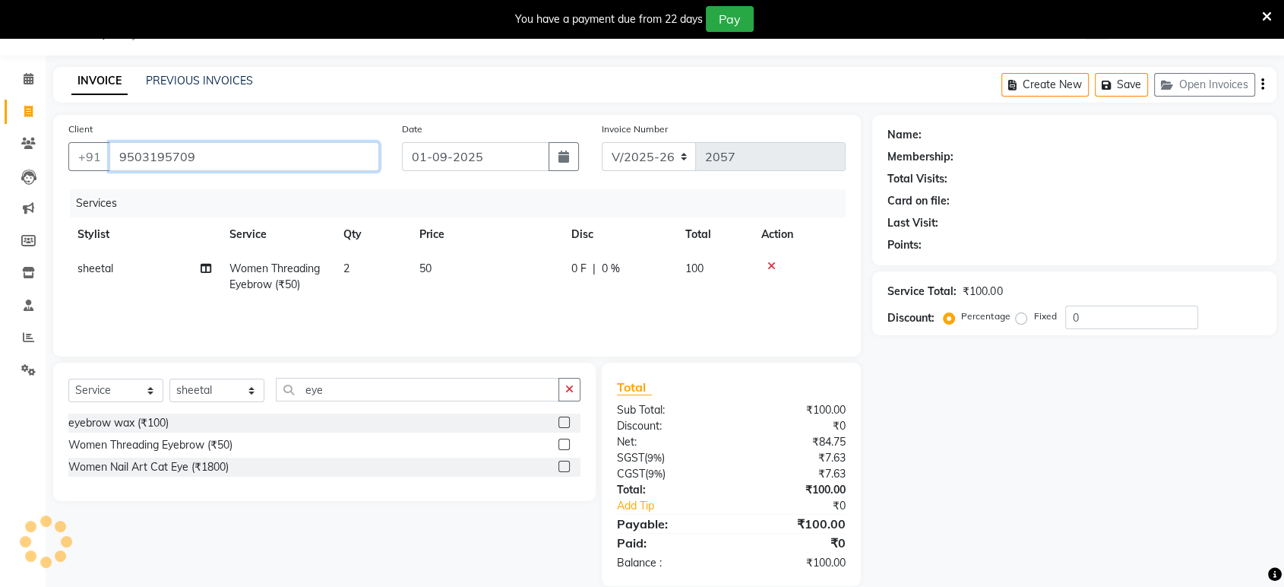
type input "9503195709"
select select "1: Object"
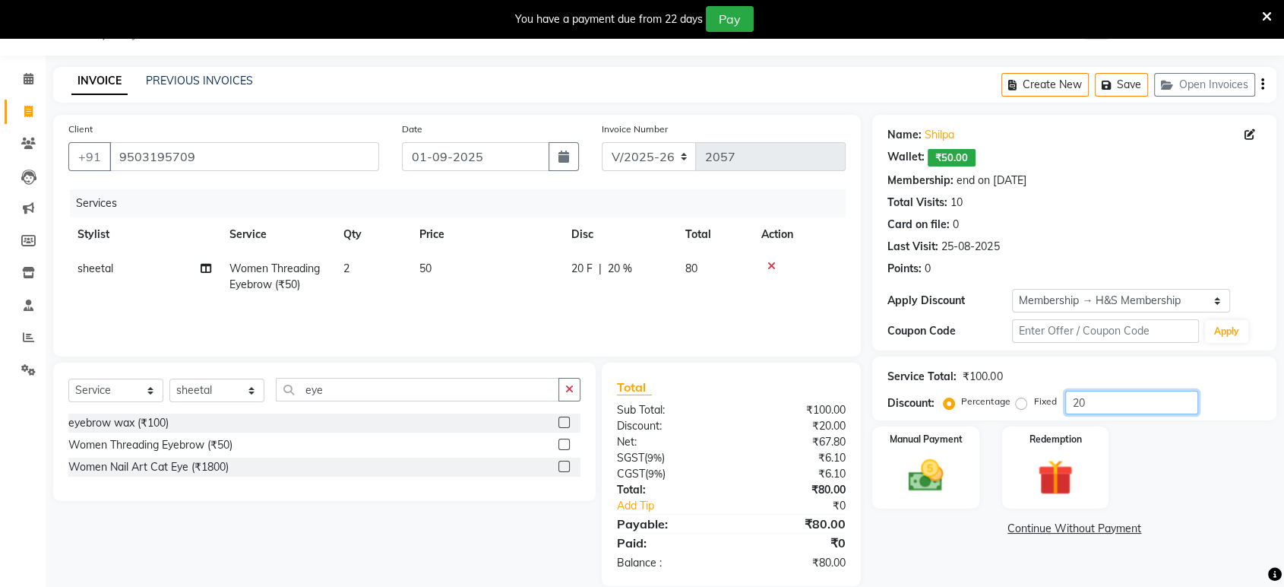
click at [1179, 394] on input "20" at bounding box center [1131, 403] width 133 height 24
type input "2"
type input "1"
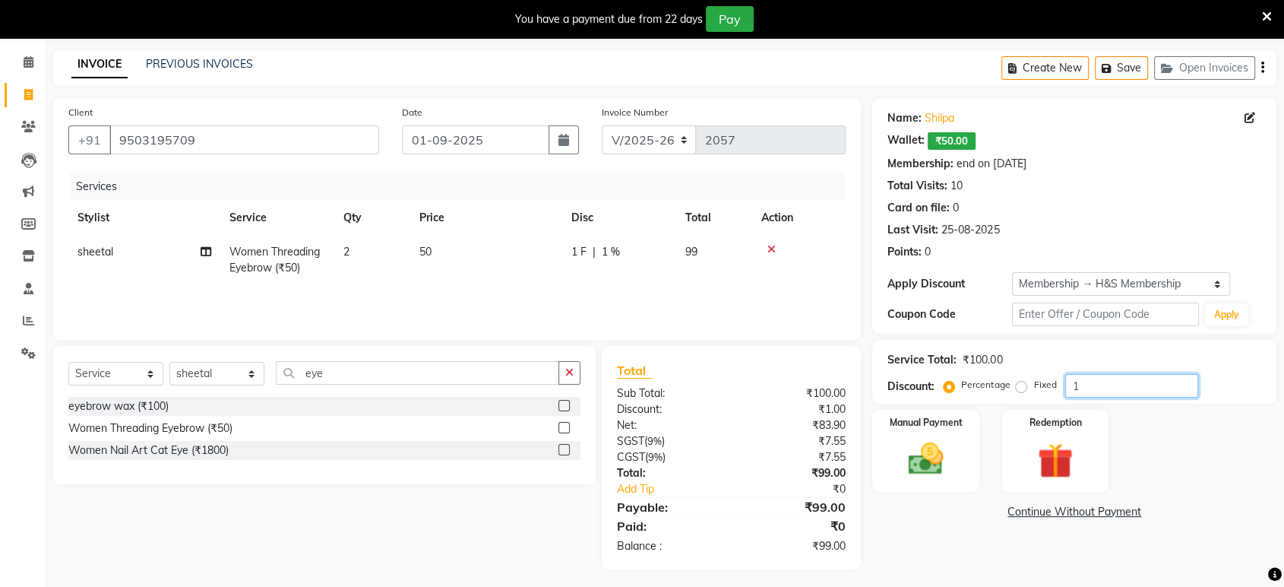
scroll to position [59, 0]
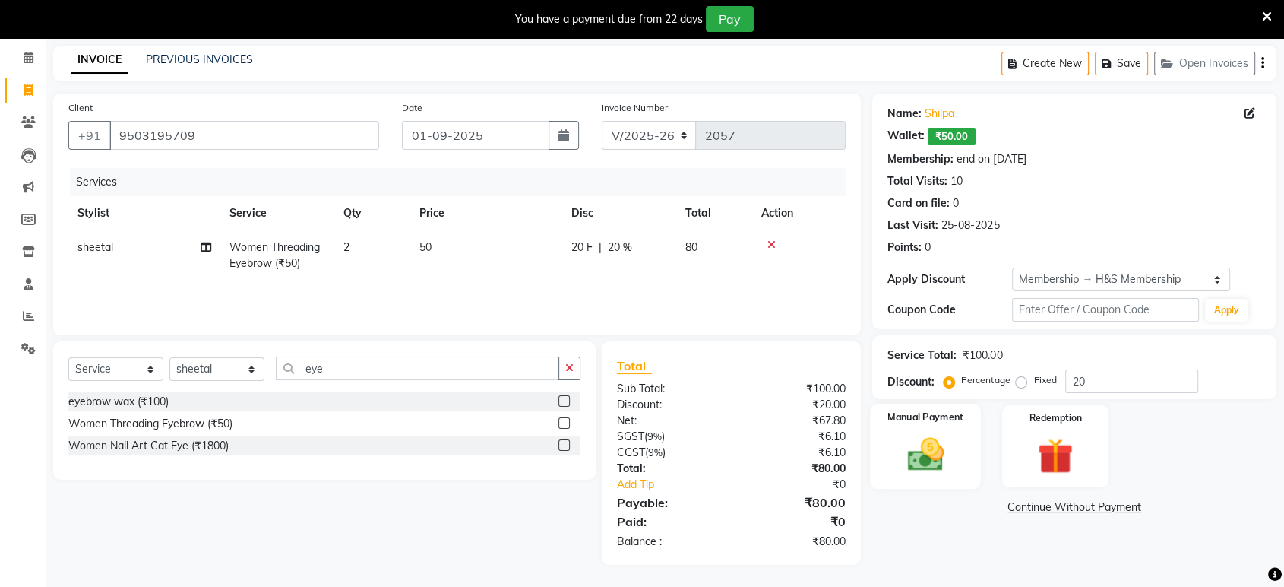
click at [961, 473] on div "Manual Payment" at bounding box center [926, 446] width 111 height 85
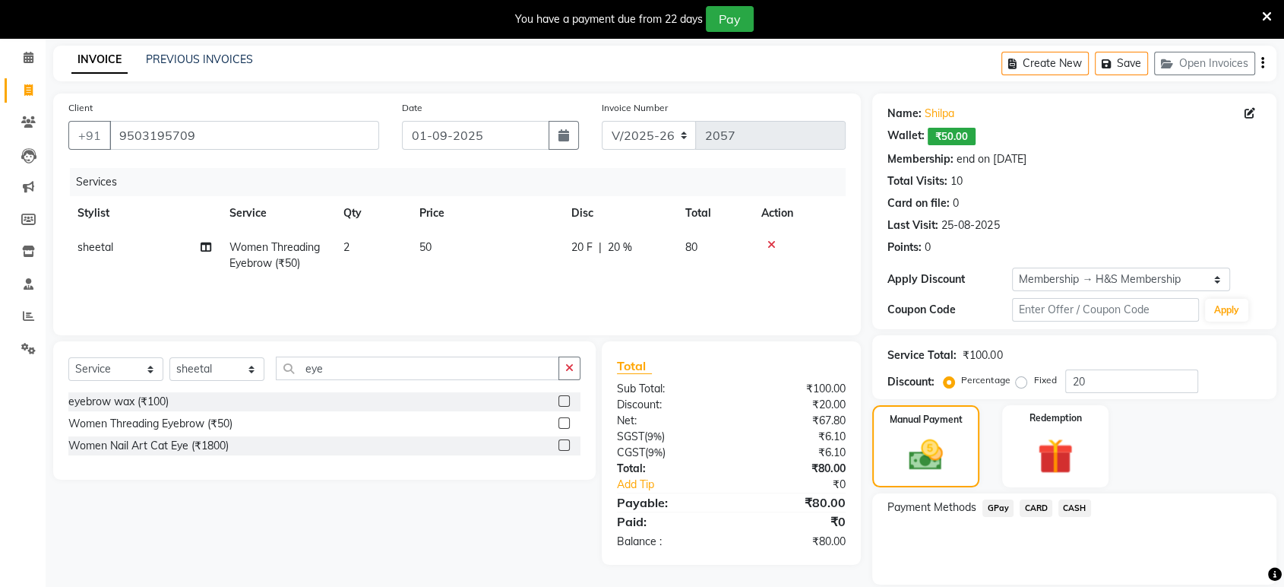
click at [1008, 510] on span "GPay" at bounding box center [998, 507] width 31 height 17
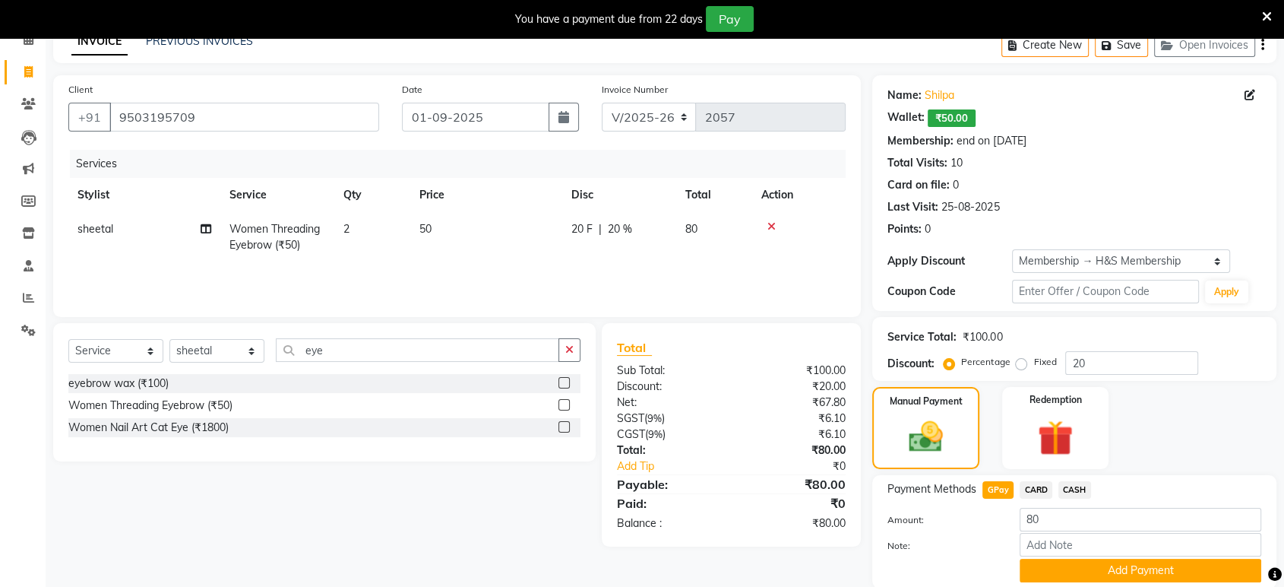
scroll to position [87, 0]
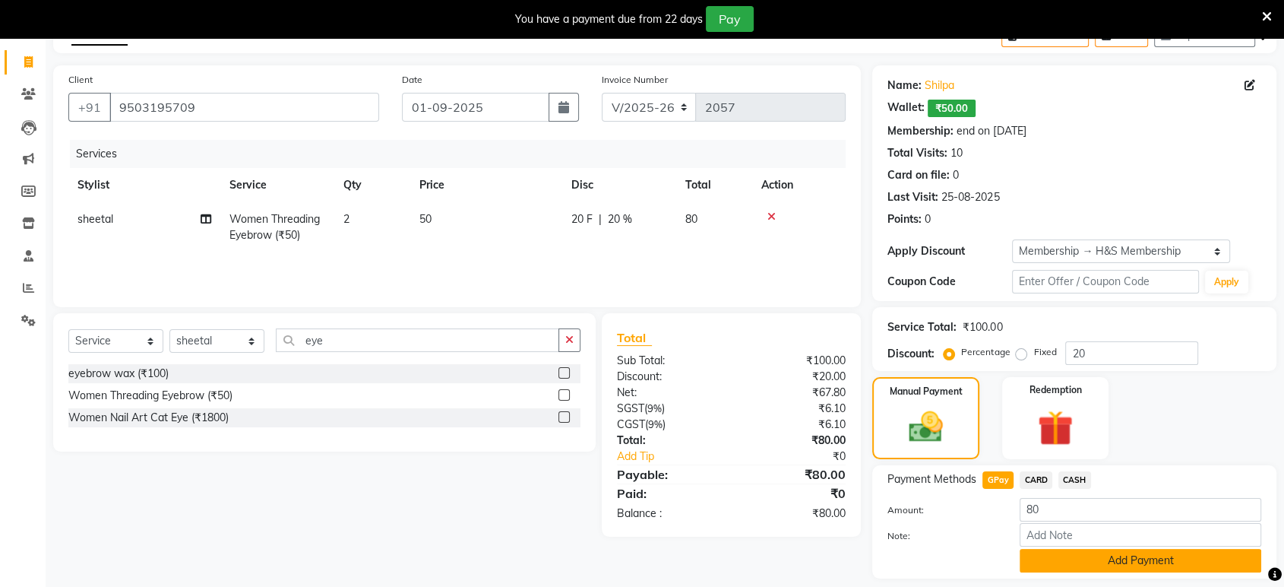
click at [1144, 564] on button "Add Payment" at bounding box center [1141, 561] width 242 height 24
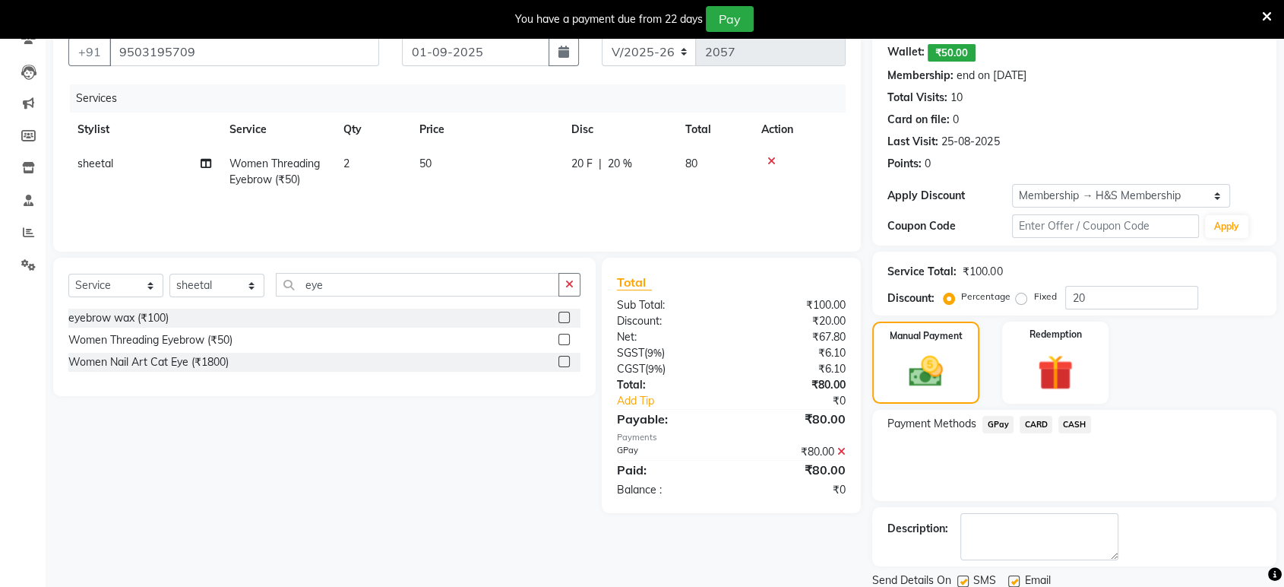
scroll to position [143, 0]
click at [1103, 303] on input "20" at bounding box center [1131, 297] width 133 height 24
type input "2"
type input "0"
click at [1157, 446] on div "Payment Methods GPay CARD CASH" at bounding box center [1074, 454] width 404 height 91
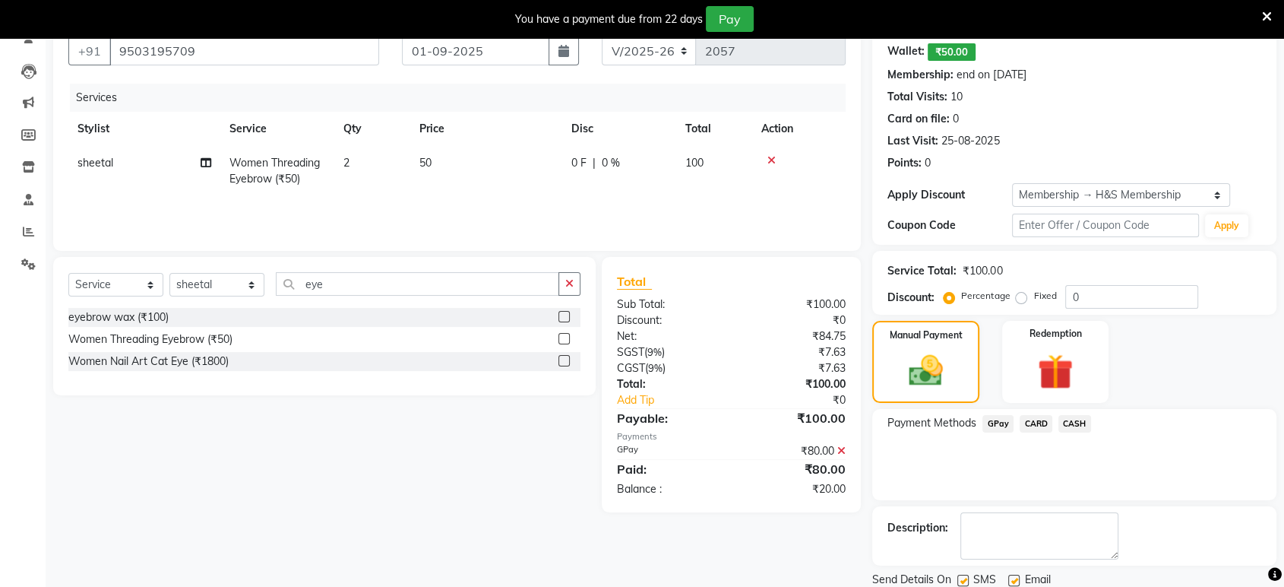
click at [842, 446] on icon at bounding box center [841, 450] width 8 height 11
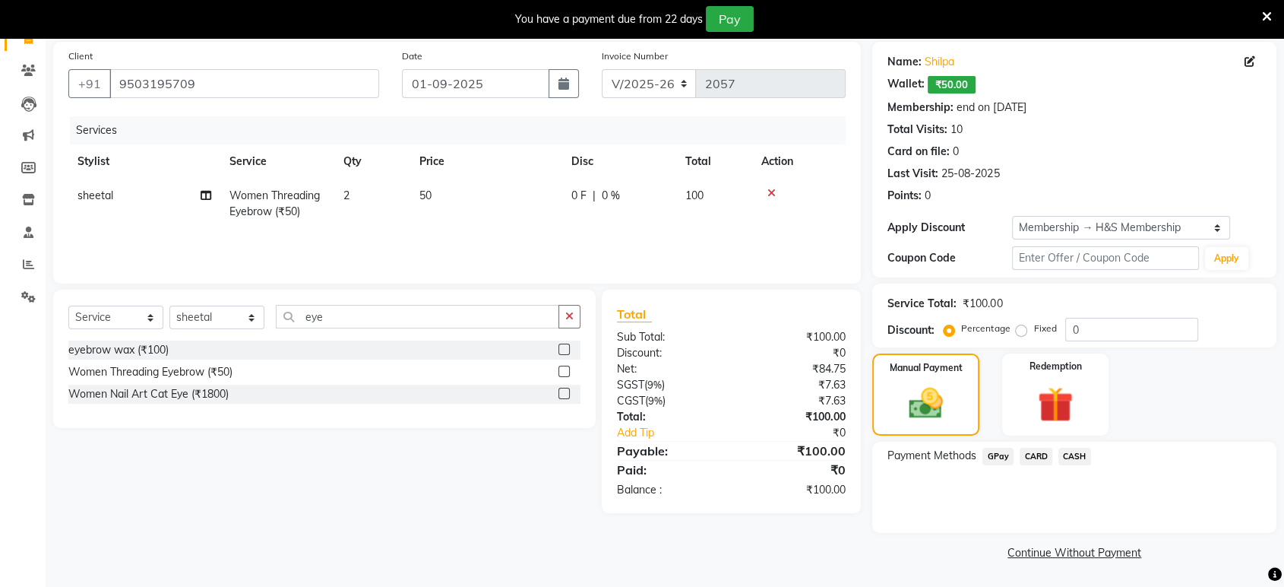
scroll to position [109, 0]
click at [1007, 453] on span "GPay" at bounding box center [998, 456] width 31 height 17
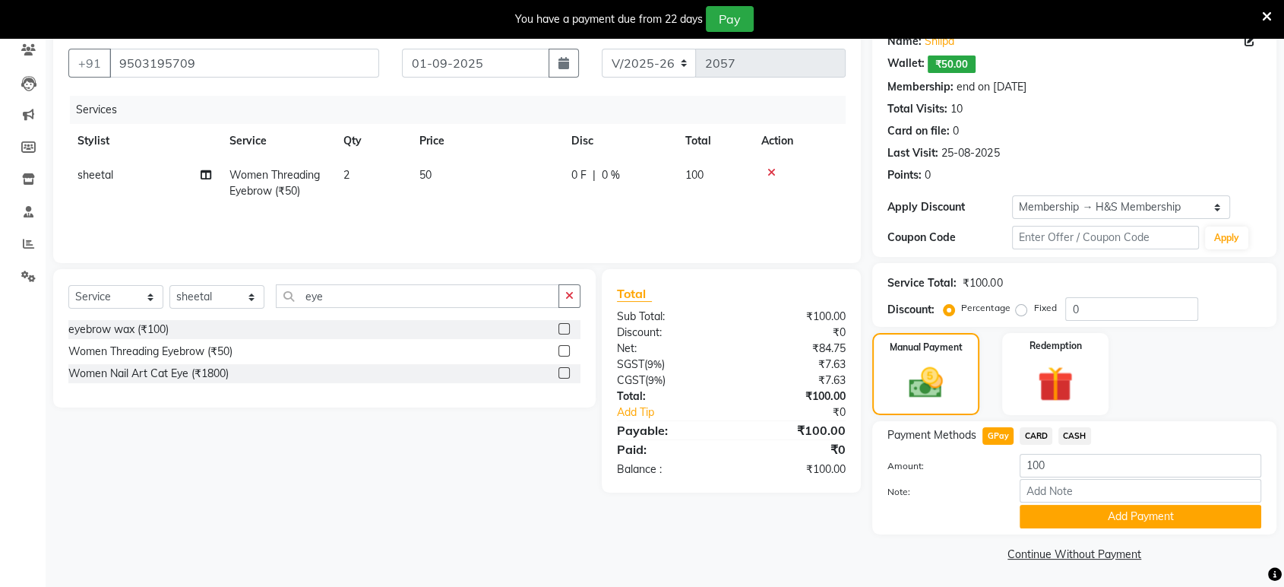
click at [1080, 505] on button "Add Payment" at bounding box center [1141, 517] width 242 height 24
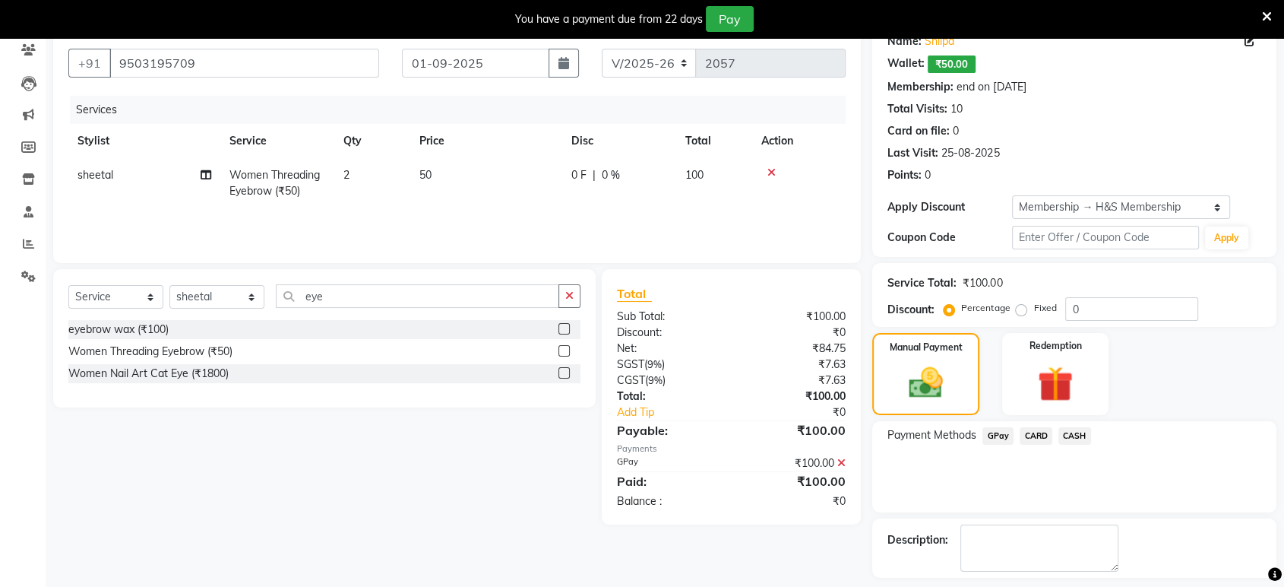
scroll to position [195, 0]
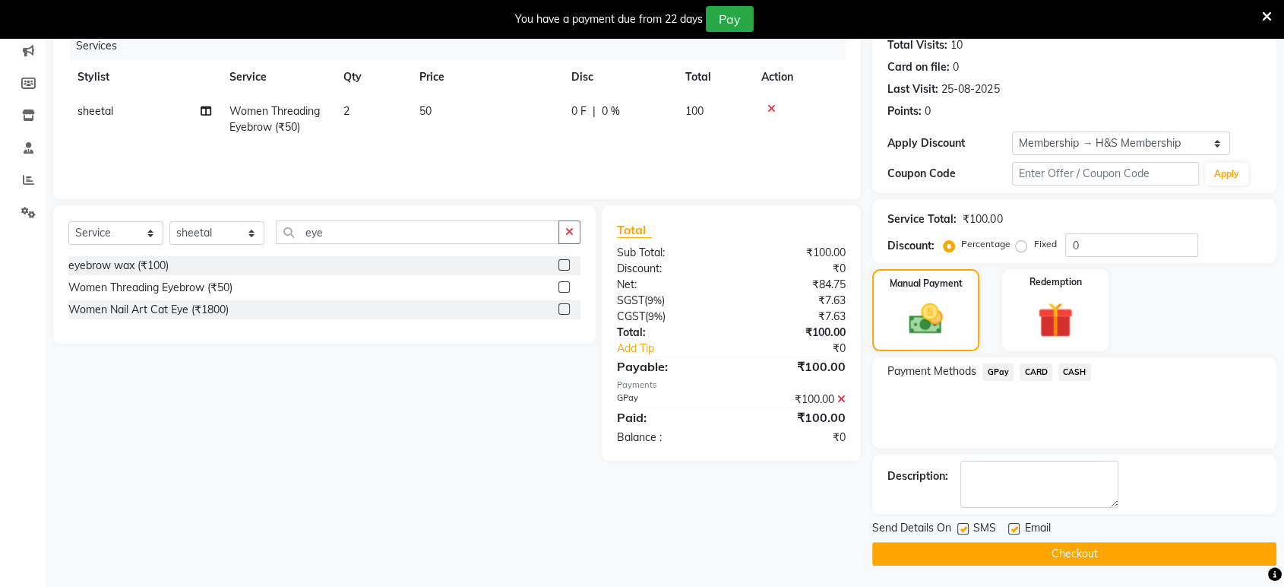
click at [1021, 521] on div "Email" at bounding box center [1035, 529] width 54 height 19
click at [1008, 528] on label at bounding box center [1013, 528] width 11 height 11
click at [1008, 528] on input "checkbox" at bounding box center [1013, 529] width 10 height 10
checkbox input "false"
click at [966, 530] on label at bounding box center [962, 528] width 11 height 11
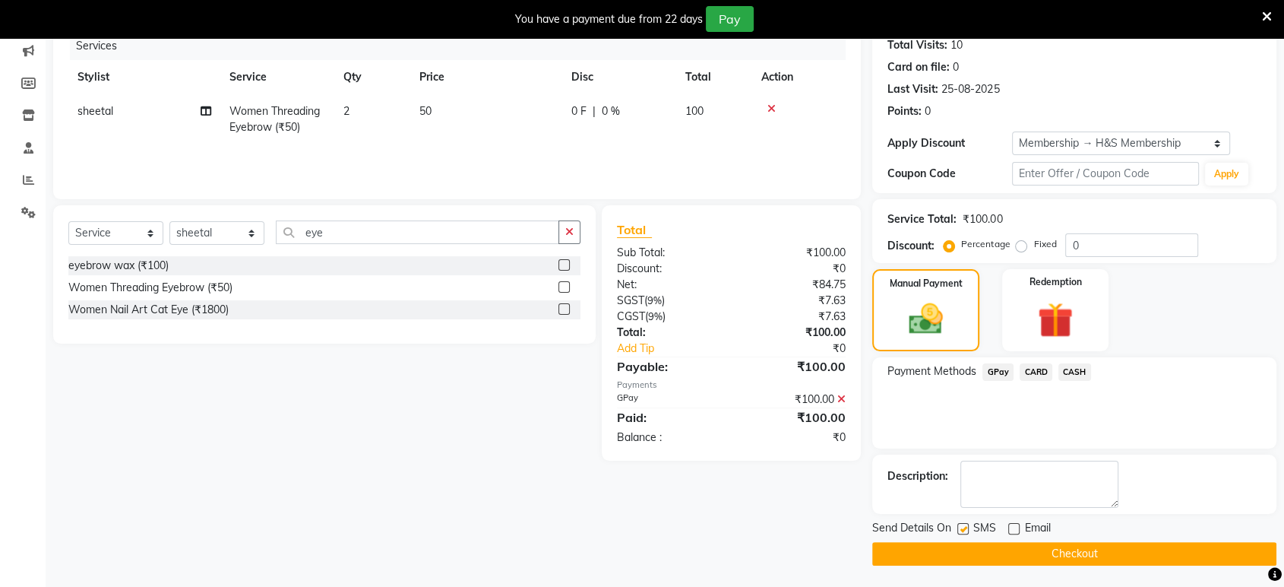
click at [966, 530] on input "checkbox" at bounding box center [962, 529] width 10 height 10
checkbox input "false"
click at [1035, 555] on button "Checkout" at bounding box center [1074, 554] width 404 height 24
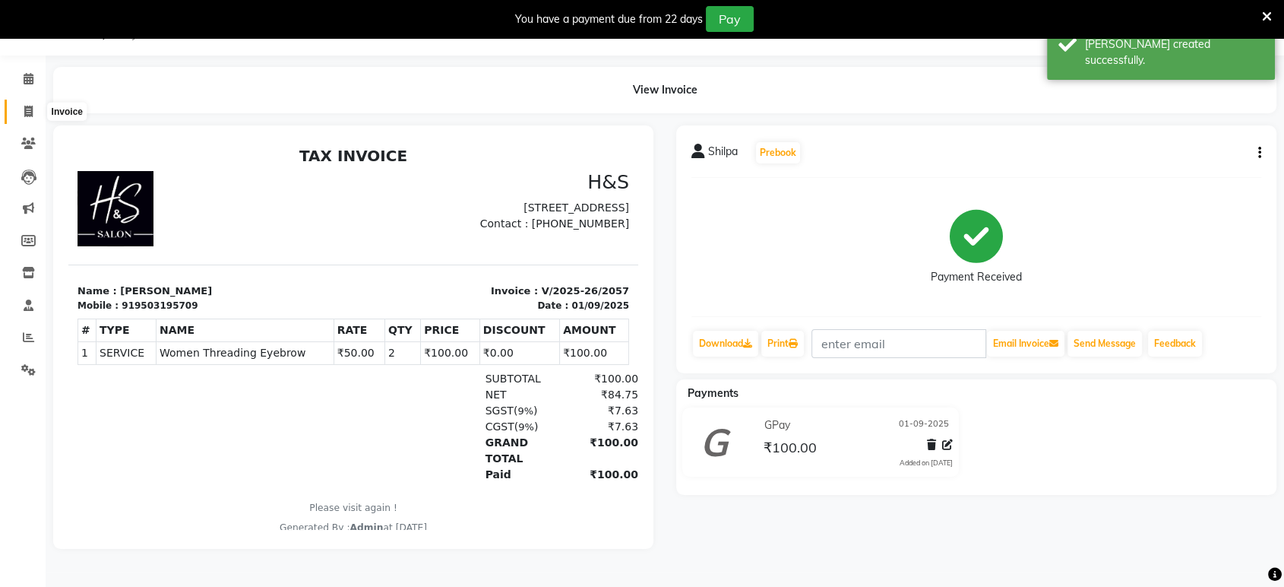
click at [18, 110] on span at bounding box center [28, 111] width 27 height 17
select select "service"
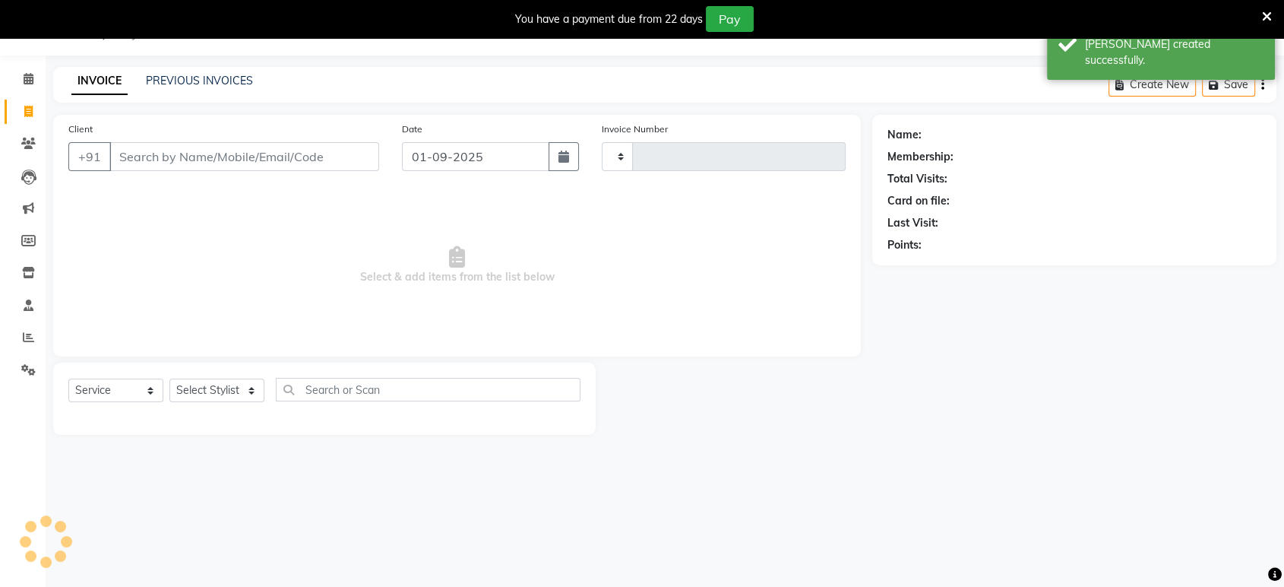
type input "2058"
select select "6419"
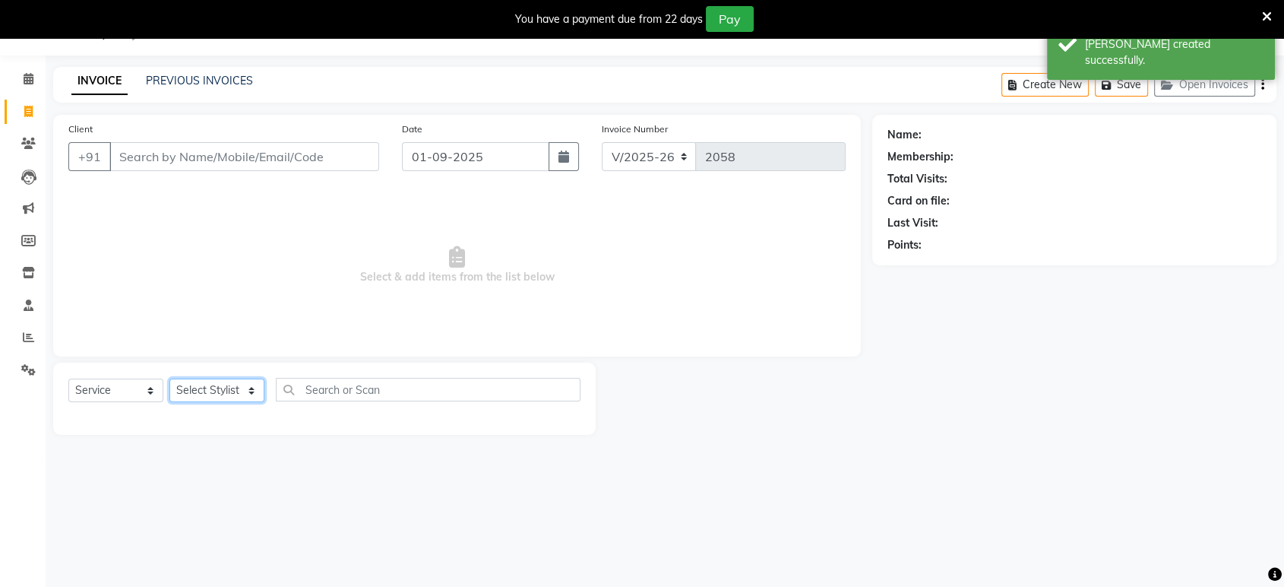
click at [204, 389] on select "Select Stylist ankit Dipeeka Foram jack Joshua Kuldeep matai Ratna sayli sheetal" at bounding box center [216, 390] width 95 height 24
select select "49331"
click at [169, 378] on select "Select Stylist ankit Dipeeka Foram jack Joshua Kuldeep matai Ratna sayli sheetal" at bounding box center [216, 390] width 95 height 24
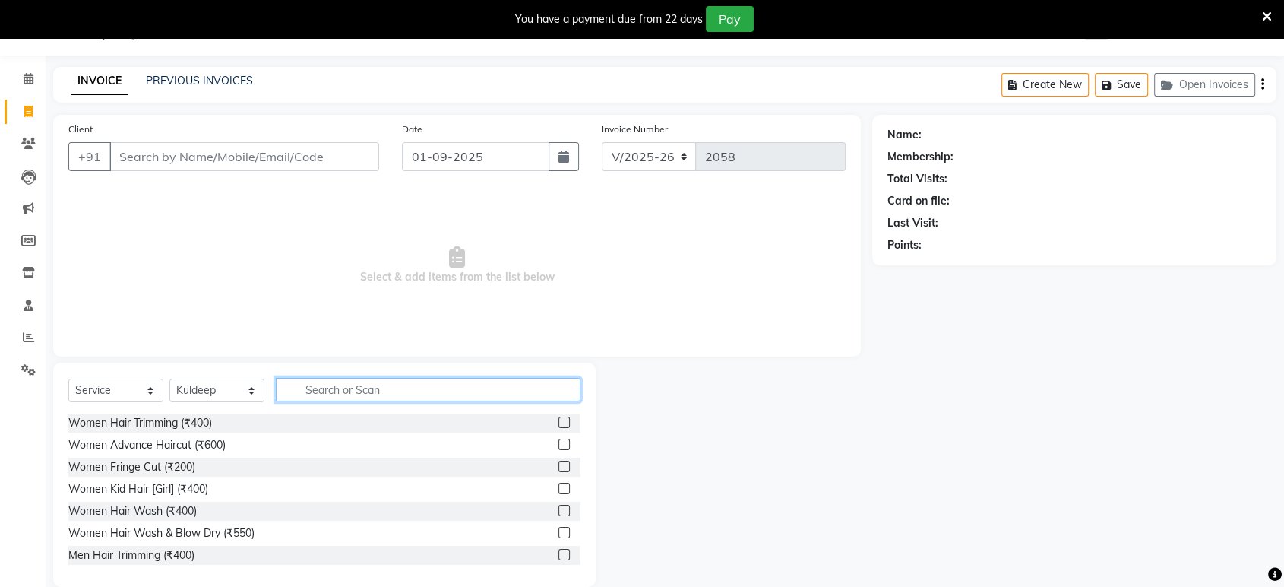
click at [304, 378] on input "text" at bounding box center [428, 390] width 305 height 24
click at [559, 445] on label at bounding box center [564, 443] width 11 height 11
click at [559, 445] on input "checkbox" at bounding box center [564, 445] width 10 height 10
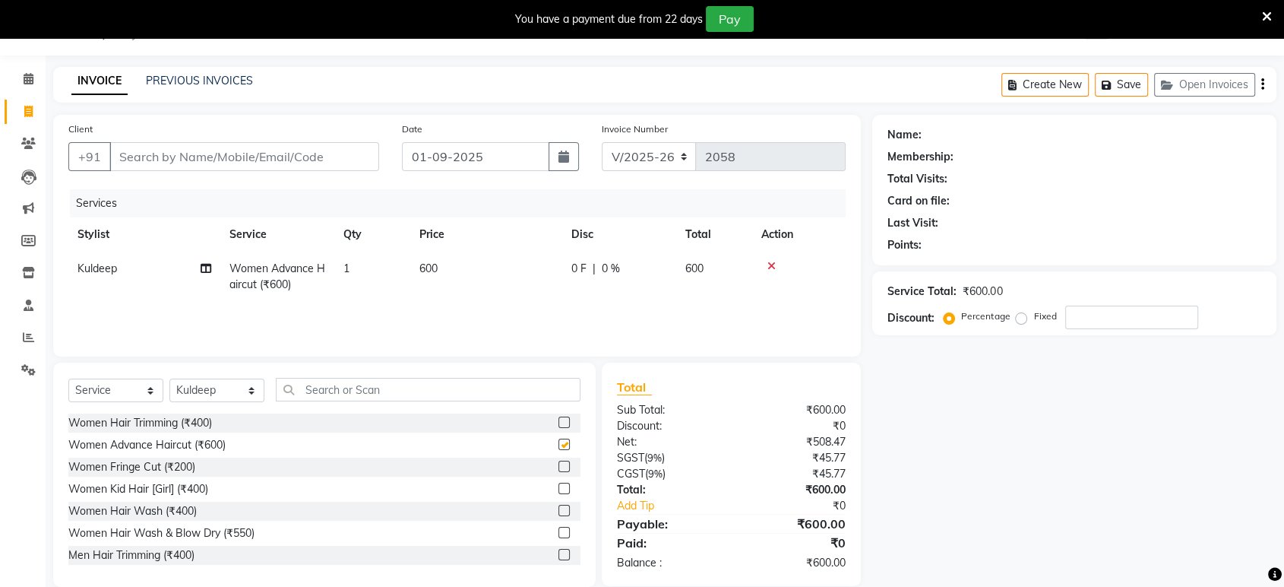
checkbox input "false"
click at [338, 149] on input "Client" at bounding box center [244, 156] width 270 height 29
type input "9"
type input "0"
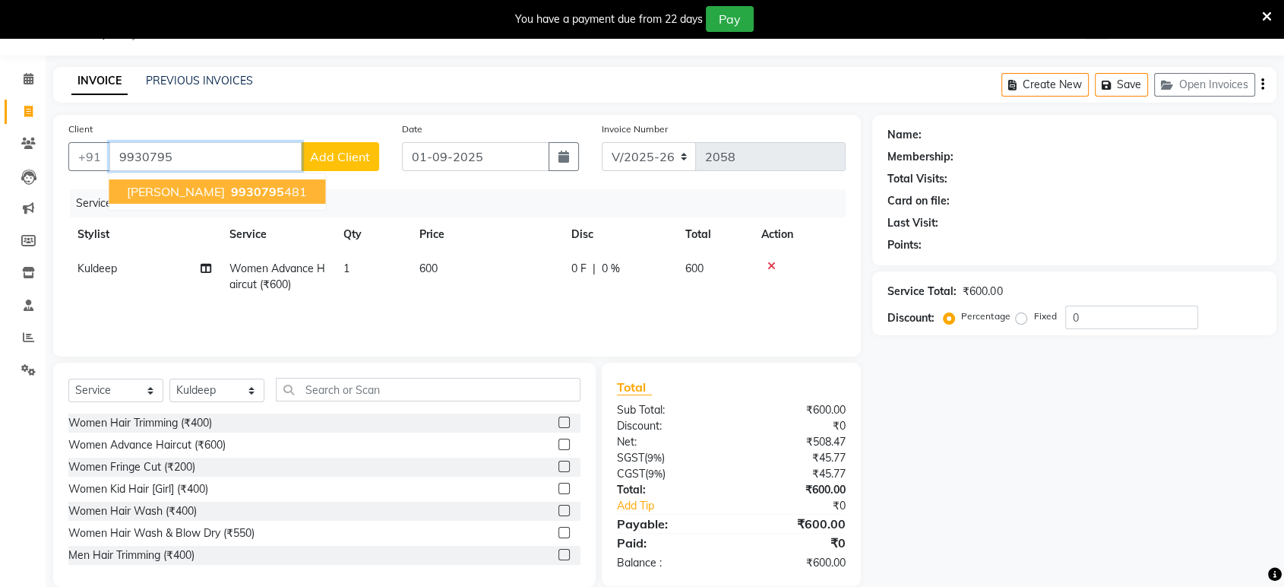
click at [134, 187] on span "Michella" at bounding box center [176, 191] width 98 height 15
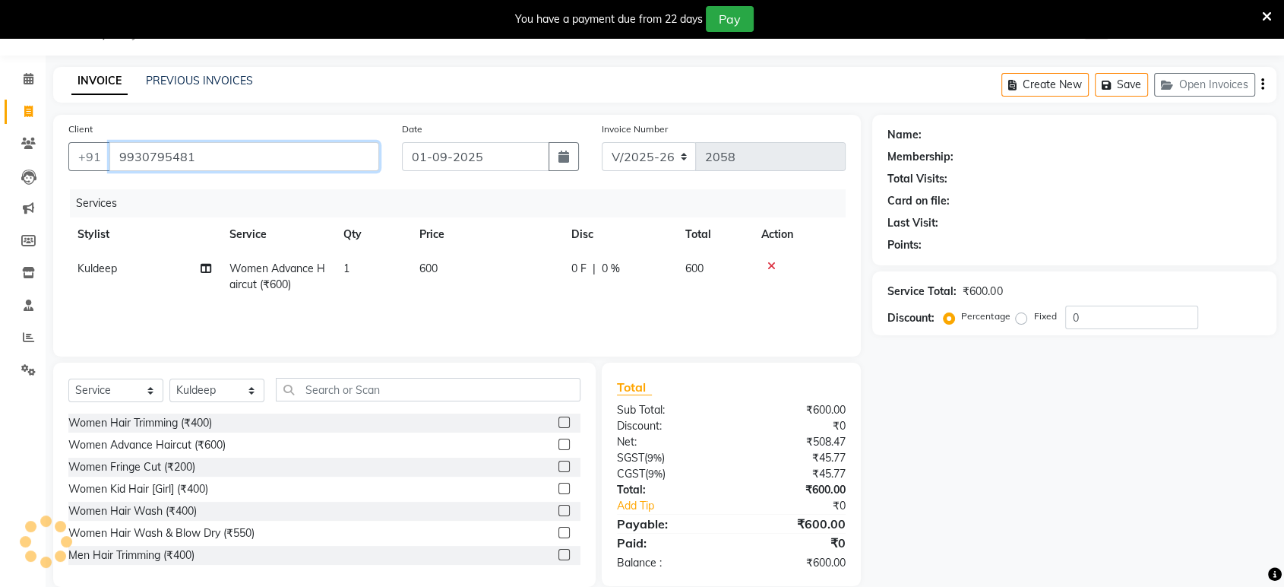
type input "9930795481"
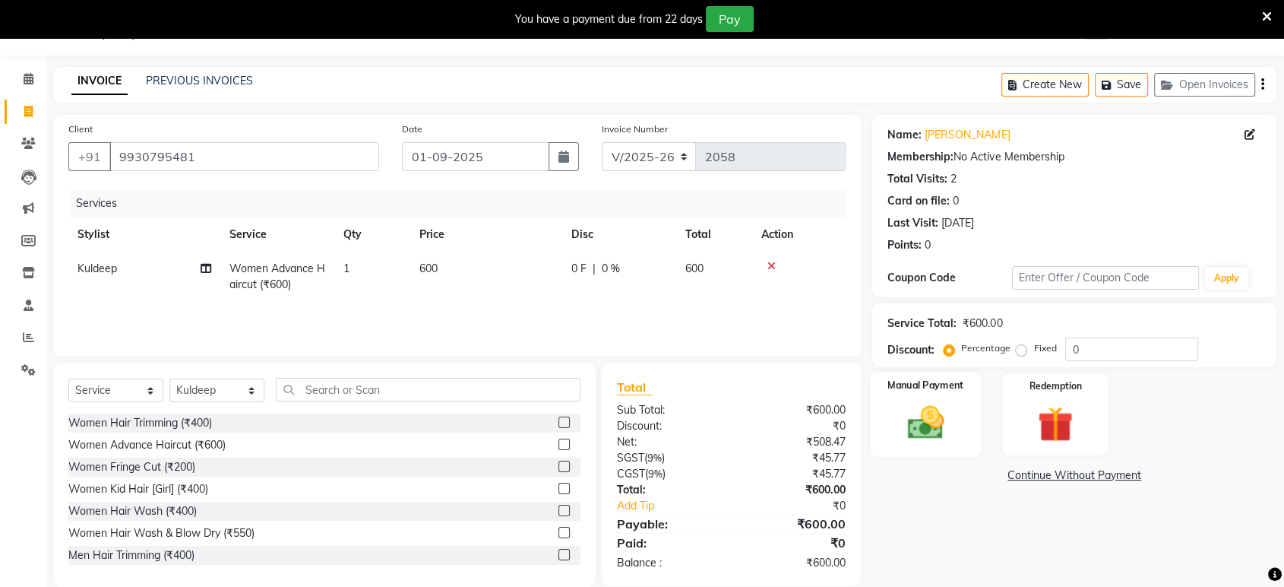
click at [949, 430] on img at bounding box center [925, 422] width 59 height 43
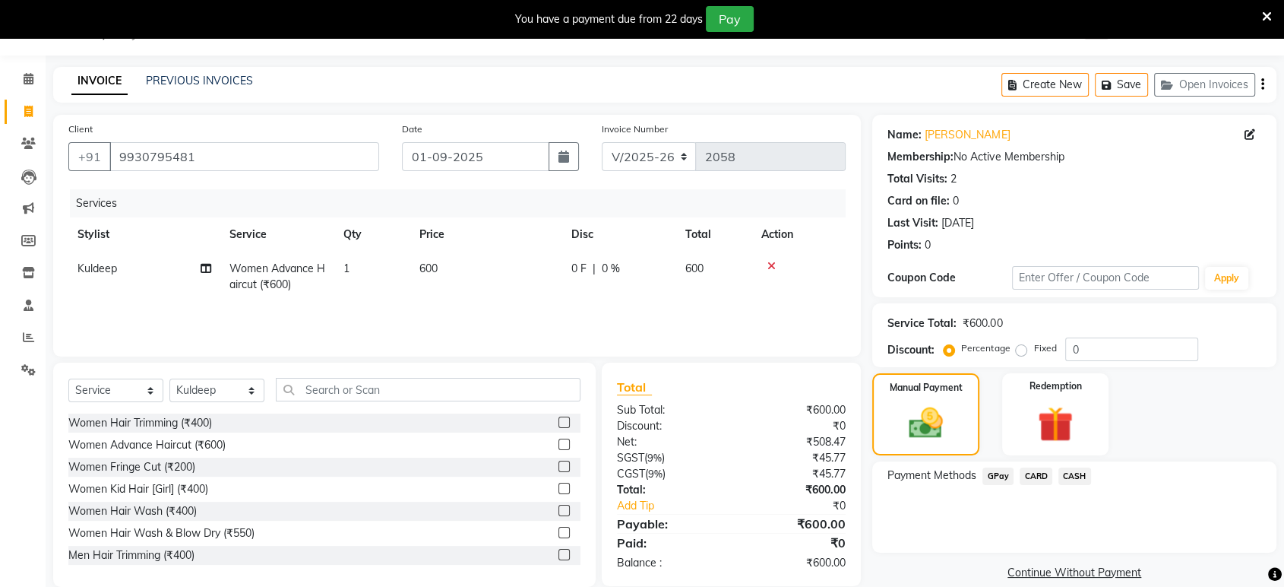
scroll to position [59, 0]
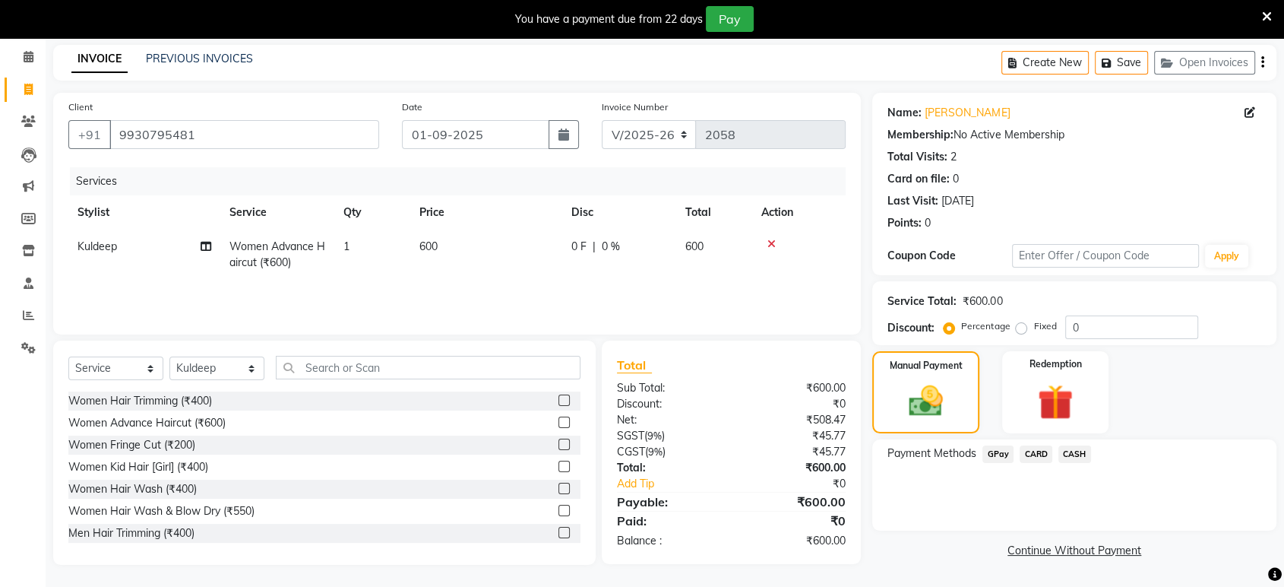
click at [992, 451] on span "GPay" at bounding box center [998, 453] width 31 height 17
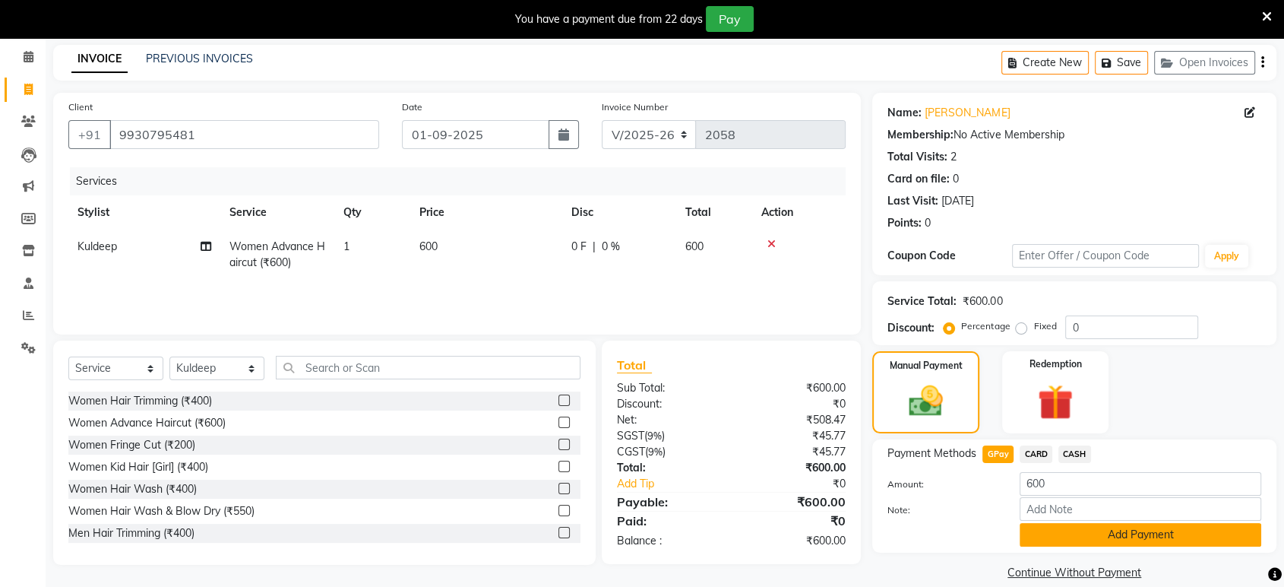
click at [1067, 530] on button "Add Payment" at bounding box center [1141, 535] width 242 height 24
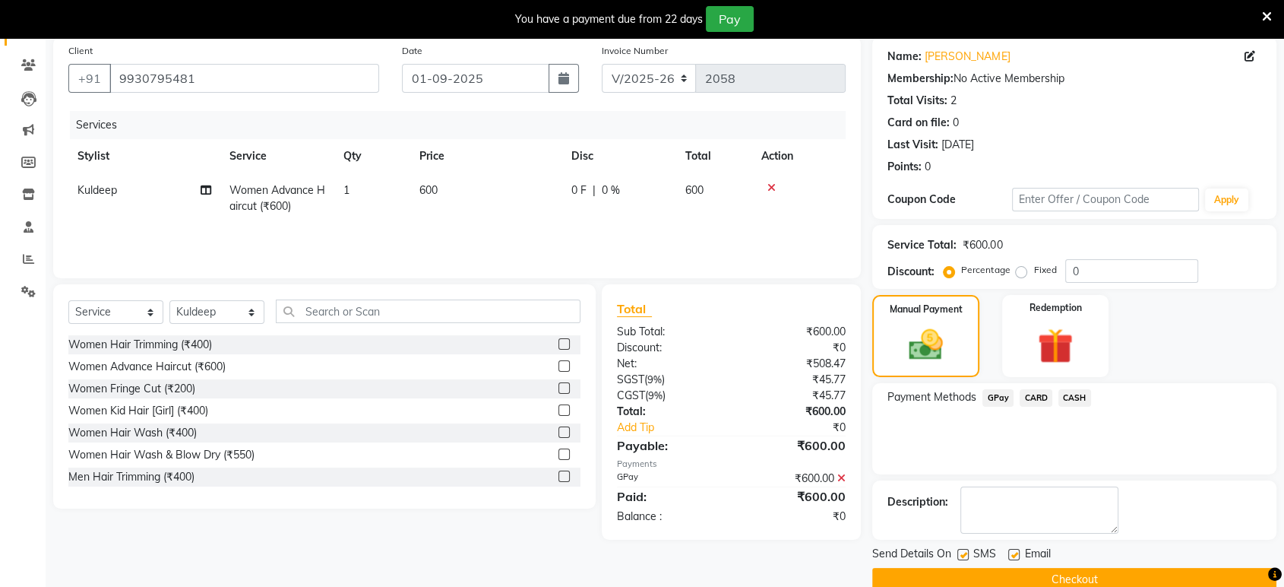
scroll to position [141, 0]
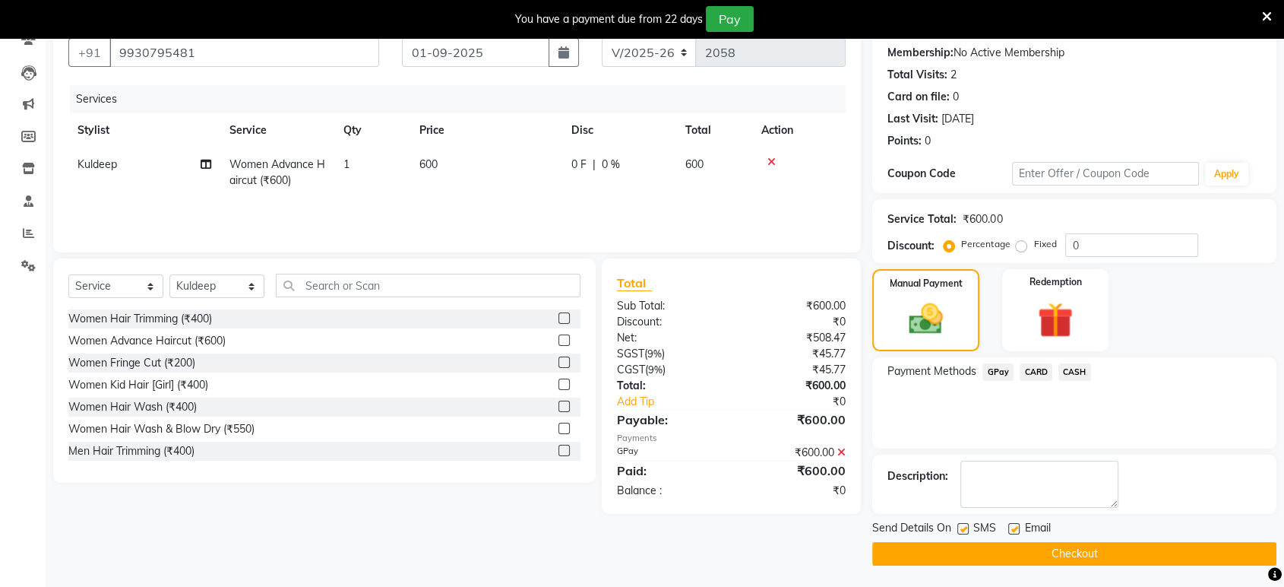
click at [1014, 526] on label at bounding box center [1013, 528] width 11 height 11
click at [1014, 526] on input "checkbox" at bounding box center [1013, 529] width 10 height 10
checkbox input "false"
click at [967, 531] on label at bounding box center [962, 528] width 11 height 11
click at [967, 531] on input "checkbox" at bounding box center [962, 529] width 10 height 10
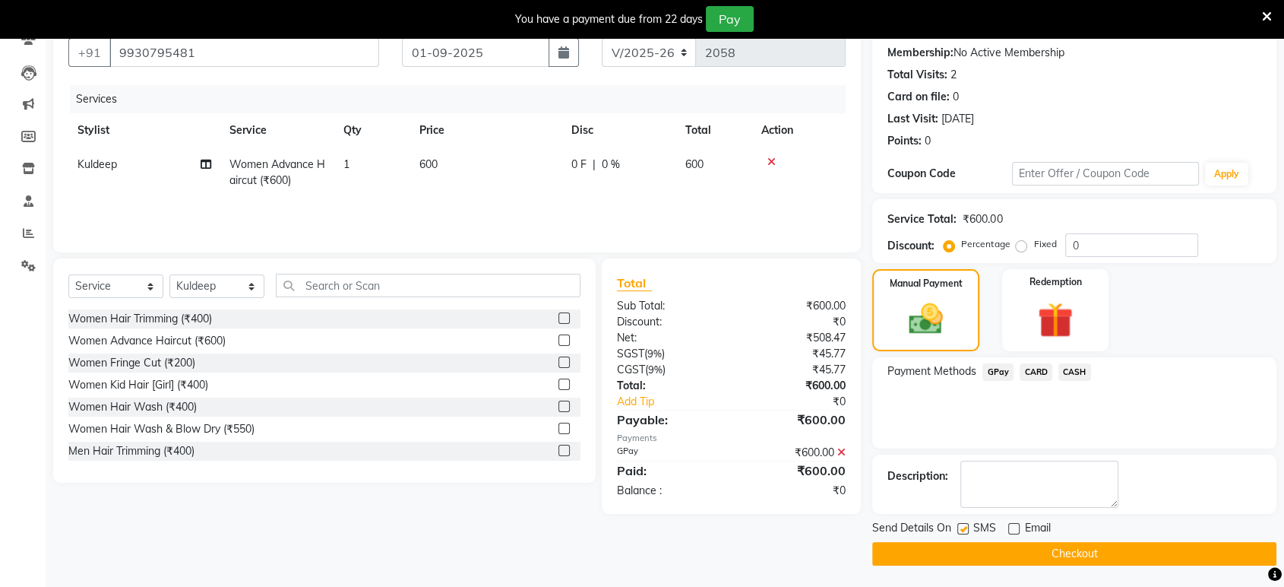
checkbox input "false"
click at [1125, 543] on button "Checkout" at bounding box center [1074, 554] width 404 height 24
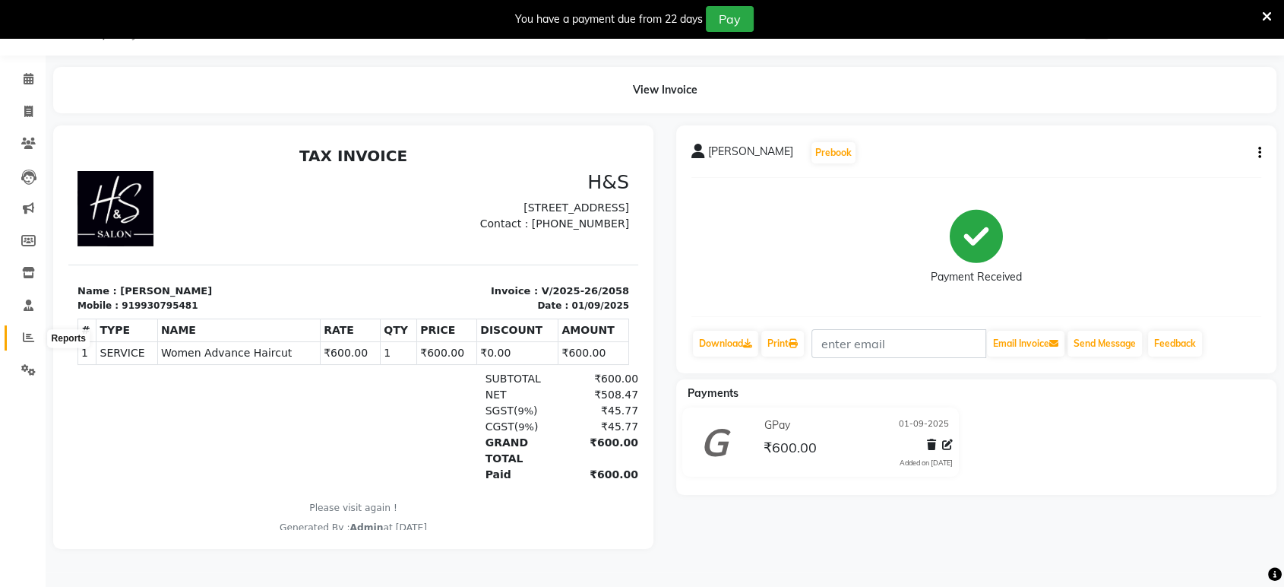
click at [33, 336] on icon at bounding box center [28, 336] width 11 height 11
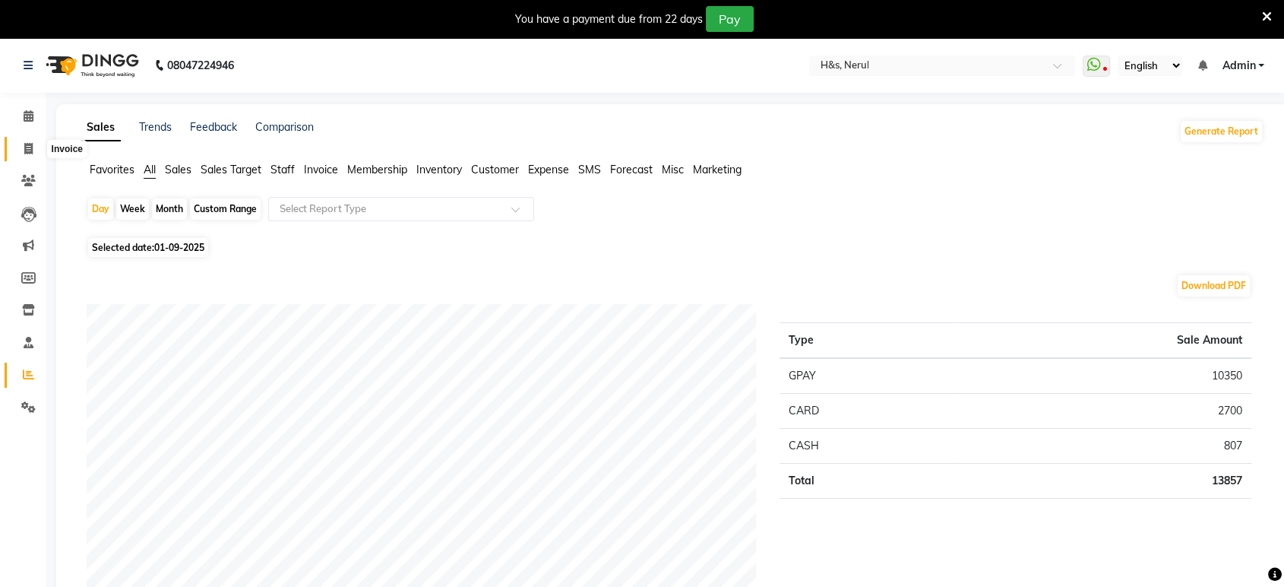
click at [25, 149] on icon at bounding box center [28, 148] width 8 height 11
select select "6419"
select select "service"
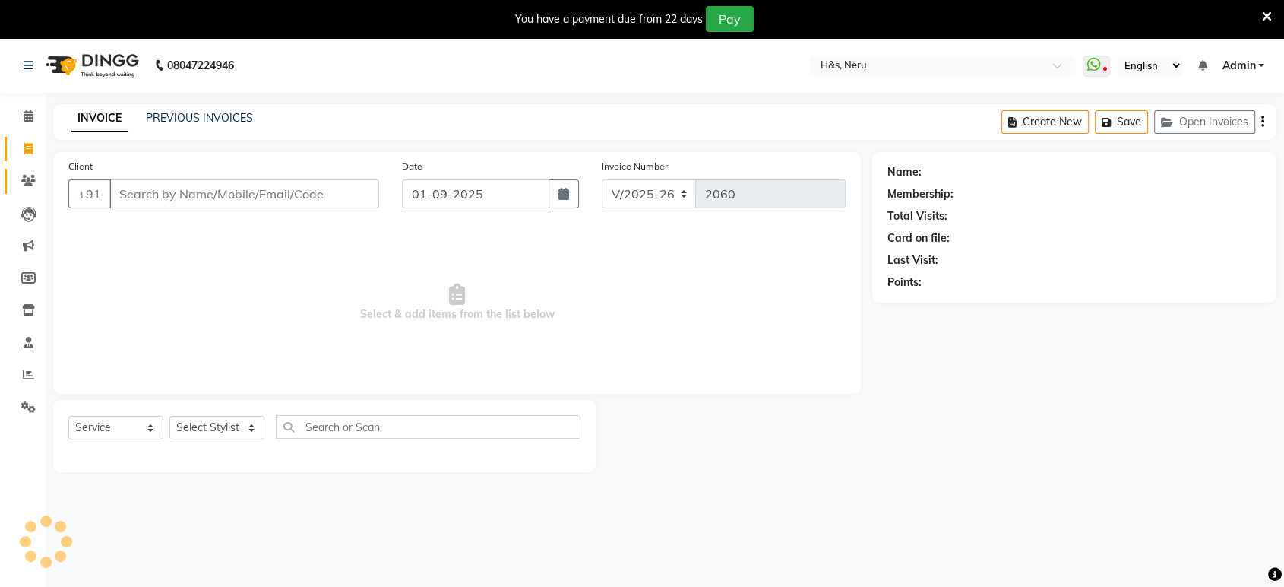
scroll to position [37, 0]
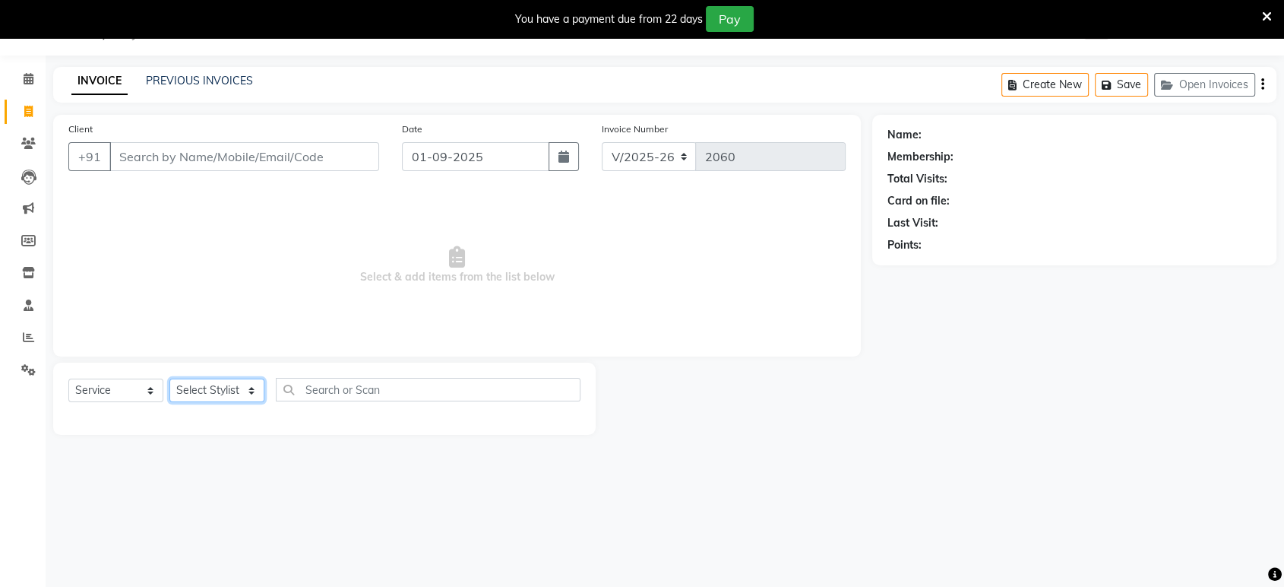
click at [220, 397] on select "Select Stylist ankit Dipeeka Foram jack Joshua Kuldeep matai Ratna sayli sheetal" at bounding box center [216, 390] width 95 height 24
select select "49331"
click at [169, 378] on select "Select Stylist ankit Dipeeka Foram jack Joshua Kuldeep matai Ratna sayli sheetal" at bounding box center [216, 390] width 95 height 24
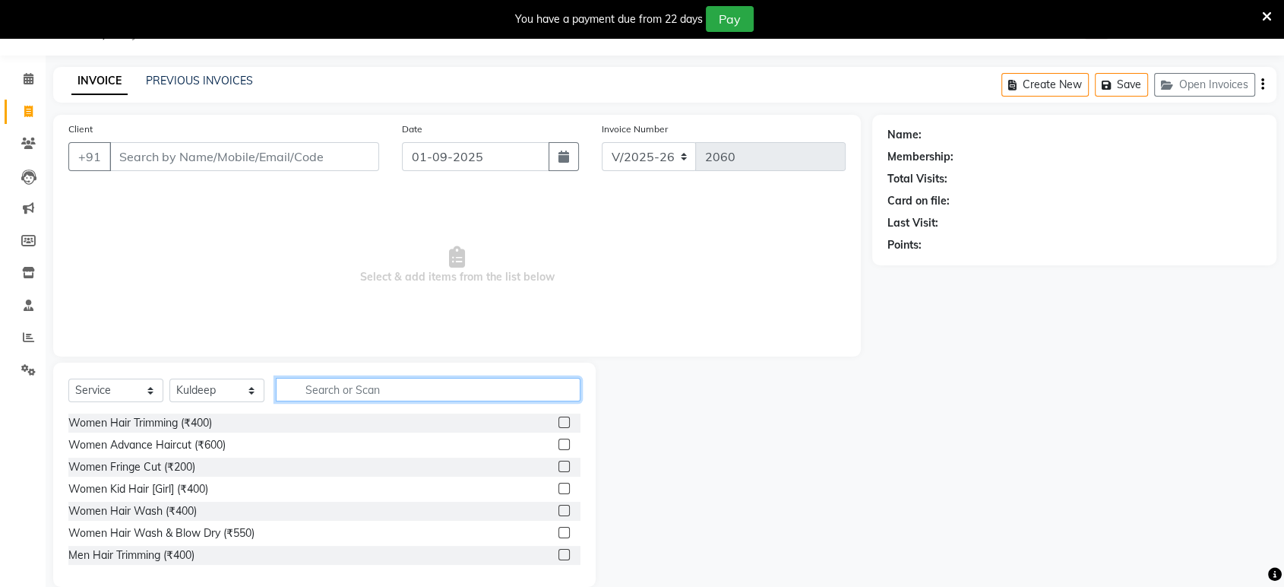
click at [364, 400] on input "text" at bounding box center [428, 390] width 305 height 24
click at [24, 336] on icon at bounding box center [28, 336] width 11 height 11
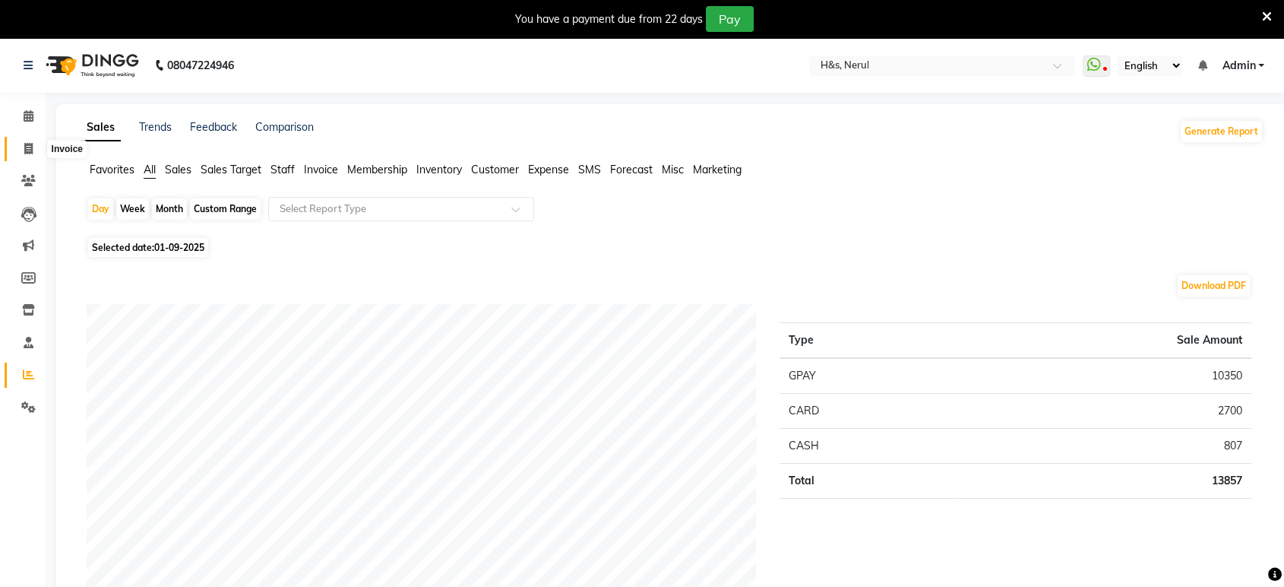
click at [33, 147] on span at bounding box center [28, 149] width 27 height 17
select select "service"
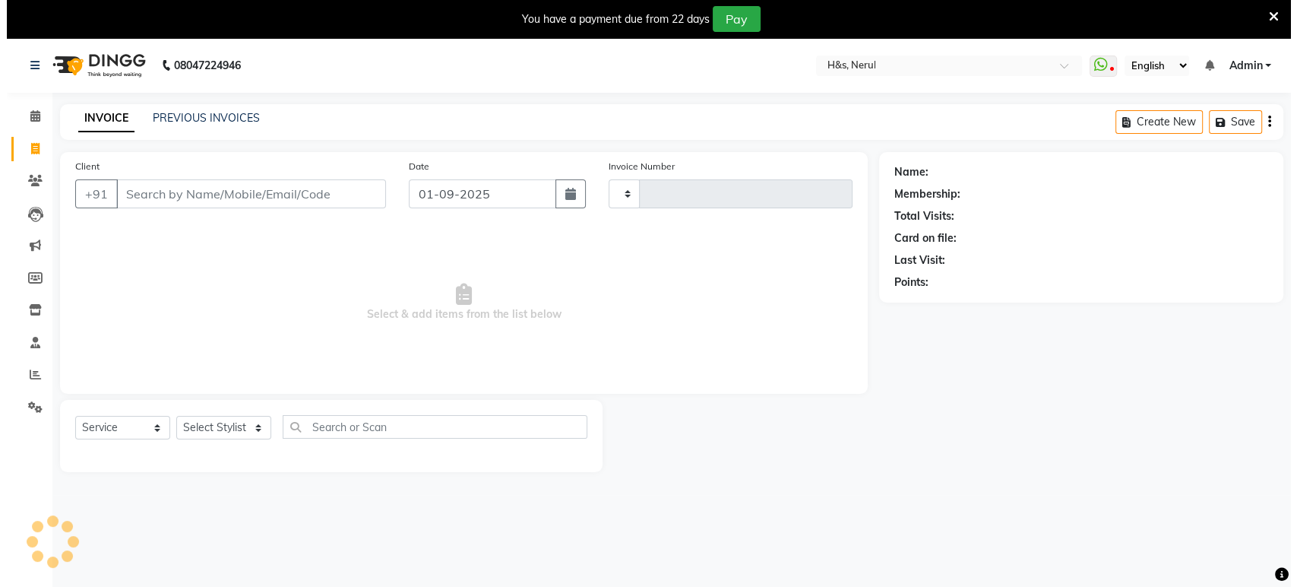
scroll to position [37, 0]
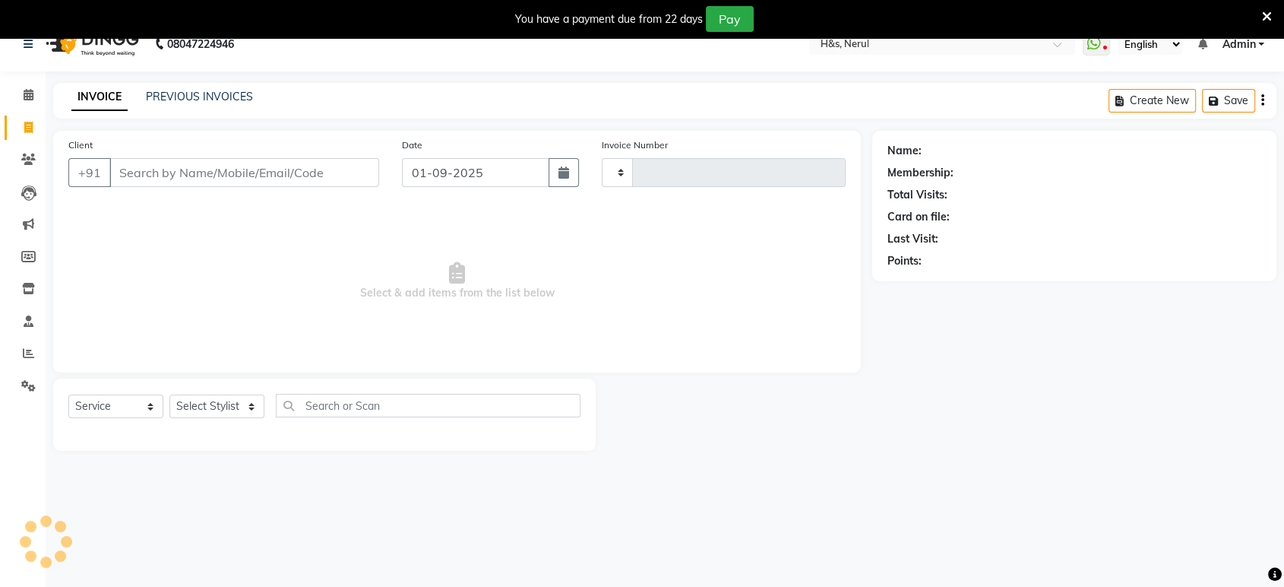
type input "2060"
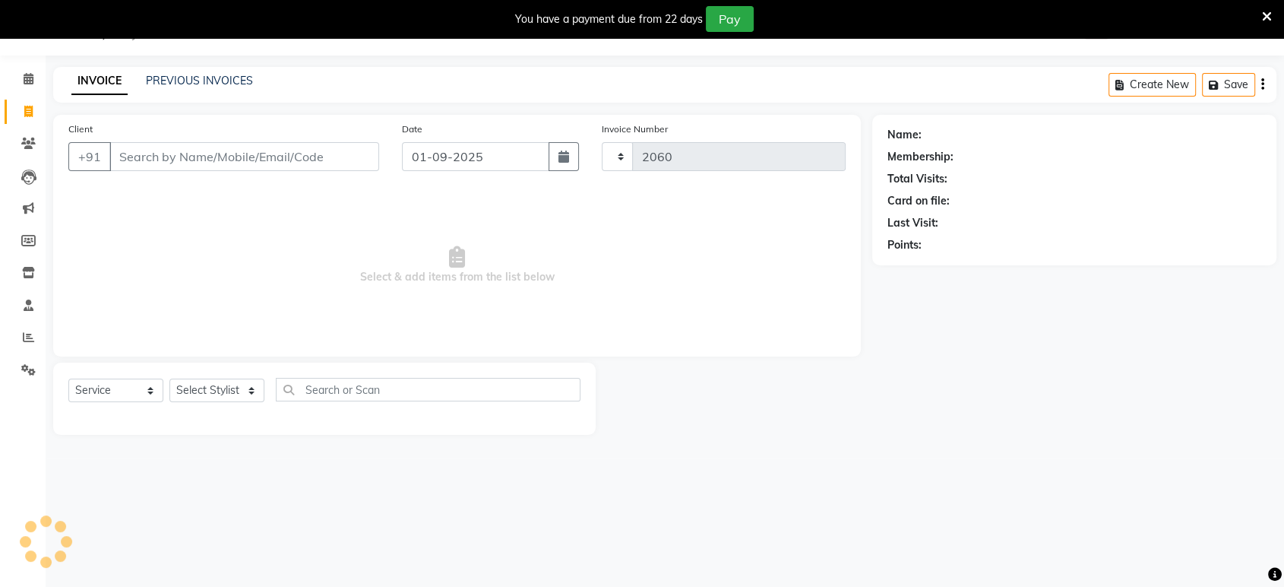
select select "6419"
click at [170, 157] on input "Client" at bounding box center [244, 156] width 270 height 29
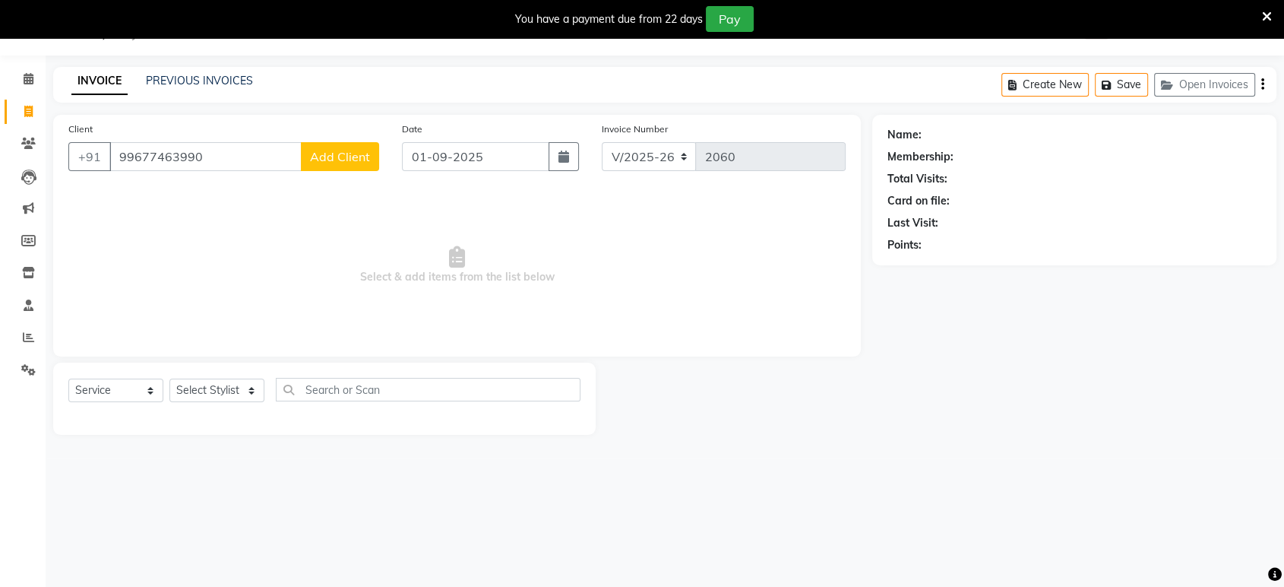
click at [150, 150] on input "99677463990" at bounding box center [205, 156] width 192 height 29
click at [156, 150] on input "99677463990" at bounding box center [205, 156] width 192 height 29
type input "9967463990"
click at [353, 154] on span "Add Client" at bounding box center [340, 156] width 60 height 15
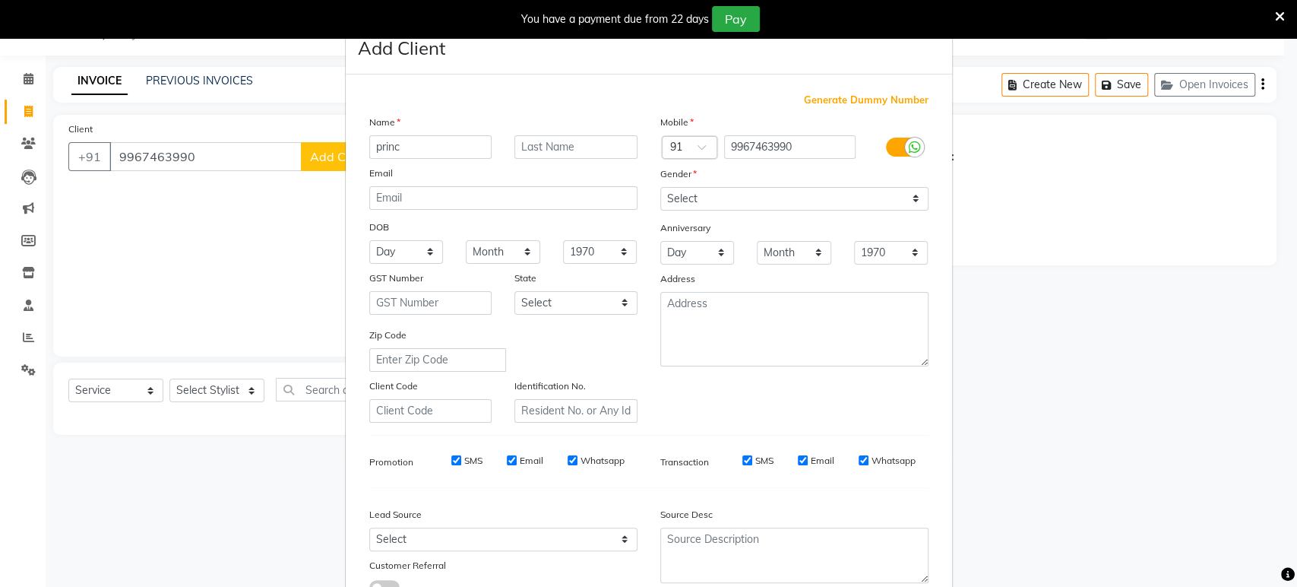
type input "prince"
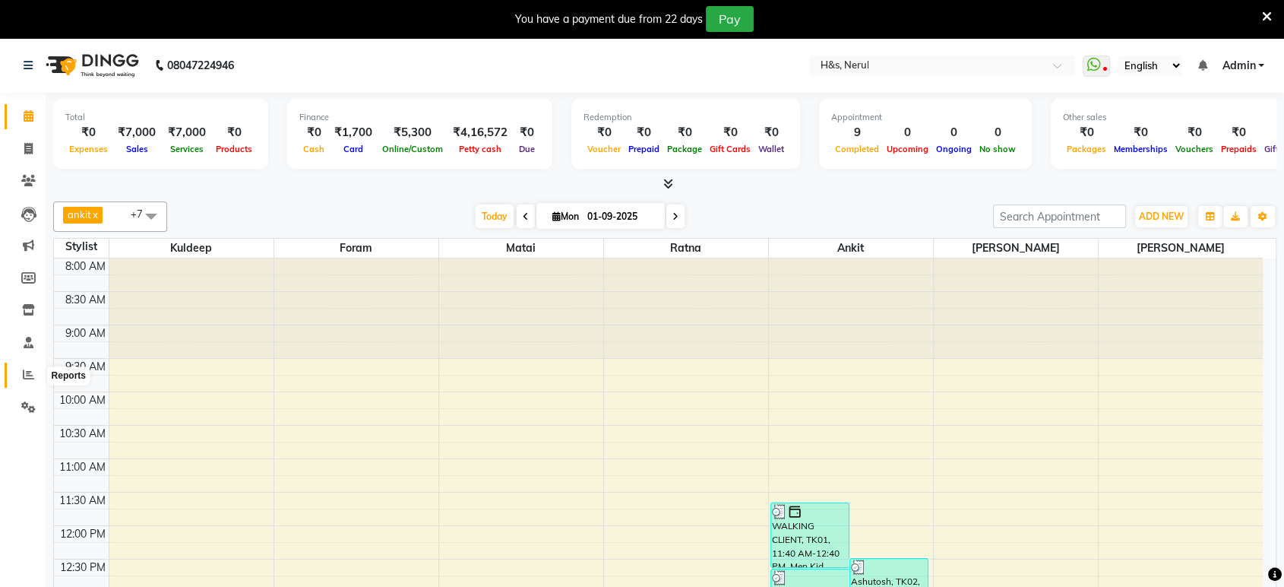
click at [17, 382] on span at bounding box center [28, 374] width 27 height 17
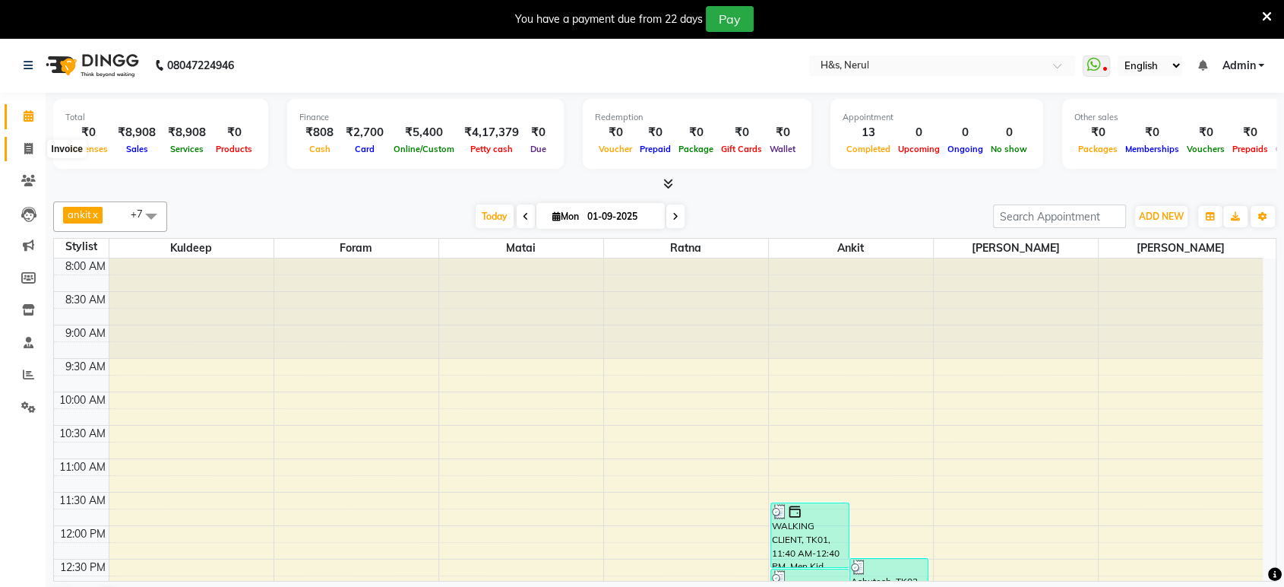
click at [22, 152] on span at bounding box center [28, 149] width 27 height 17
select select "service"
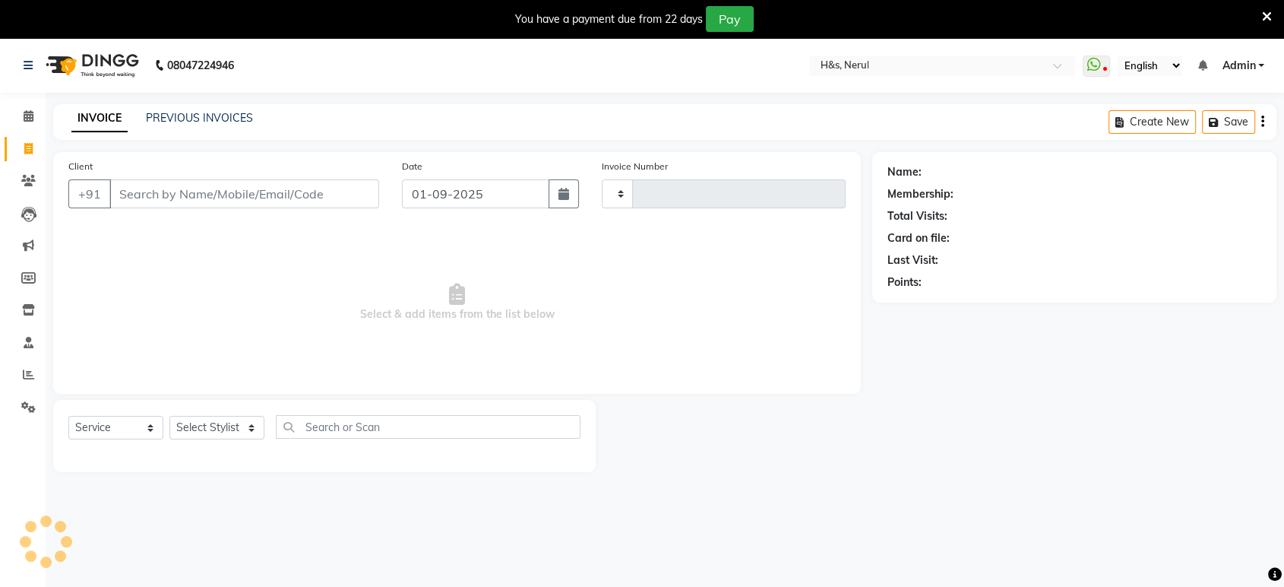
type input "2059"
select select "6419"
click at [210, 424] on select "Select Stylist" at bounding box center [216, 428] width 95 height 24
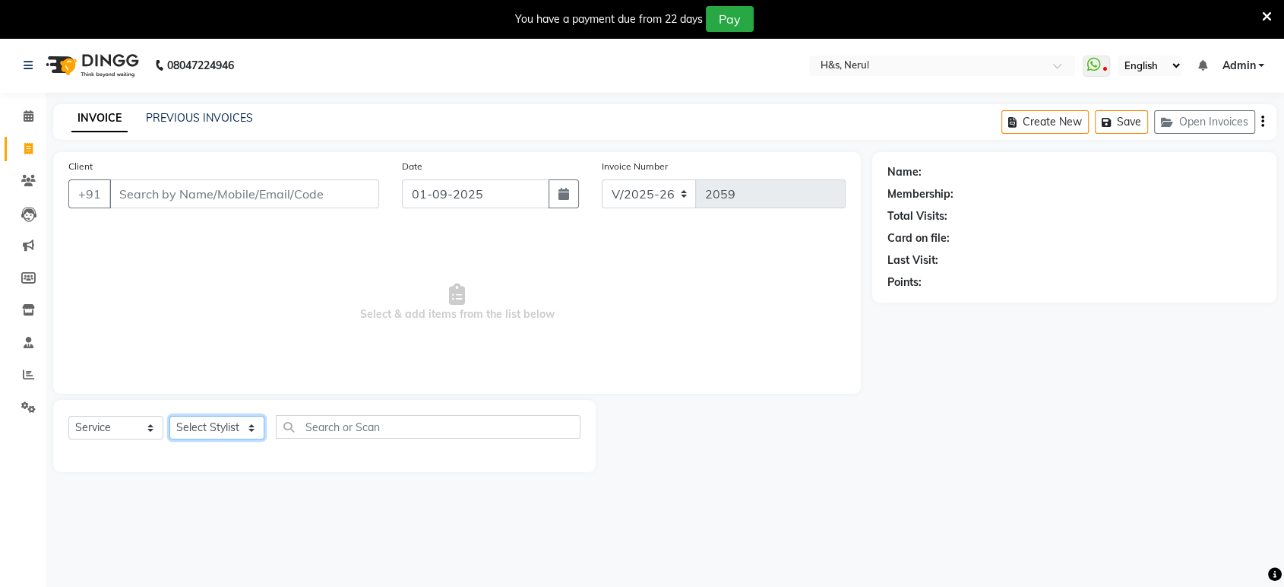
select select "49333"
click at [169, 416] on select "Select Stylist ankit Dipeeka Foram jack Joshua Kuldeep matai Ratna sayli sheetal" at bounding box center [216, 428] width 95 height 24
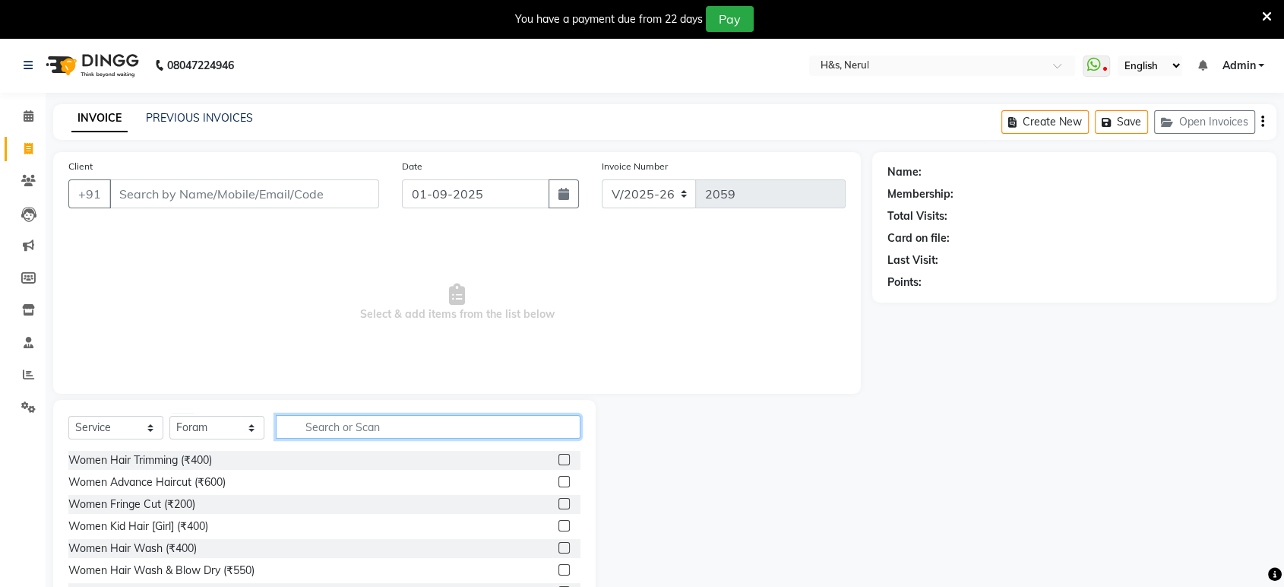
click at [374, 430] on input "text" at bounding box center [428, 427] width 305 height 24
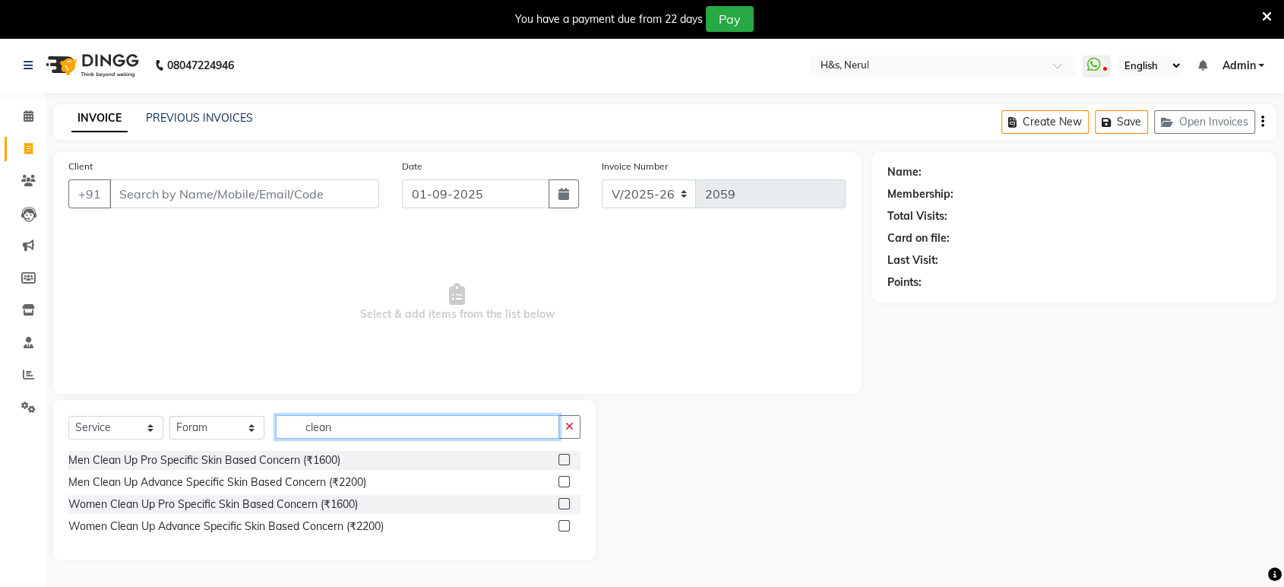
type input "clean"
click at [564, 478] on label at bounding box center [564, 481] width 11 height 11
click at [564, 478] on input "checkbox" at bounding box center [564, 482] width 10 height 10
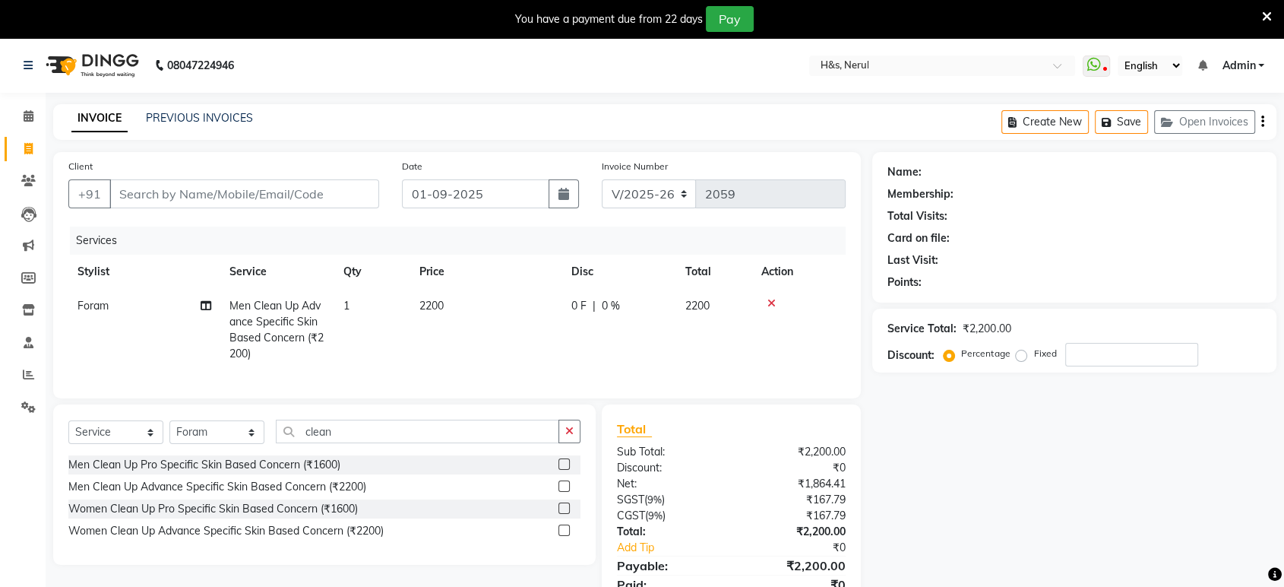
checkbox input "false"
click at [479, 298] on td "2200" at bounding box center [486, 330] width 152 height 82
select select "49333"
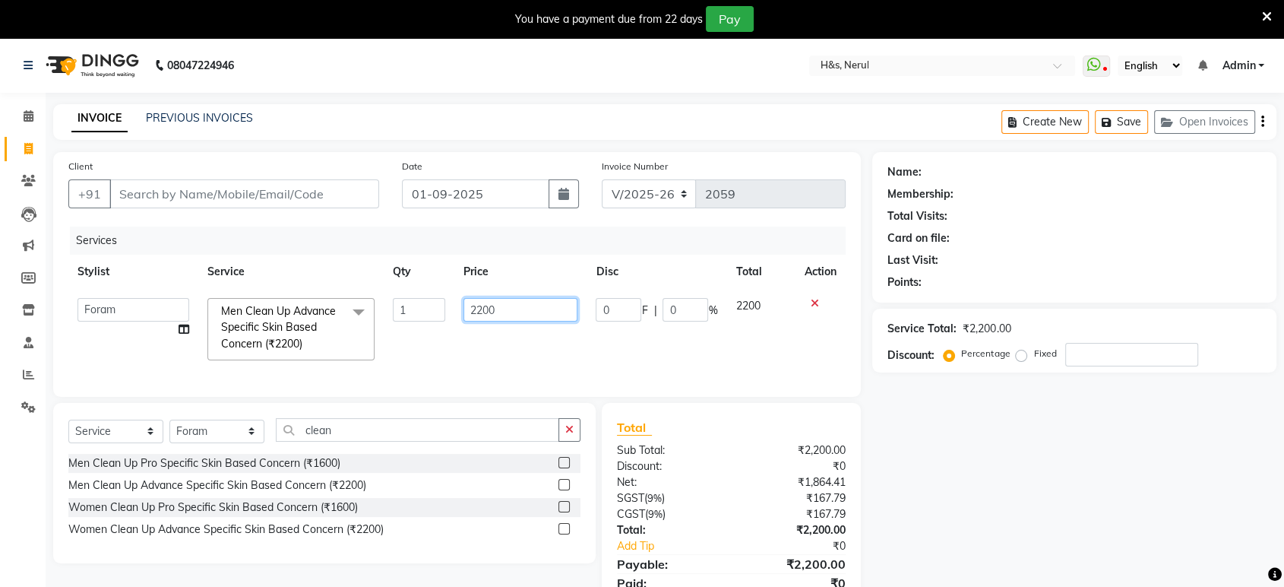
click at [508, 302] on input "2200" at bounding box center [521, 310] width 115 height 24
type input "28"
type input "2800"
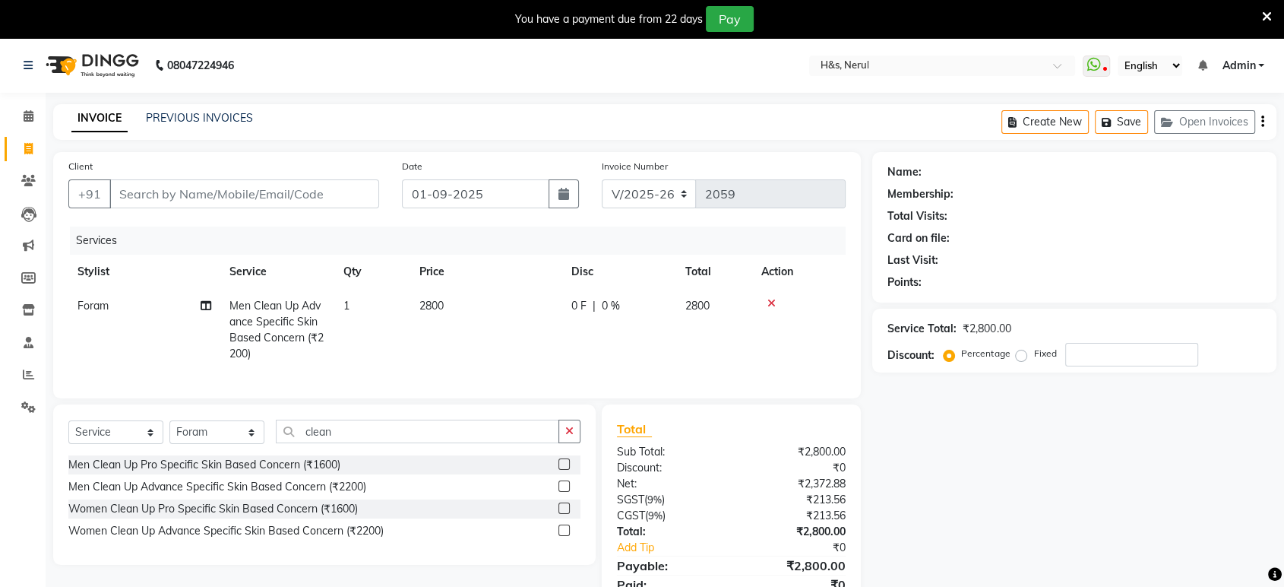
click at [565, 536] on label at bounding box center [564, 529] width 11 height 11
click at [565, 536] on input "checkbox" at bounding box center [564, 531] width 10 height 10
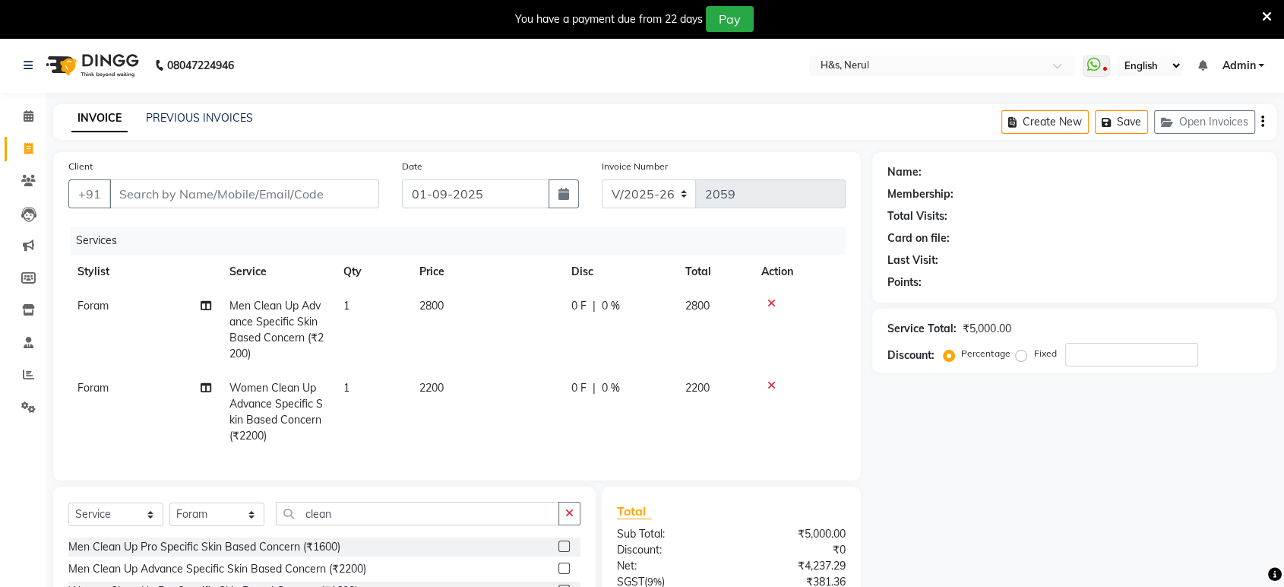
checkbox input "false"
click at [774, 299] on icon at bounding box center [772, 303] width 8 height 11
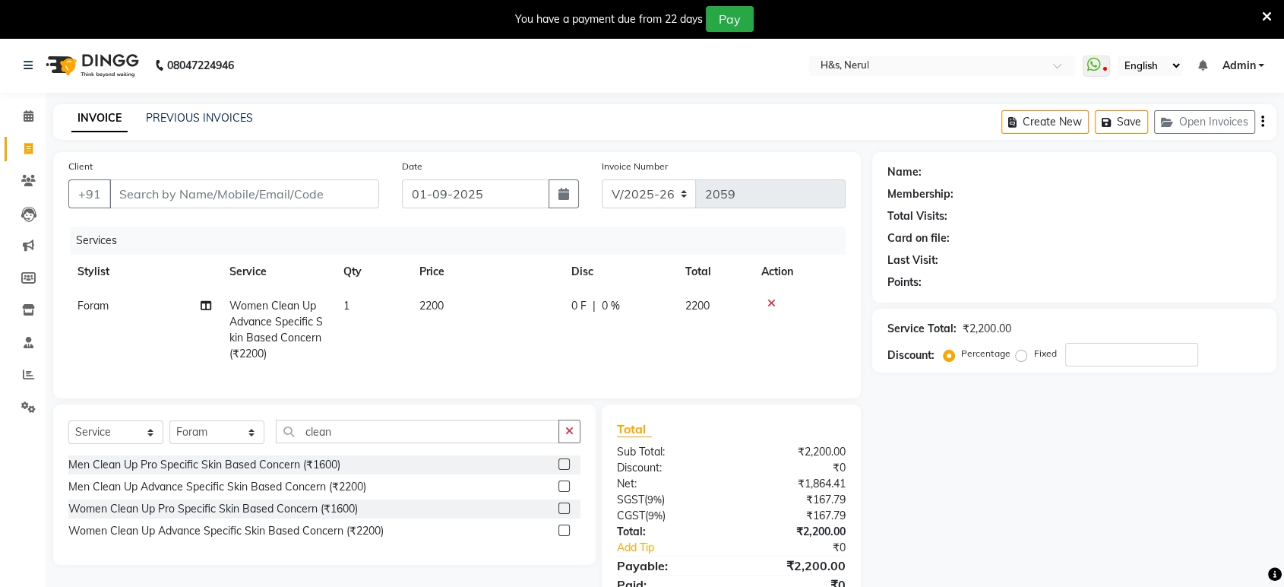
click at [388, 262] on th "Qty" at bounding box center [372, 272] width 76 height 34
click at [468, 296] on td "2200" at bounding box center [486, 330] width 152 height 82
select select "49333"
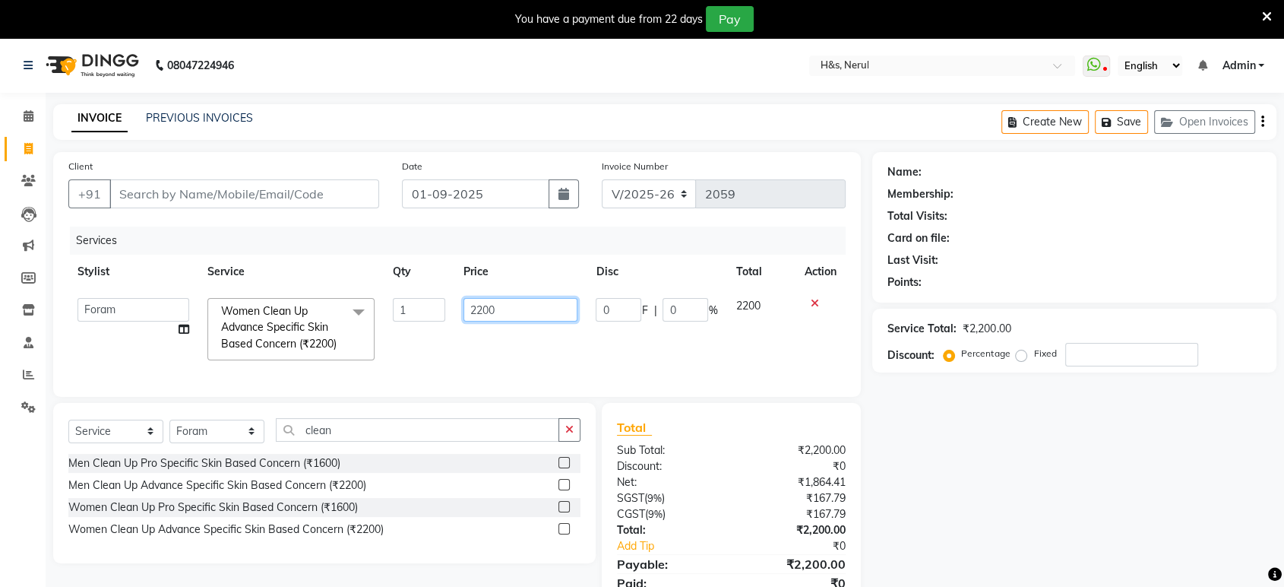
click at [481, 307] on input "2200" at bounding box center [521, 310] width 115 height 24
type input "2800"
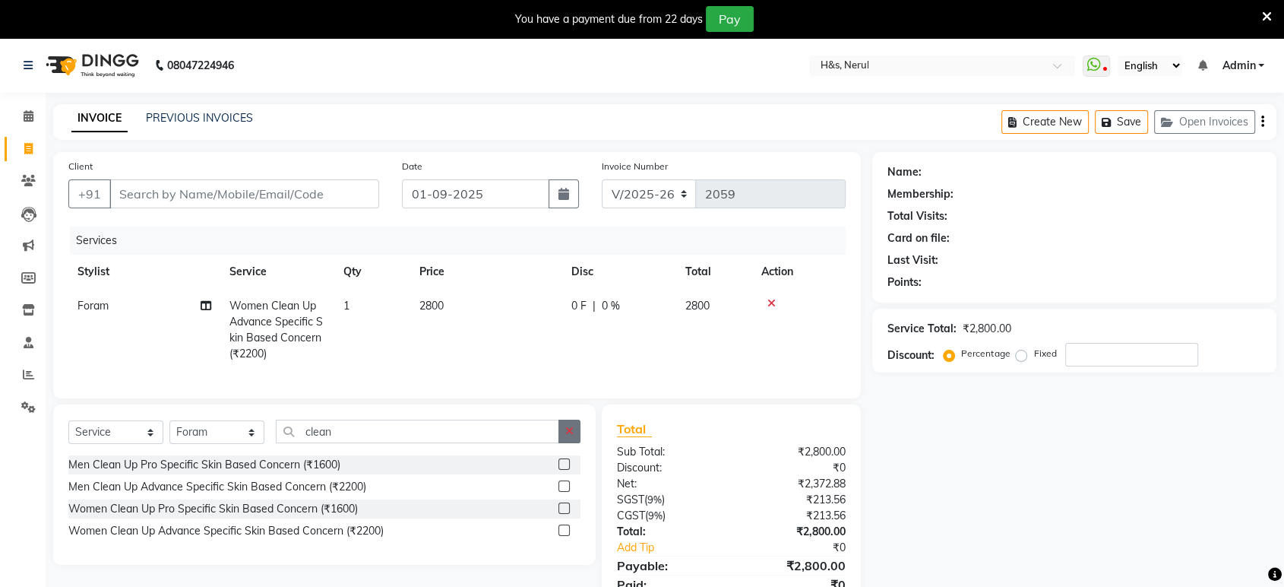
click at [564, 443] on button "button" at bounding box center [570, 431] width 22 height 24
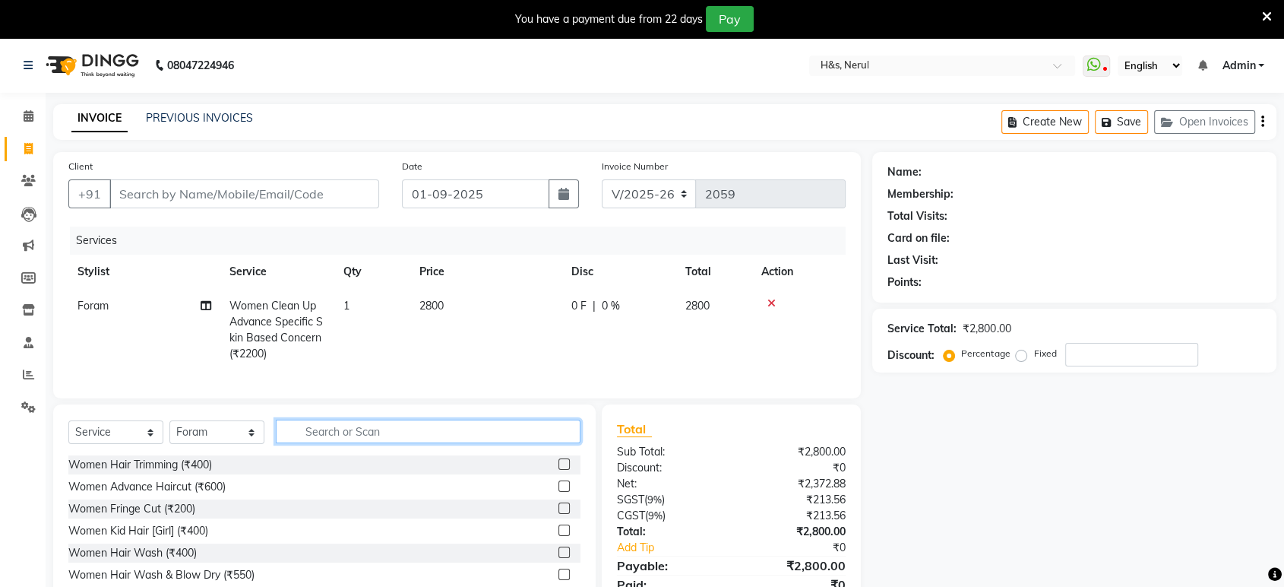
click at [535, 443] on input "text" at bounding box center [428, 431] width 305 height 24
click at [481, 438] on input "text" at bounding box center [428, 431] width 305 height 24
type input "p"
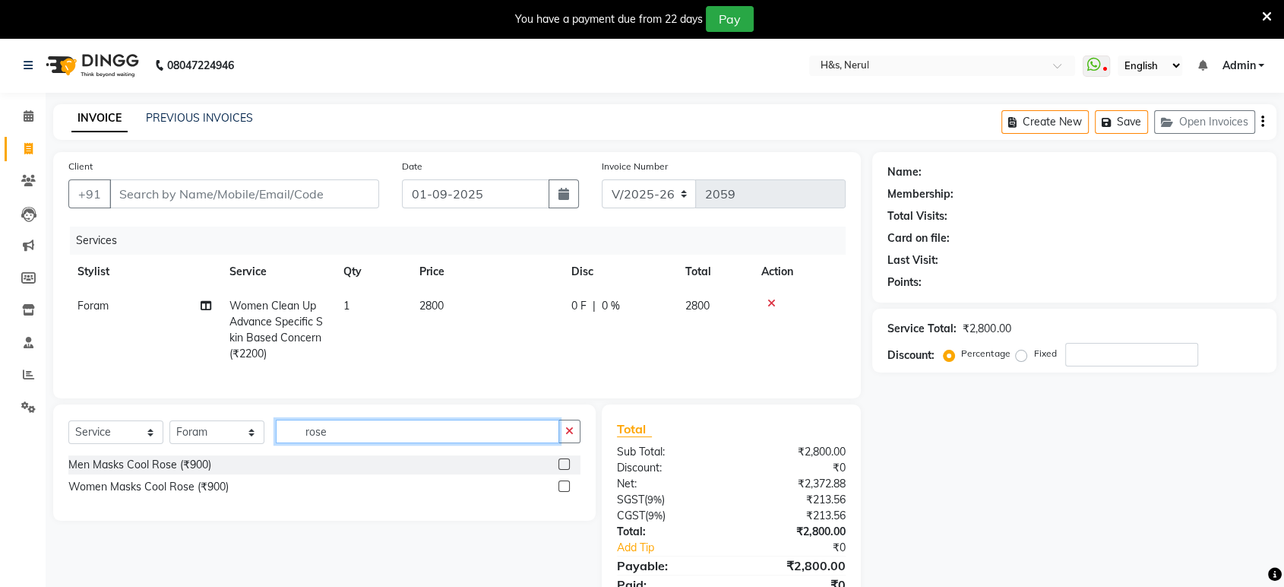
type input "rose"
click at [568, 492] on label at bounding box center [564, 485] width 11 height 11
click at [568, 492] on input "checkbox" at bounding box center [564, 487] width 10 height 10
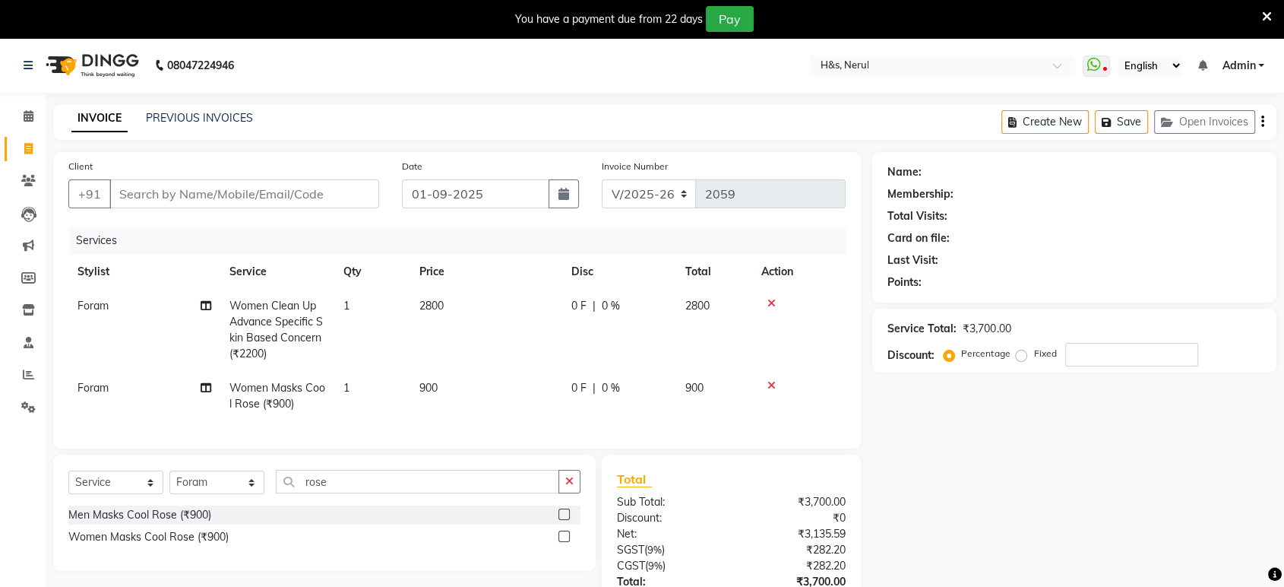
checkbox input "false"
click at [411, 363] on tr "Foram Women Clean Up Advance Specific Skin Based Concern (₹2200) 1 2800 0 F | 0…" at bounding box center [456, 330] width 777 height 82
click at [452, 394] on td "900" at bounding box center [486, 396] width 152 height 50
select select "49333"
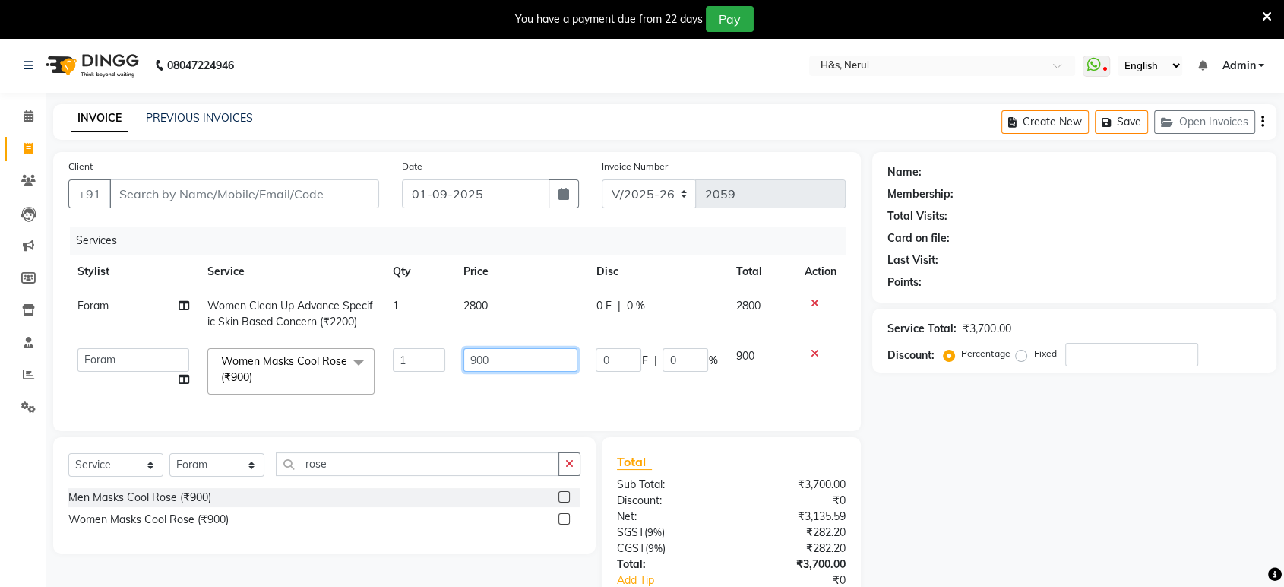
click at [474, 359] on input "900" at bounding box center [521, 360] width 115 height 24
type input "1000"
click at [575, 473] on div "Select Service Product Membership Package Voucher Prepaid Gift Card Select Styl…" at bounding box center [324, 495] width 543 height 116
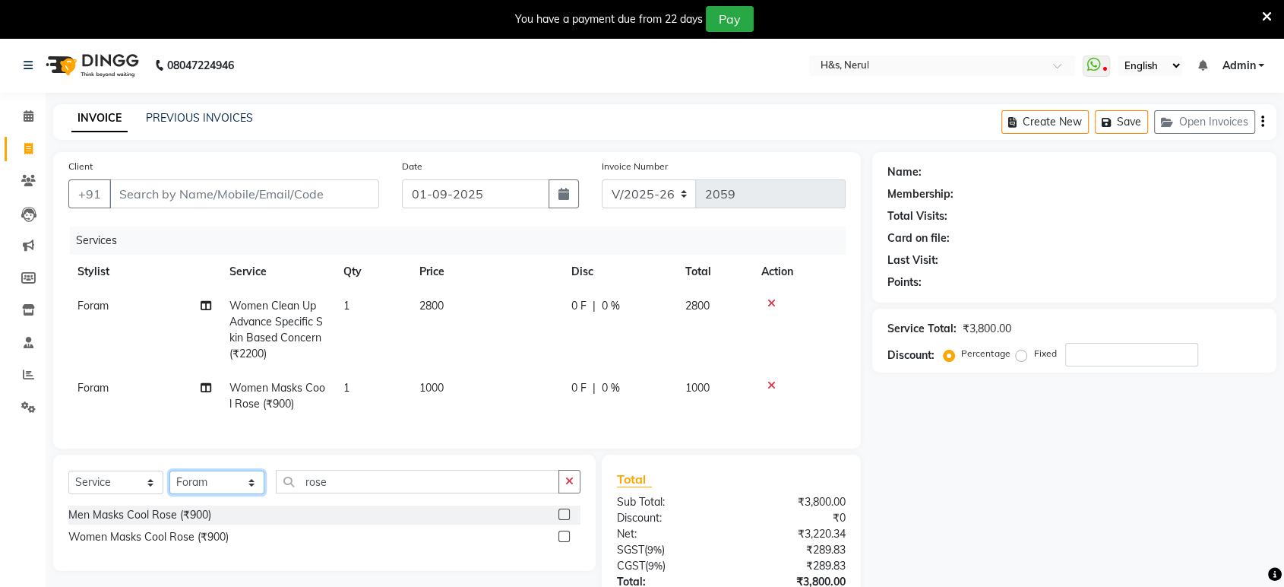
click at [250, 494] on select "Select Stylist ankit Dipeeka Foram jack Joshua Kuldeep matai Ratna sayli sheetal" at bounding box center [216, 482] width 95 height 24
select select "89022"
click at [169, 483] on select "Select Stylist ankit Dipeeka Foram jack Joshua Kuldeep matai Ratna sayli sheetal" at bounding box center [216, 482] width 95 height 24
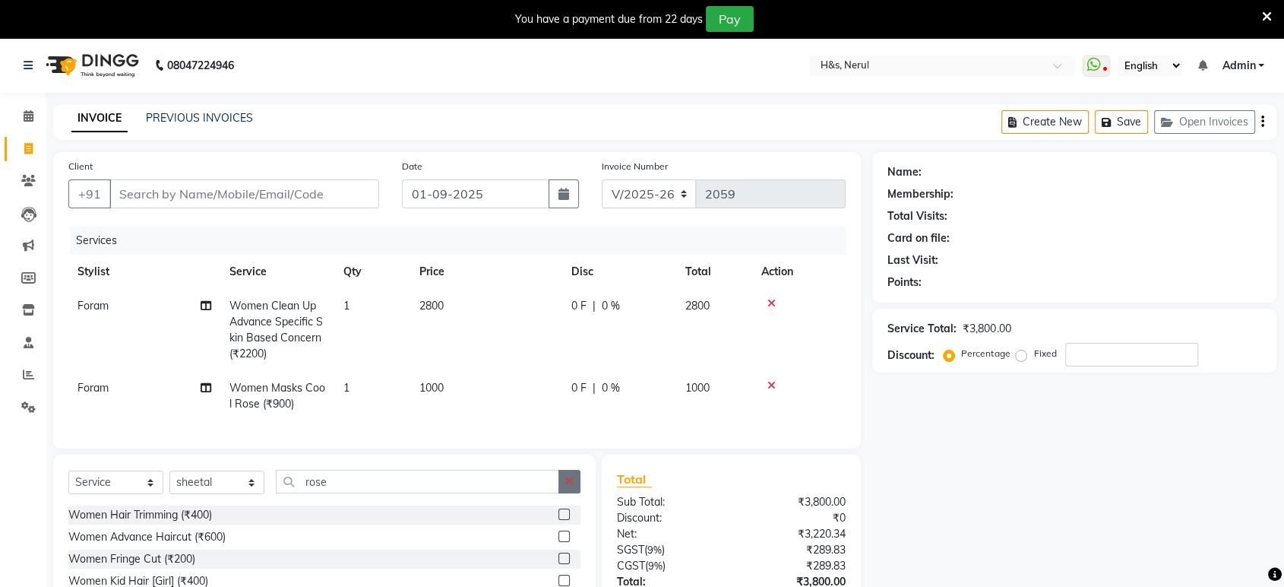
click at [572, 493] on button "button" at bounding box center [570, 482] width 22 height 24
click at [546, 493] on input "text" at bounding box center [428, 482] width 305 height 24
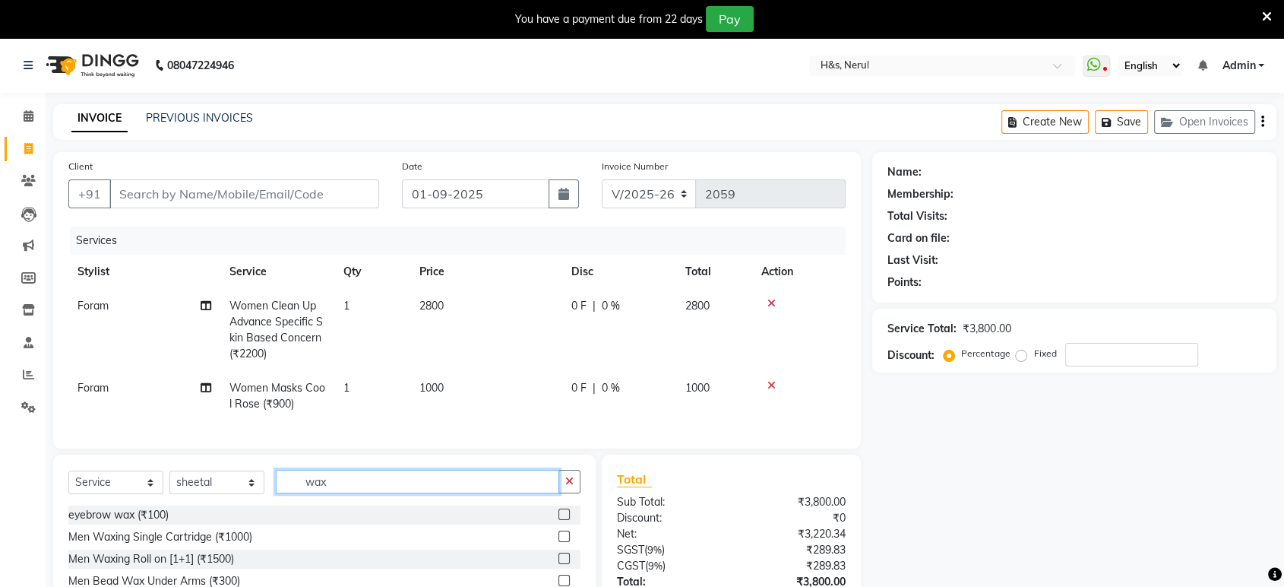
scroll to position [127, 0]
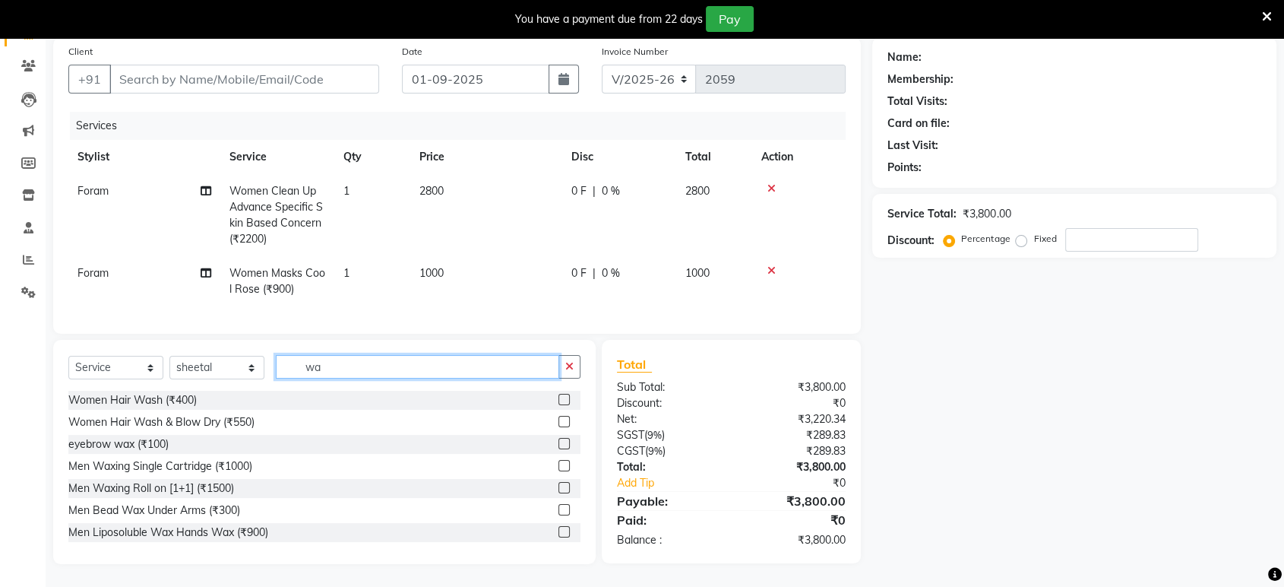
type input "w"
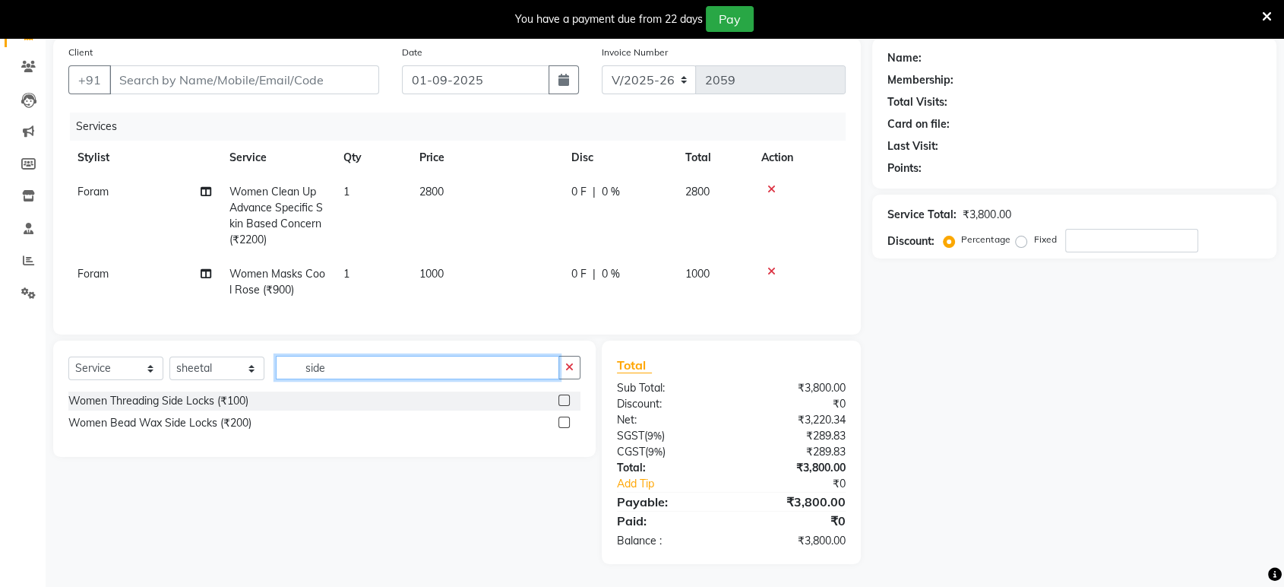
type input "side"
click at [565, 426] on label at bounding box center [564, 421] width 11 height 11
click at [565, 426] on input "checkbox" at bounding box center [564, 423] width 10 height 10
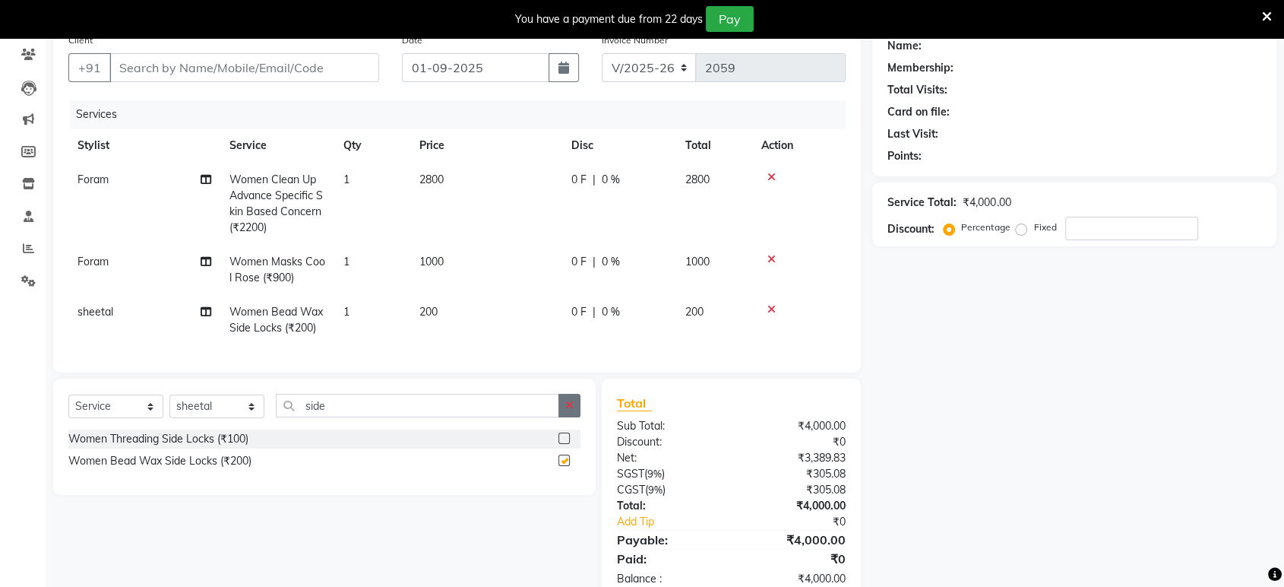
checkbox input "false"
click at [562, 417] on button "button" at bounding box center [570, 406] width 22 height 24
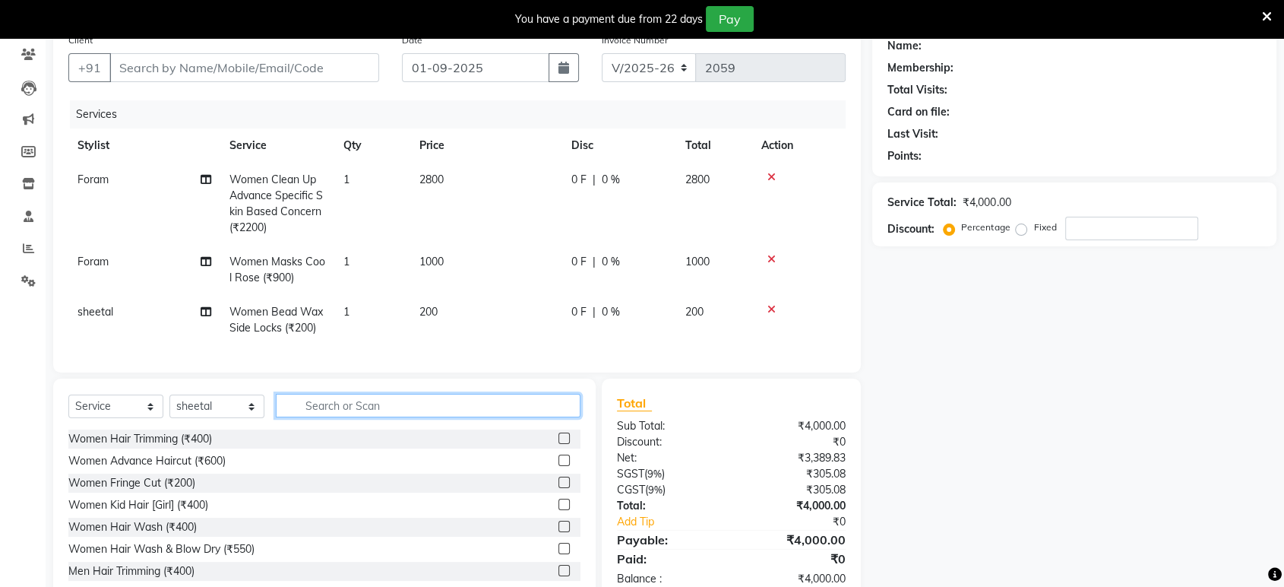
click at [556, 417] on input "text" at bounding box center [428, 406] width 305 height 24
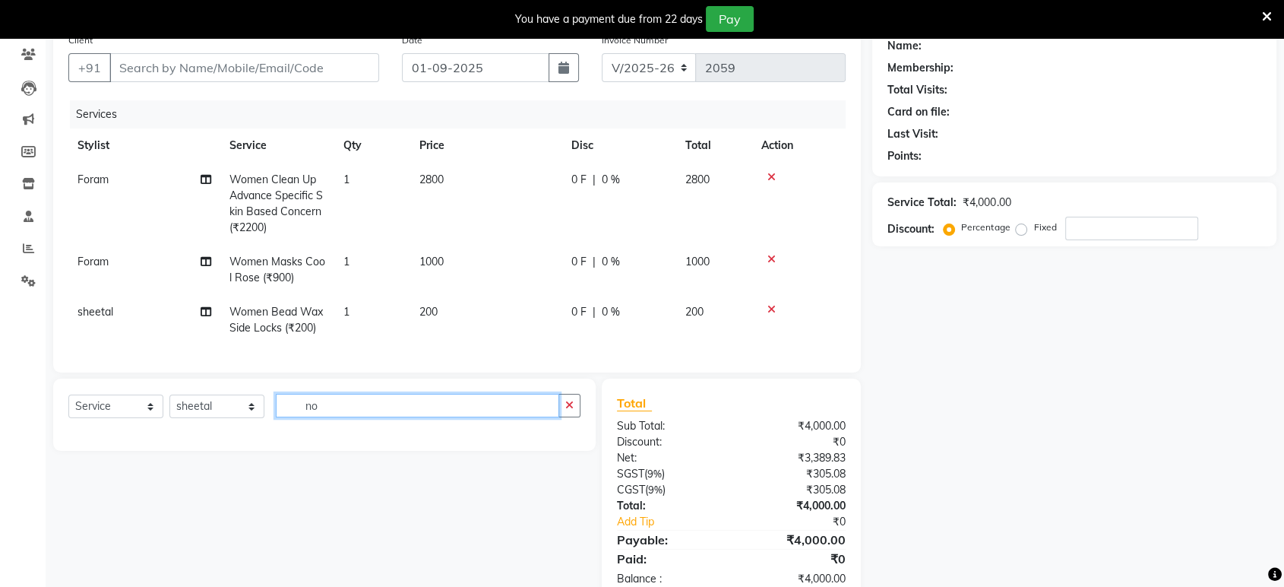
type input "n"
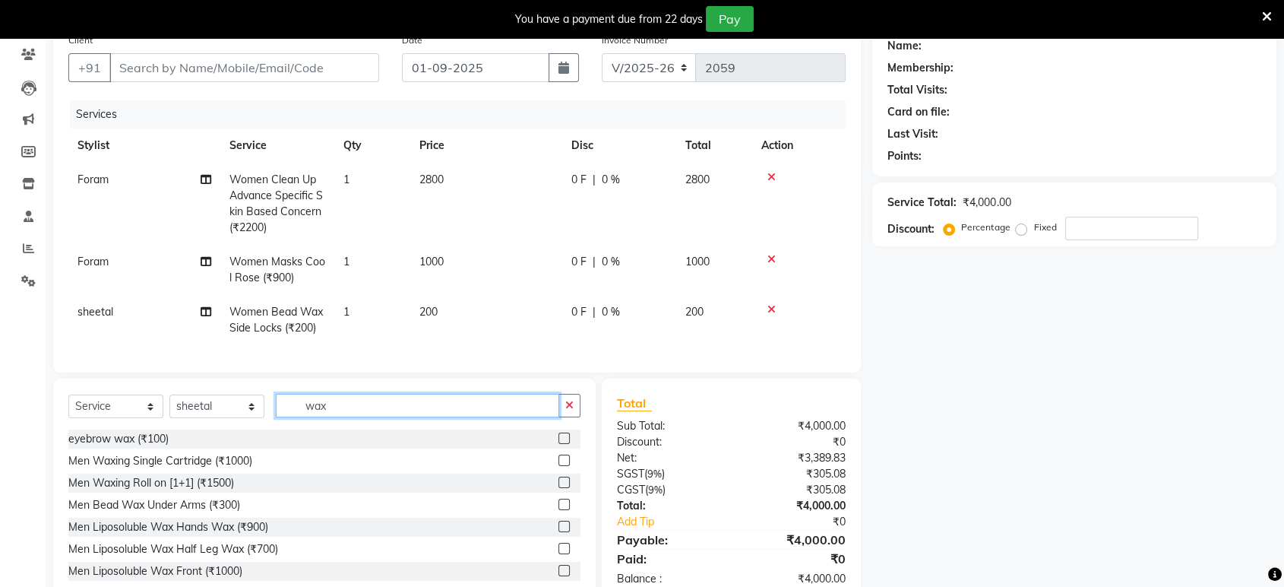
type input "wax"
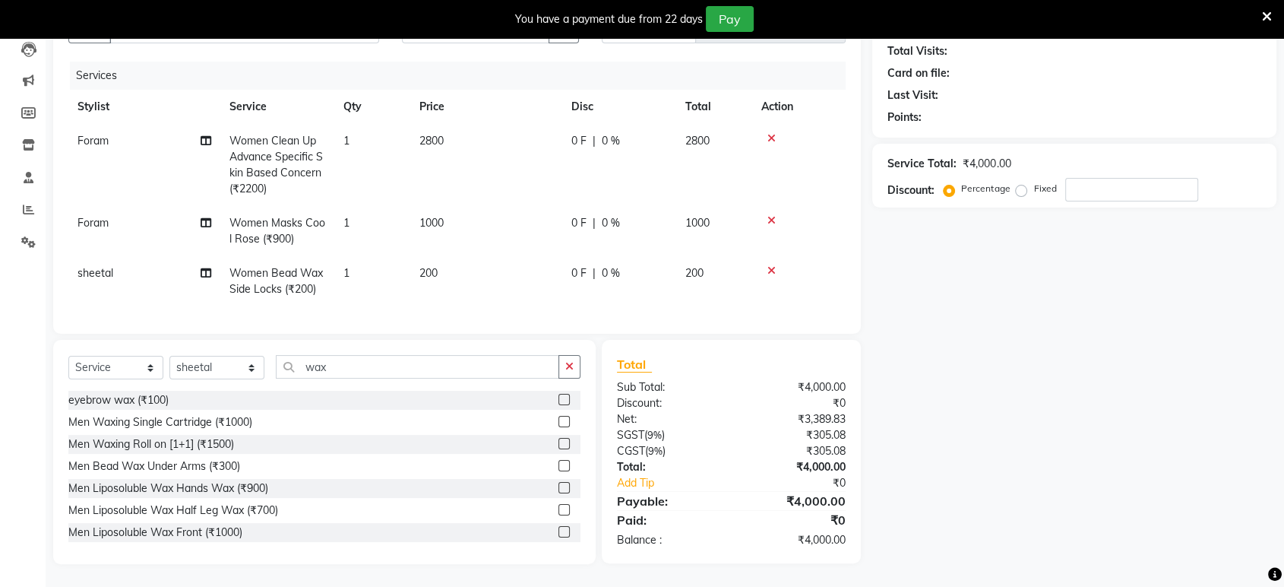
scroll to position [176, 0]
click at [559, 404] on label at bounding box center [564, 399] width 11 height 11
click at [559, 404] on input "checkbox" at bounding box center [564, 400] width 10 height 10
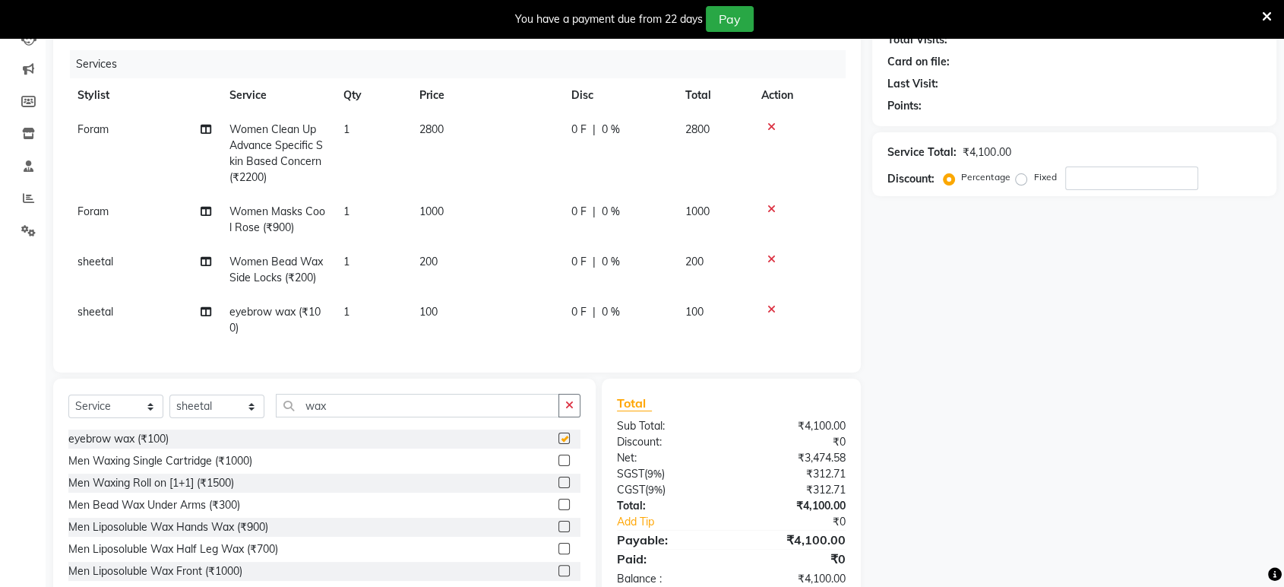
checkbox input "false"
click at [562, 417] on button "button" at bounding box center [570, 406] width 22 height 24
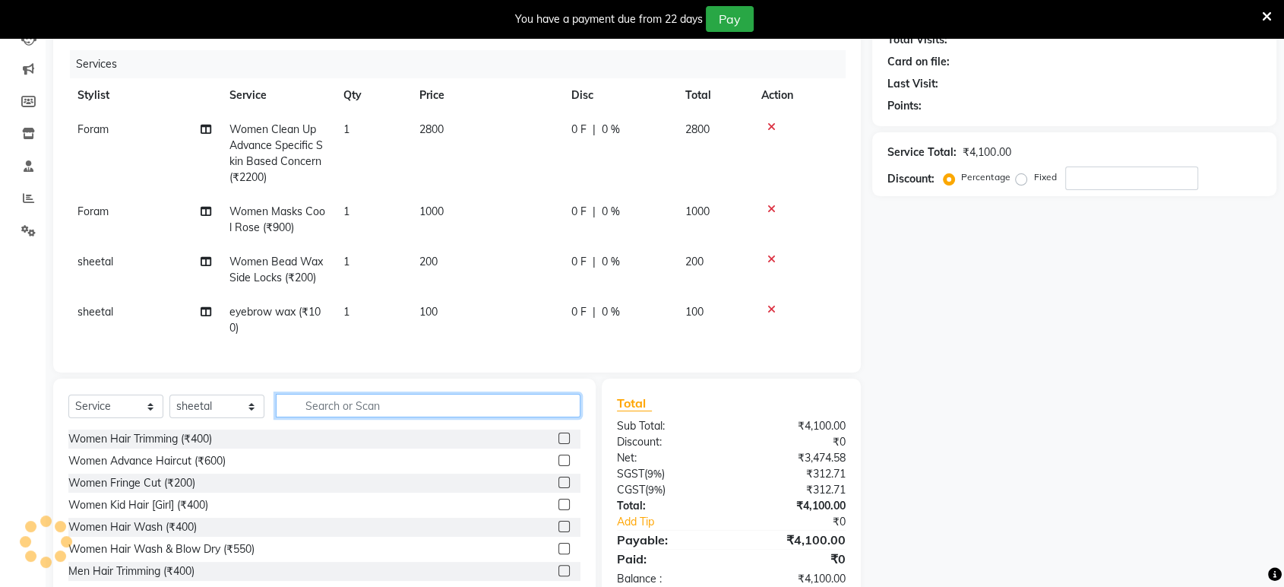
click at [547, 412] on input "text" at bounding box center [428, 406] width 305 height 24
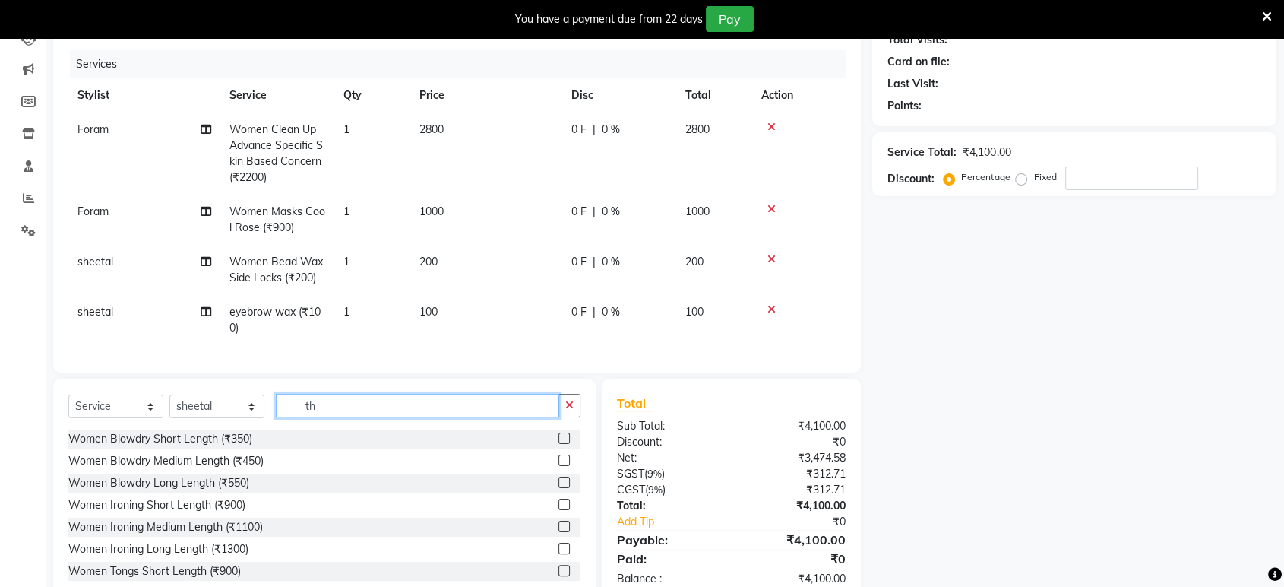
type input "t"
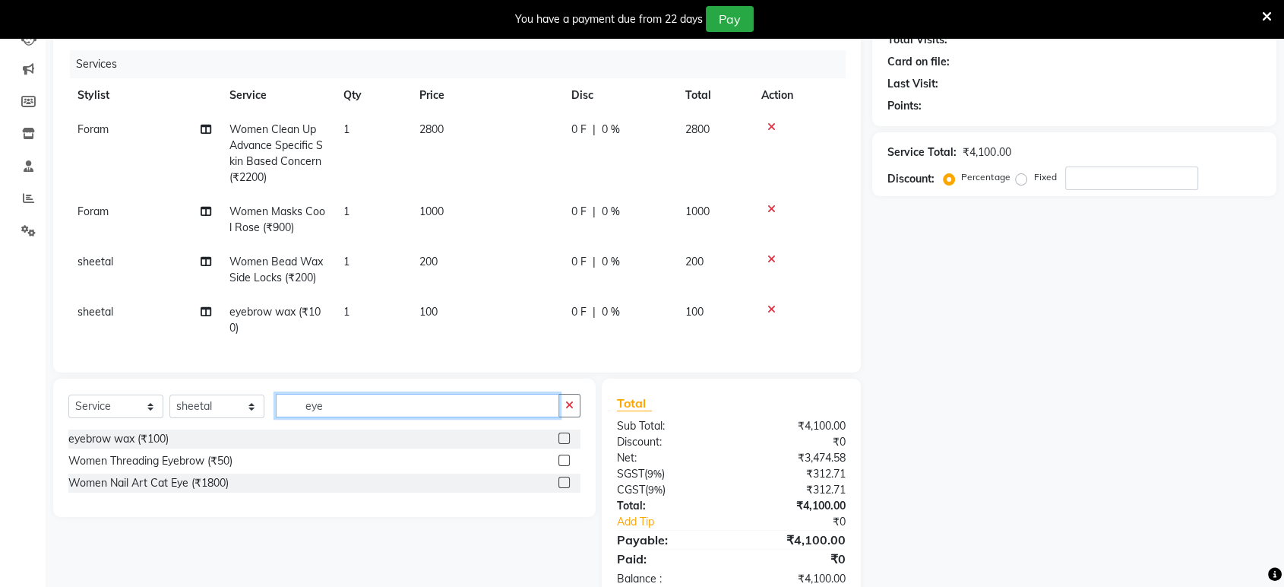
type input "eye"
click at [566, 466] on label at bounding box center [564, 459] width 11 height 11
click at [566, 466] on input "checkbox" at bounding box center [564, 461] width 10 height 10
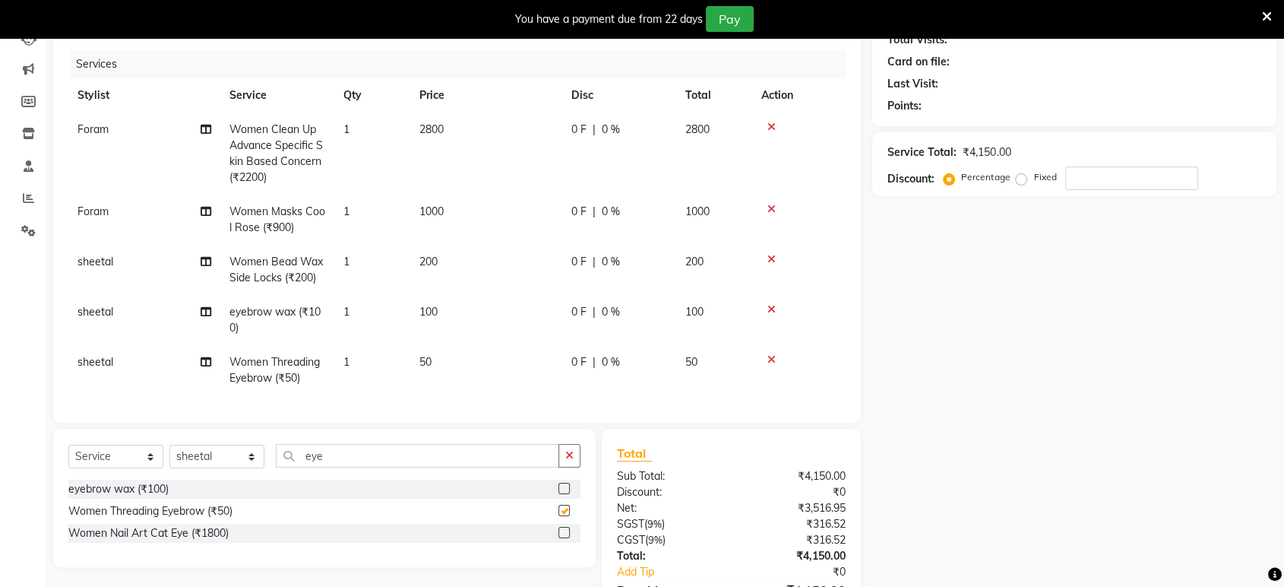
checkbox input "false"
click at [391, 382] on td "1" at bounding box center [372, 370] width 76 height 50
select select "89022"
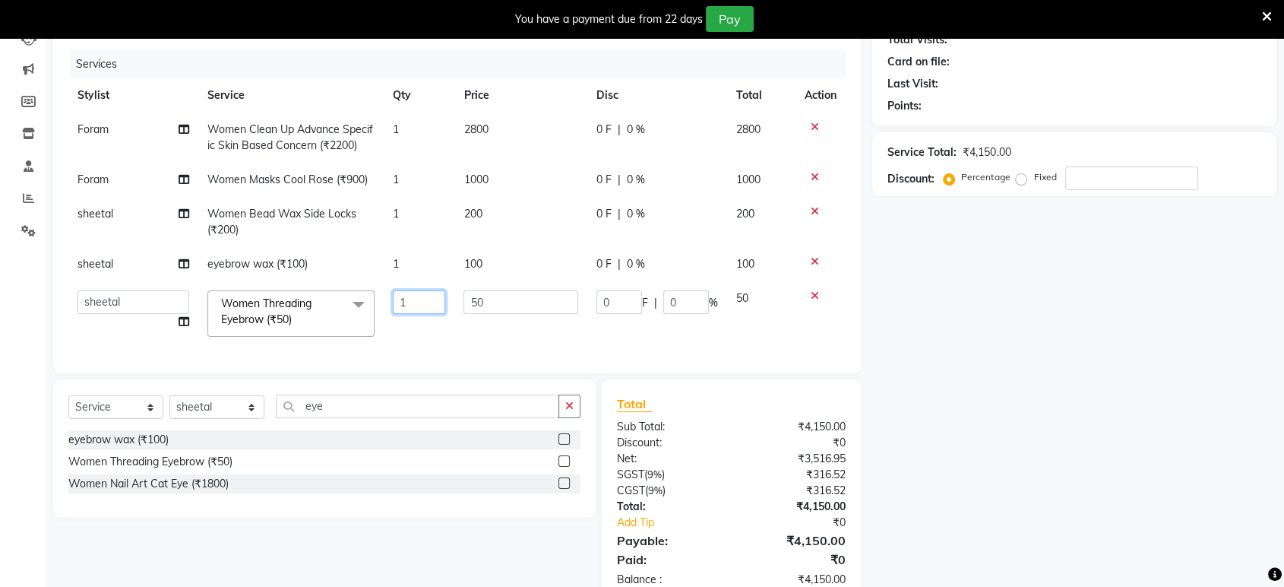
click at [427, 309] on input "1" at bounding box center [419, 302] width 52 height 24
type input "3"
drag, startPoint x: 1025, startPoint y: 427, endPoint x: 1027, endPoint y: 418, distance: 9.2
click at [1027, 418] on div "Name: Membership: Total Visits: Card on file: Last Visit: Points: Service Total…" at bounding box center [1080, 289] width 416 height 627
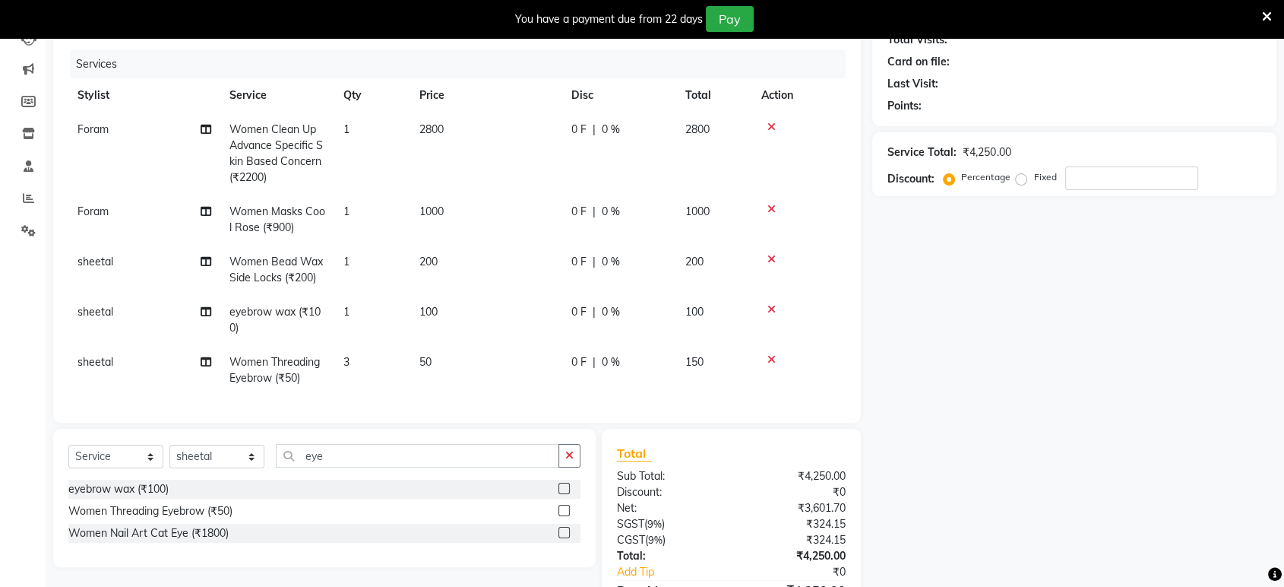
click at [553, 312] on td "100" at bounding box center [486, 320] width 152 height 50
select select "89022"
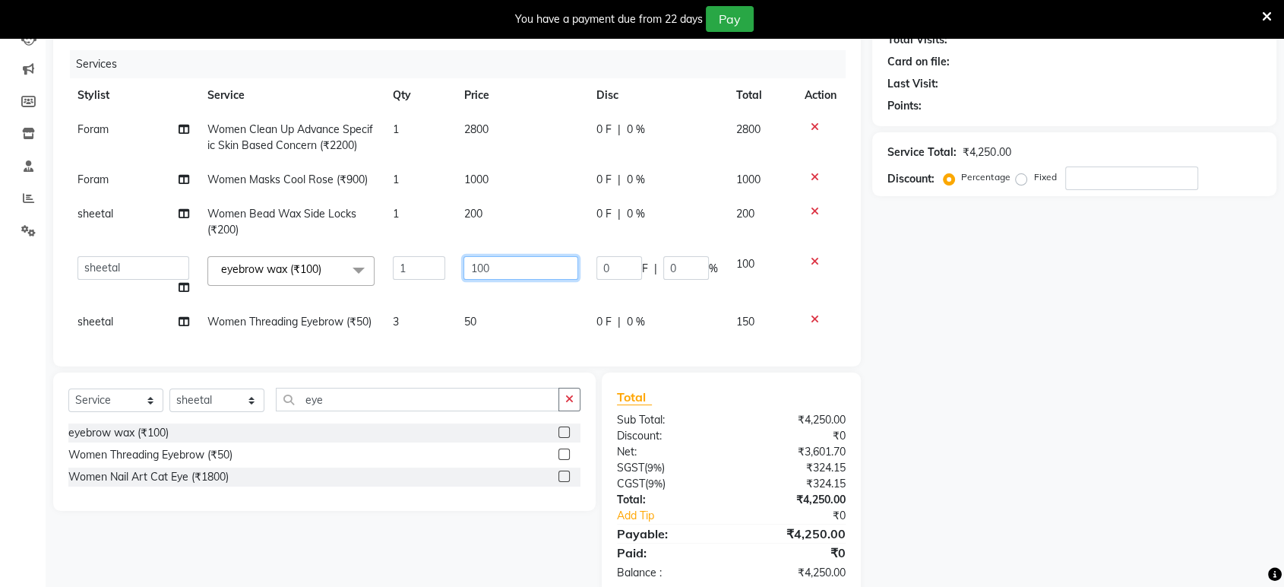
drag, startPoint x: 524, startPoint y: 248, endPoint x: 528, endPoint y: 233, distance: 15.7
click at [524, 248] on td "100" at bounding box center [520, 276] width 132 height 58
click at [529, 232] on tbody "Foram Women Clean Up Advance Specific Skin Based Concern (₹2200) 1 2800 0 F | 0…" at bounding box center [456, 225] width 777 height 226
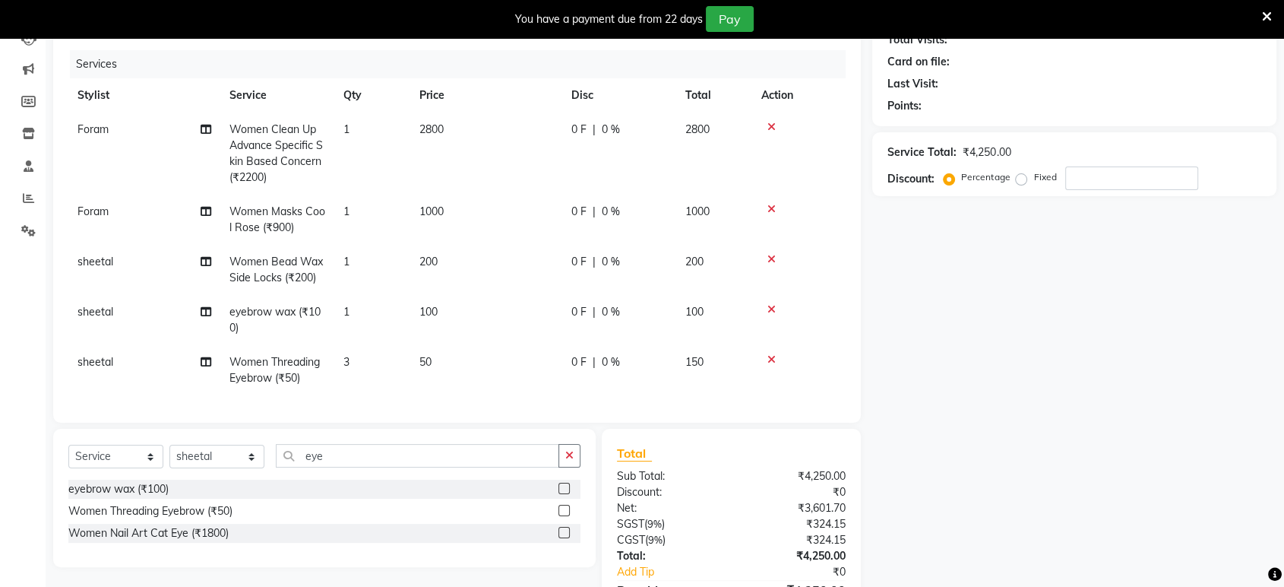
click at [461, 248] on td "200" at bounding box center [486, 270] width 152 height 50
select select "89022"
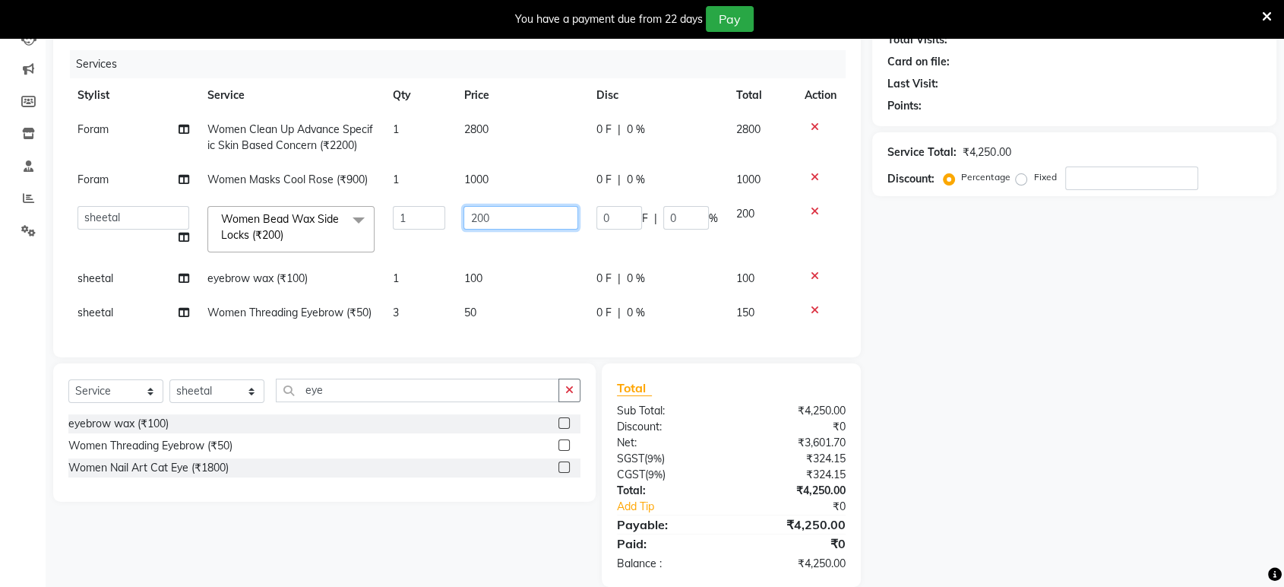
click at [496, 217] on input "200" at bounding box center [521, 218] width 114 height 24
type input "2"
type input "4"
type input "300"
click at [975, 398] on div "Name: Membership: Total Visits: Card on file: Last Visit: Points: Service Total…" at bounding box center [1080, 281] width 416 height 611
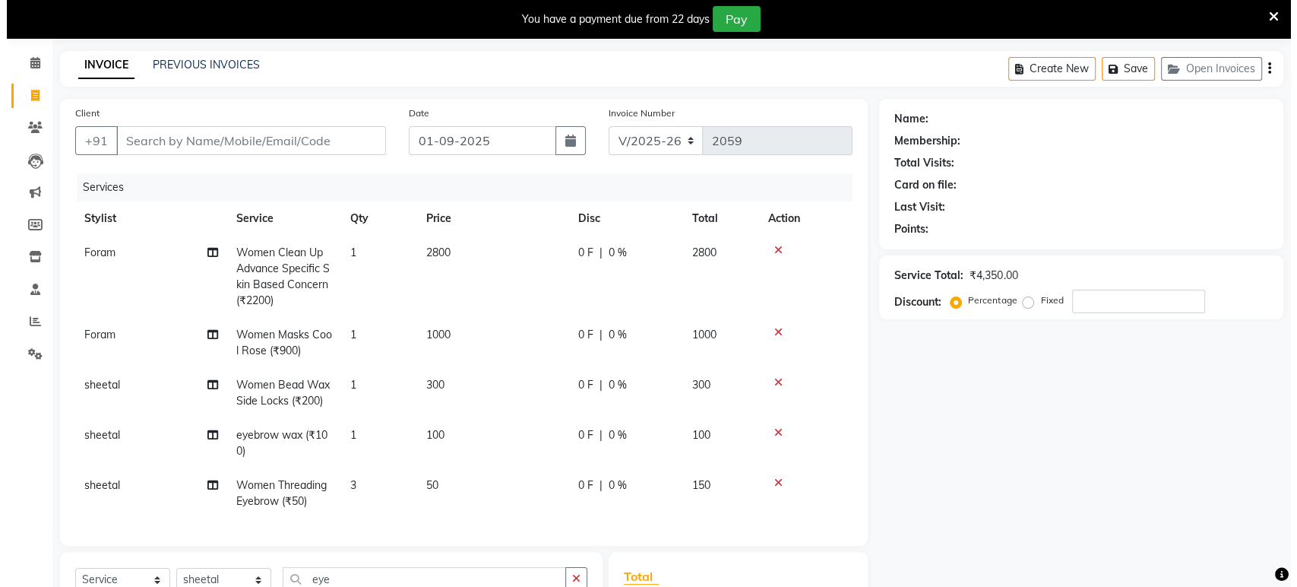
scroll to position [28, 0]
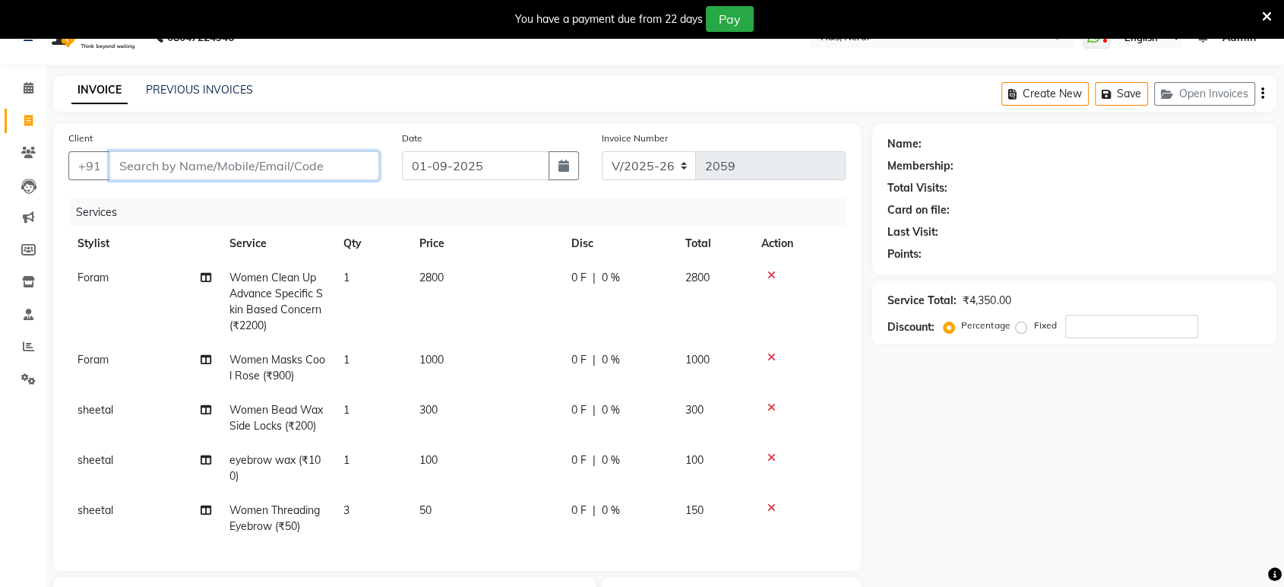
click at [250, 174] on input "Client" at bounding box center [244, 165] width 270 height 29
type input "9"
type input "0"
type input "9930010006"
click at [312, 151] on button "Add Client" at bounding box center [340, 165] width 78 height 29
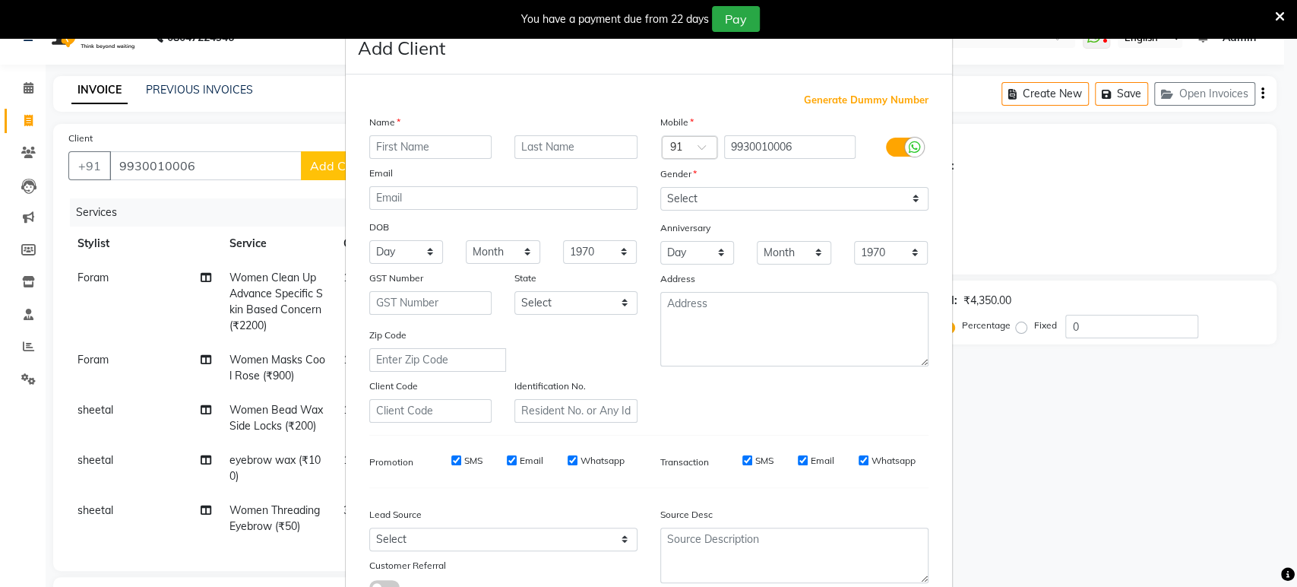
click at [391, 142] on input "text" at bounding box center [430, 147] width 123 height 24
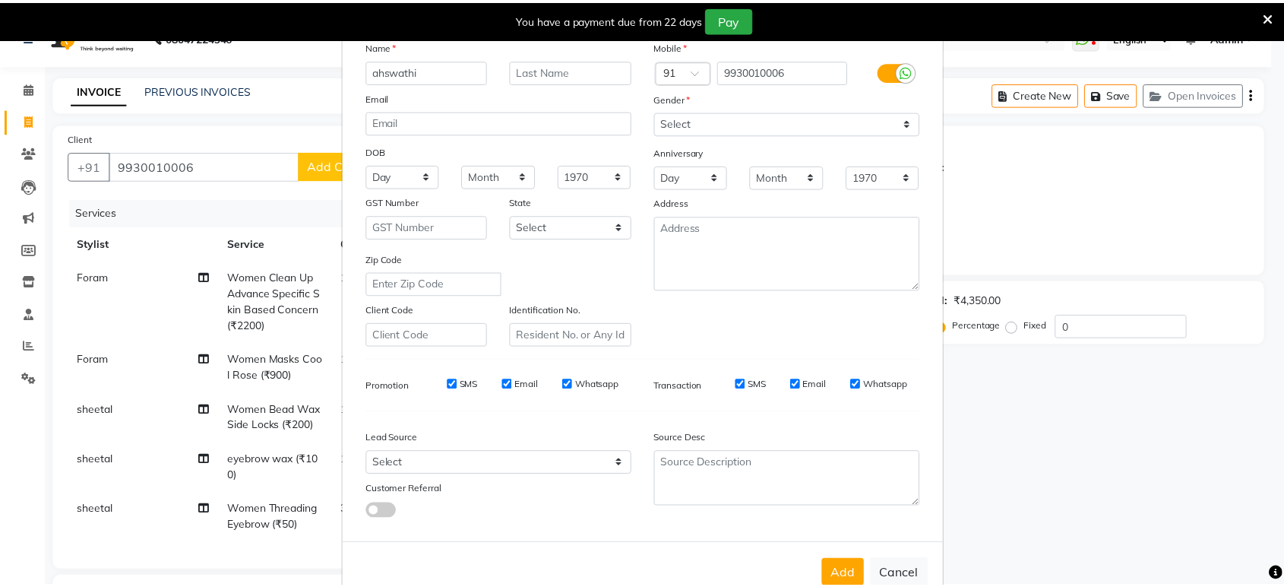
scroll to position [111, 0]
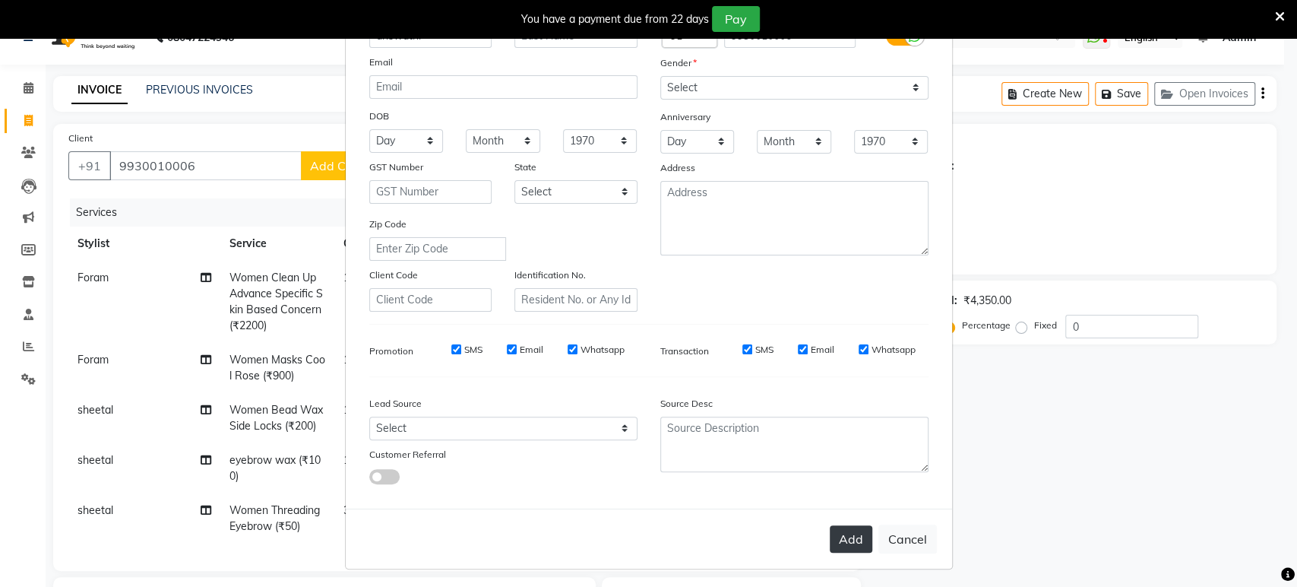
type input "ahswathi"
click at [848, 530] on button "Add" at bounding box center [851, 538] width 43 height 27
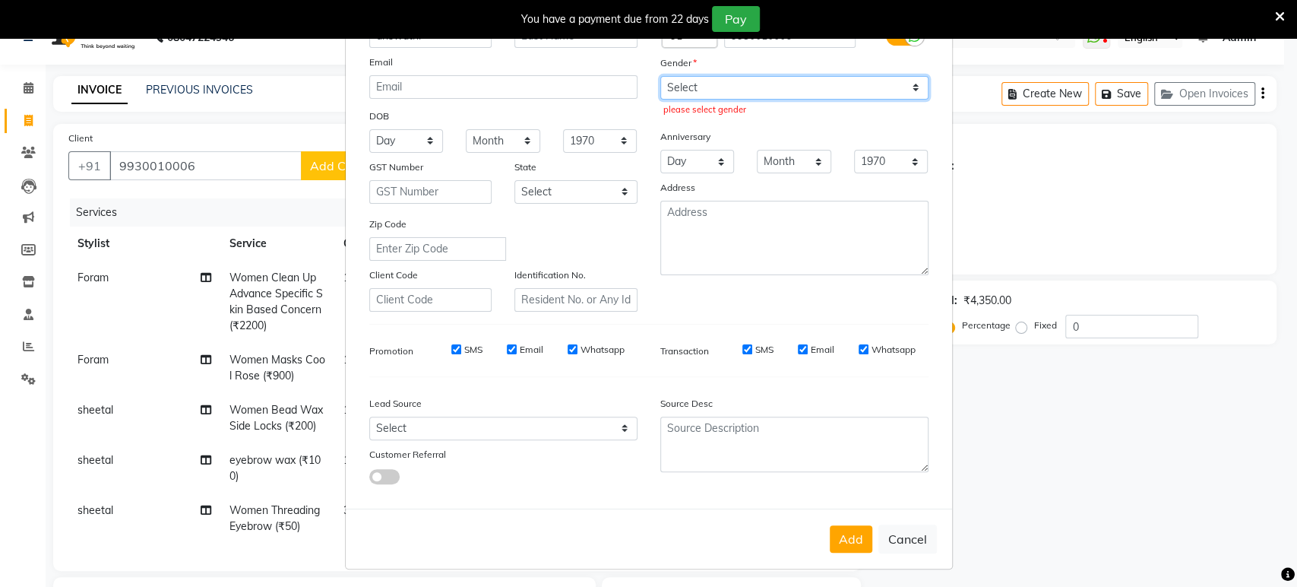
click at [877, 93] on select "Select Male Female Other Prefer Not To Say" at bounding box center [794, 88] width 268 height 24
select select "female"
click at [660, 76] on select "Select Male Female Other Prefer Not To Say" at bounding box center [794, 88] width 268 height 24
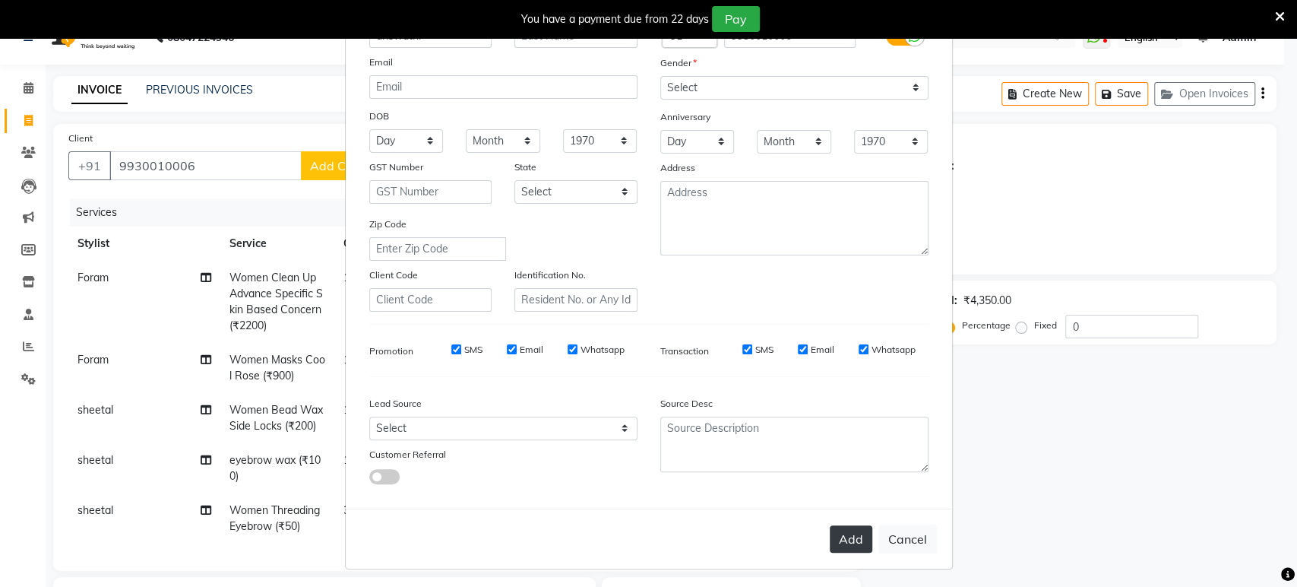
click at [838, 530] on button "Add" at bounding box center [851, 538] width 43 height 27
select select
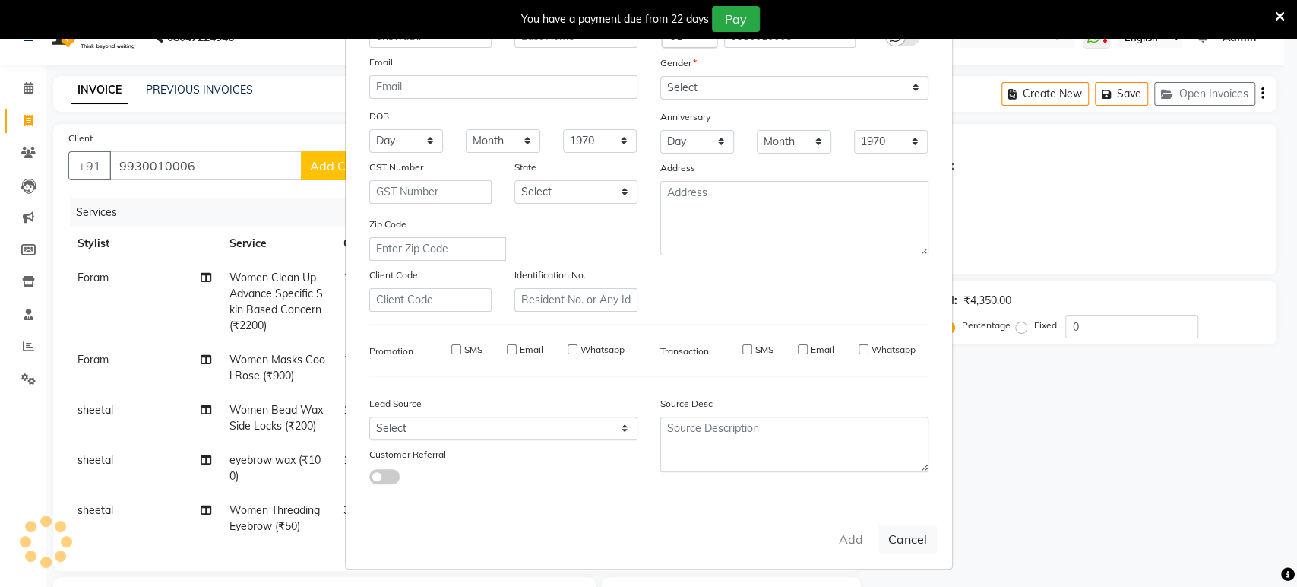
select select
checkbox input "false"
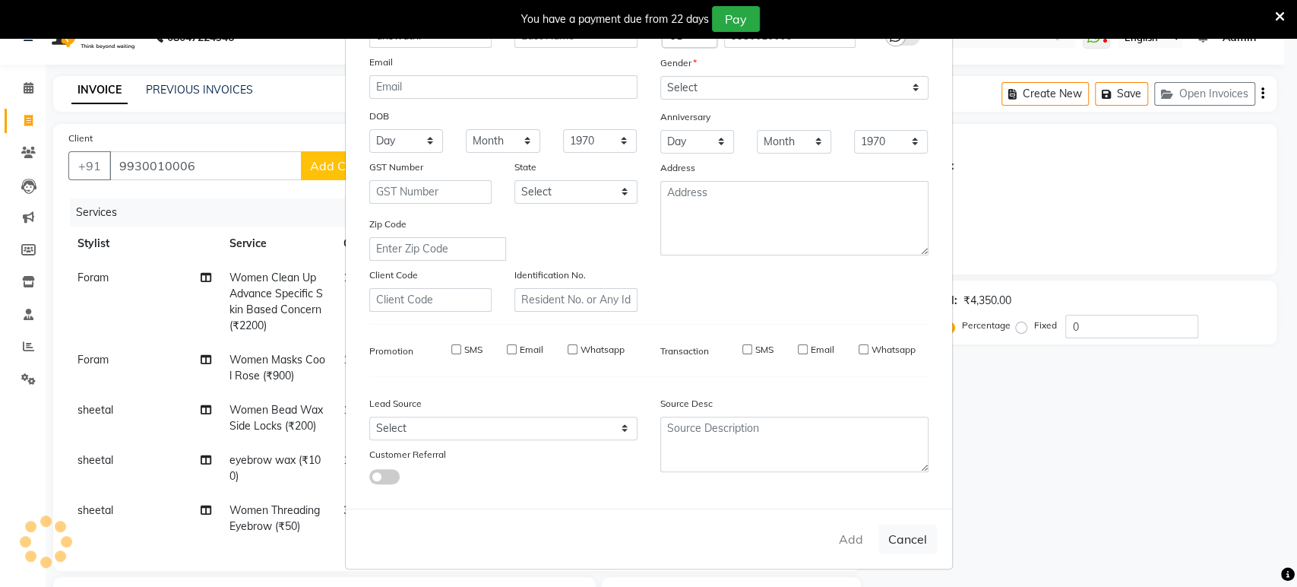
checkbox input "false"
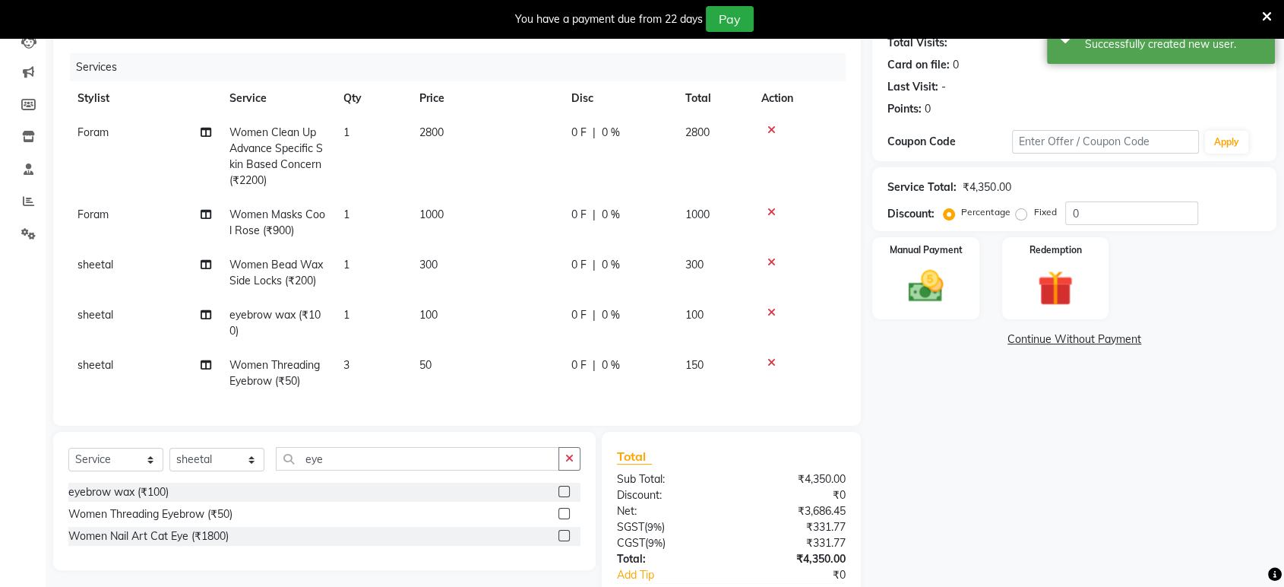
scroll to position [193, 0]
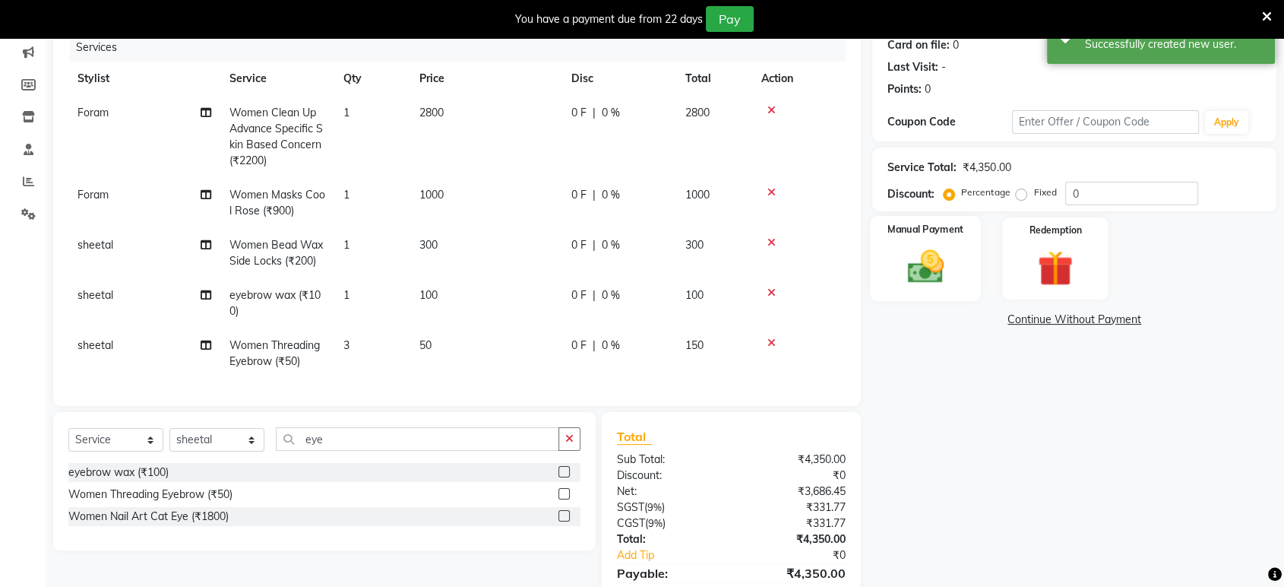
click at [959, 262] on div "Manual Payment" at bounding box center [926, 258] width 111 height 85
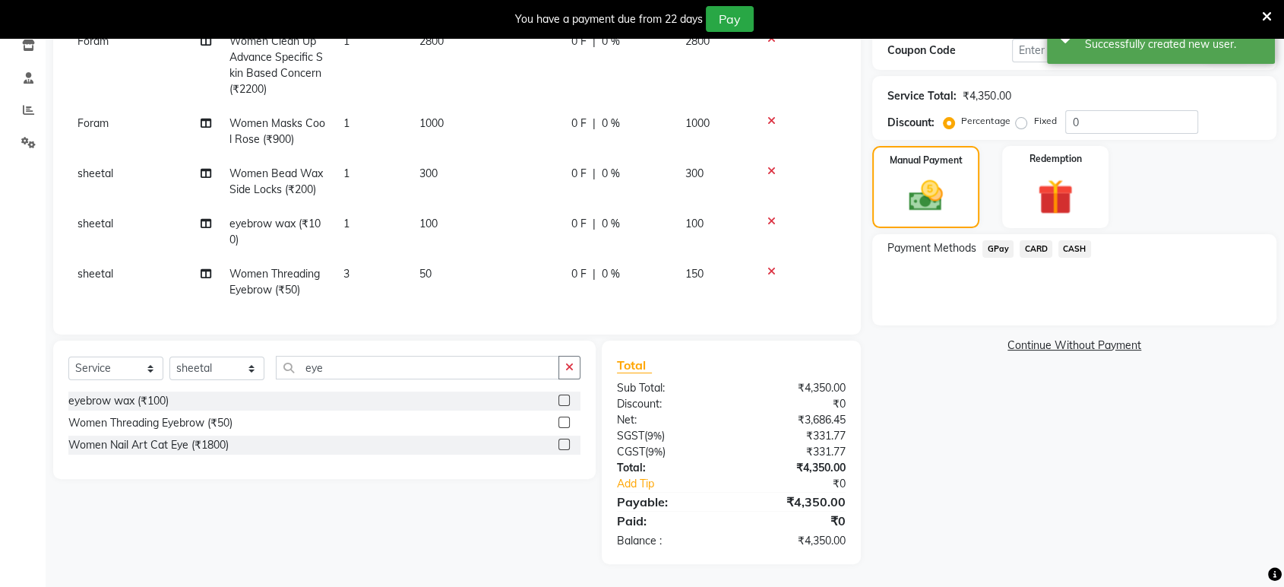
scroll to position [276, 0]
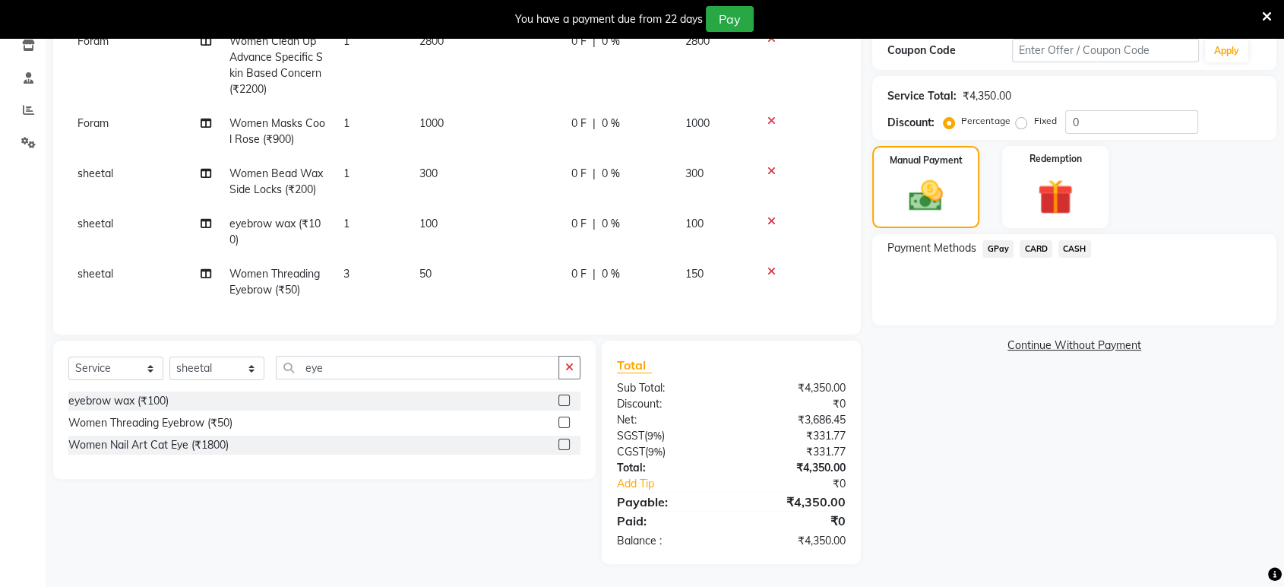
click at [992, 240] on span "GPay" at bounding box center [998, 248] width 31 height 17
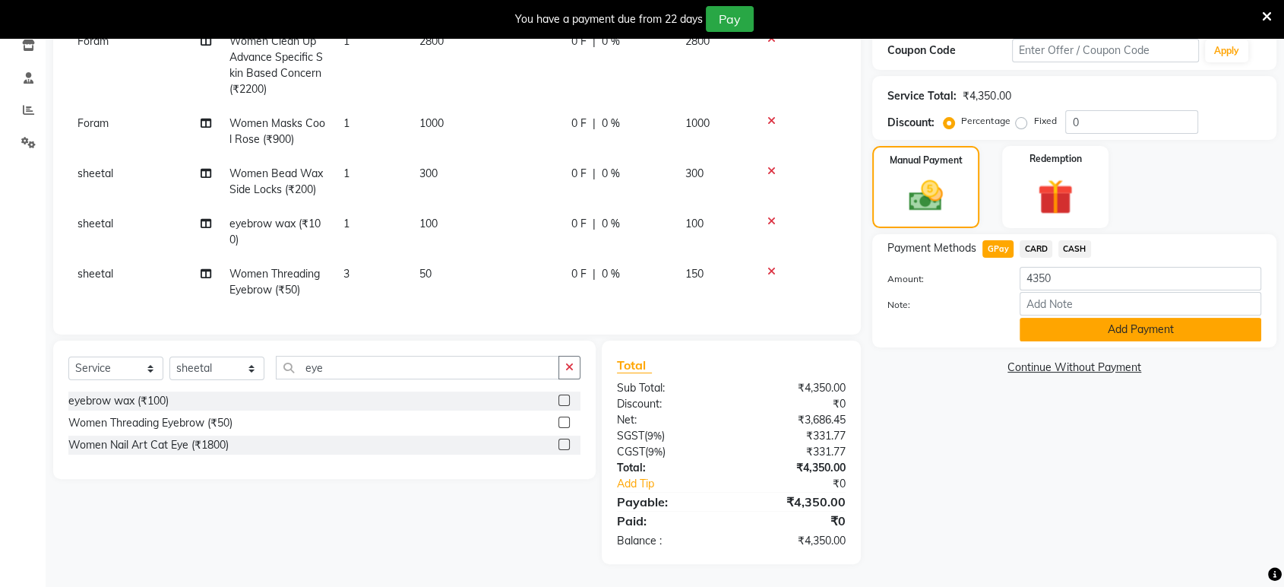
click at [1052, 318] on button "Add Payment" at bounding box center [1141, 330] width 242 height 24
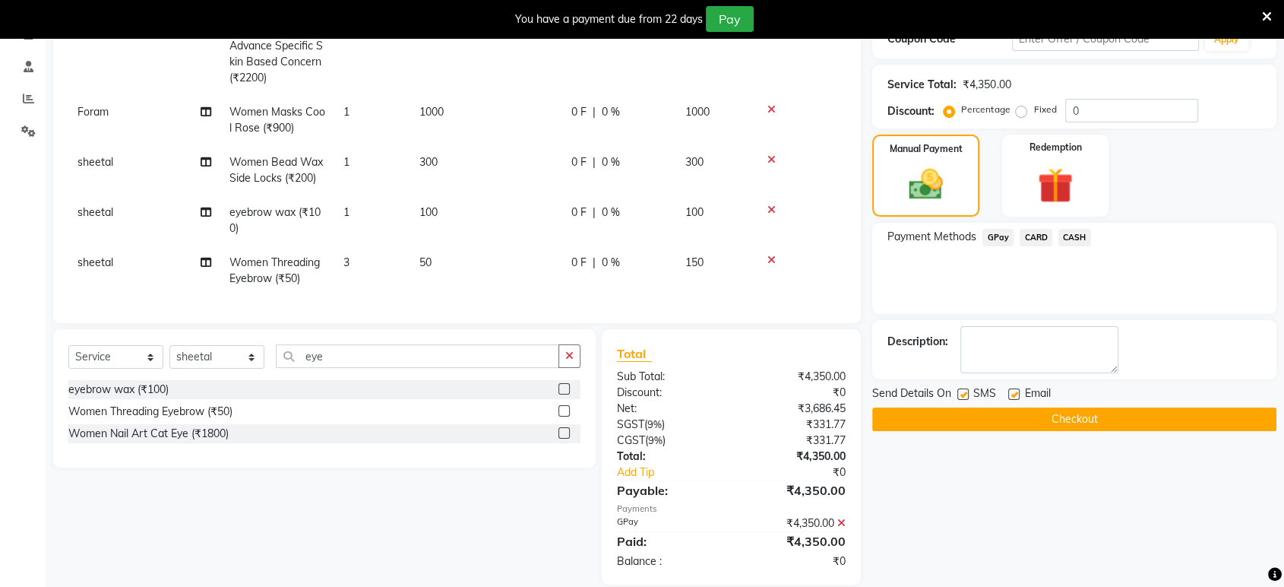
click at [1017, 392] on label at bounding box center [1013, 393] width 11 height 11
click at [1017, 392] on input "checkbox" at bounding box center [1013, 395] width 10 height 10
checkbox input "false"
click at [959, 394] on label at bounding box center [962, 393] width 11 height 11
click at [959, 394] on input "checkbox" at bounding box center [962, 395] width 10 height 10
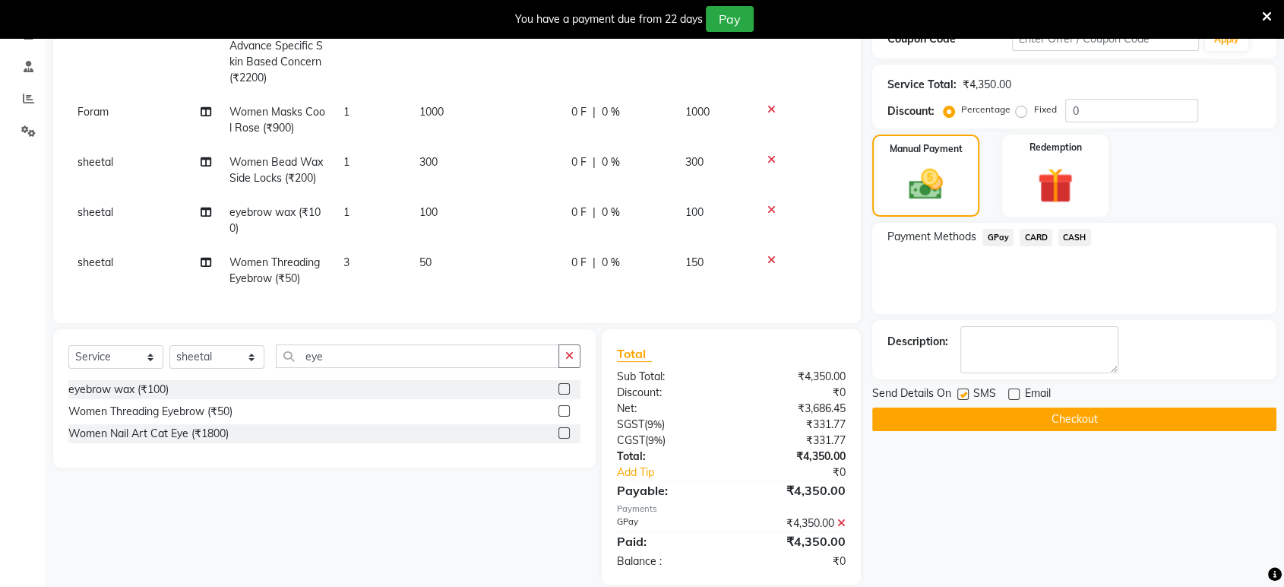
checkbox input "false"
click at [956, 411] on button "Checkout" at bounding box center [1074, 419] width 404 height 24
